Goal: Task Accomplishment & Management: Complete application form

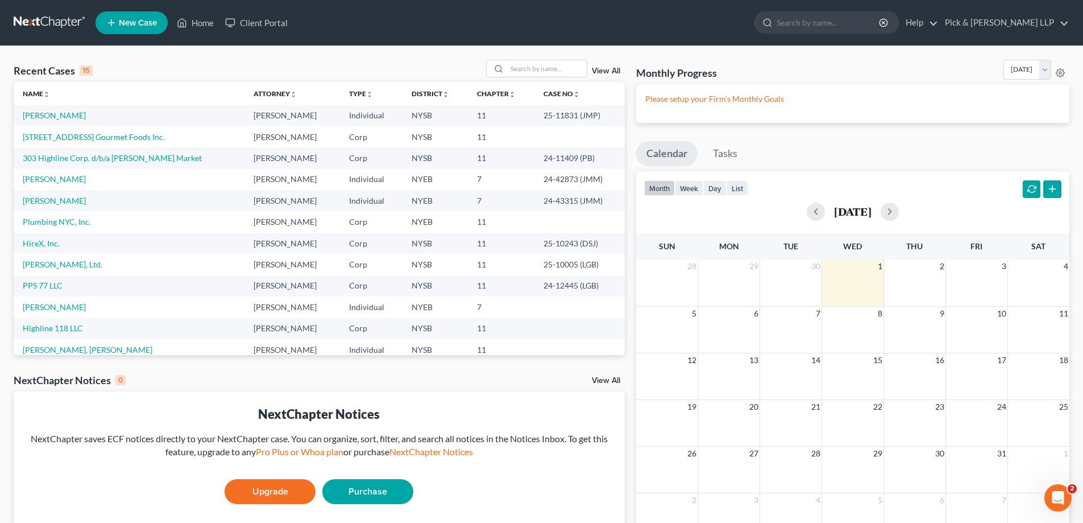
click at [145, 19] on span "New Case" at bounding box center [138, 23] width 38 height 9
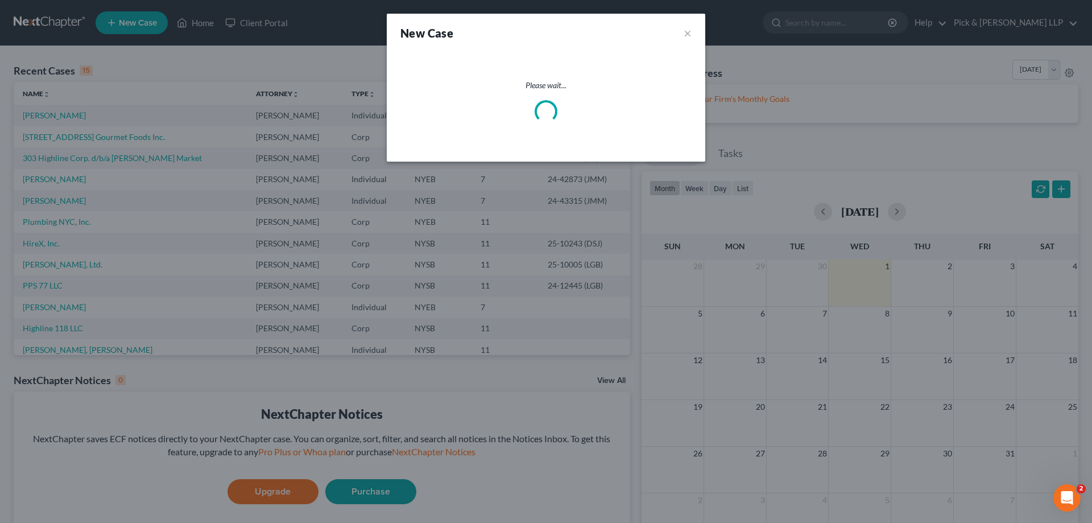
select select "55"
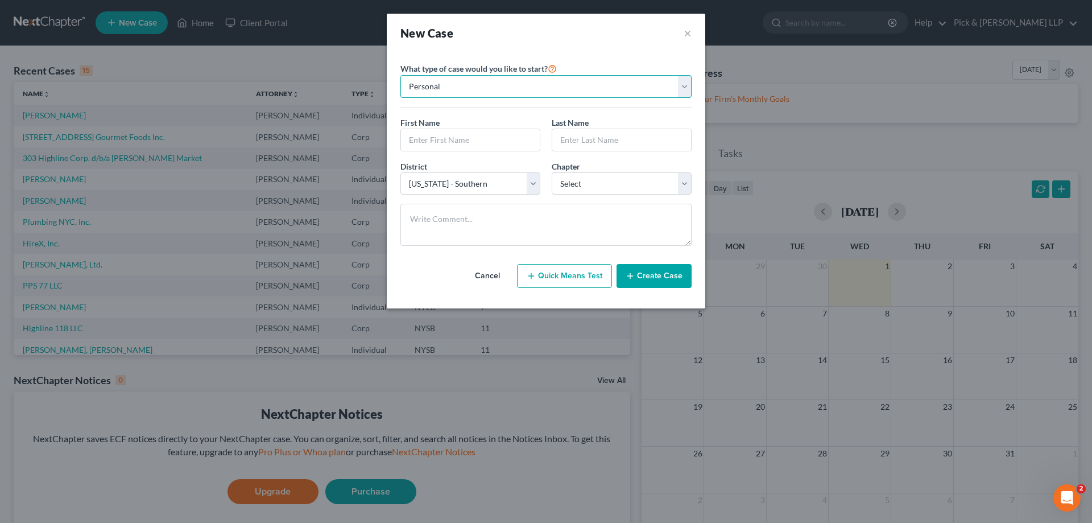
click at [687, 81] on select "Personal Business" at bounding box center [545, 86] width 291 height 23
select select "1"
click at [400, 75] on select "Personal Business" at bounding box center [545, 86] width 291 height 23
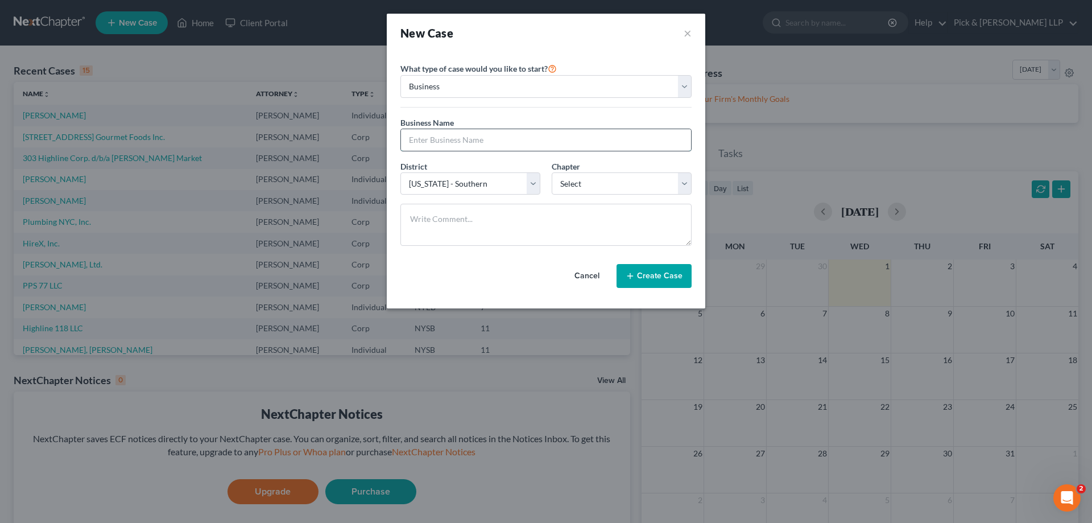
click at [492, 143] on input "text" at bounding box center [546, 140] width 290 height 22
type input "B"
drag, startPoint x: 492, startPoint y: 138, endPoint x: 567, endPoint y: 138, distance: 74.5
click at [492, 138] on input "Bronx Car Park Systems, Inc." at bounding box center [546, 140] width 290 height 22
type input "Bronx Car Park Systems Inc."
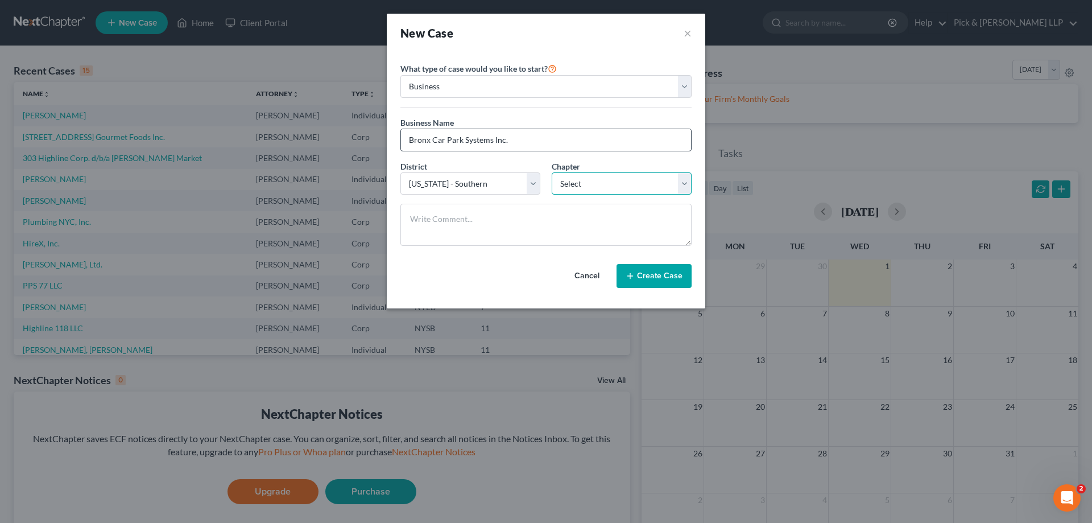
select select "1"
click at [640, 277] on button "Create Case" at bounding box center [653, 276] width 75 height 24
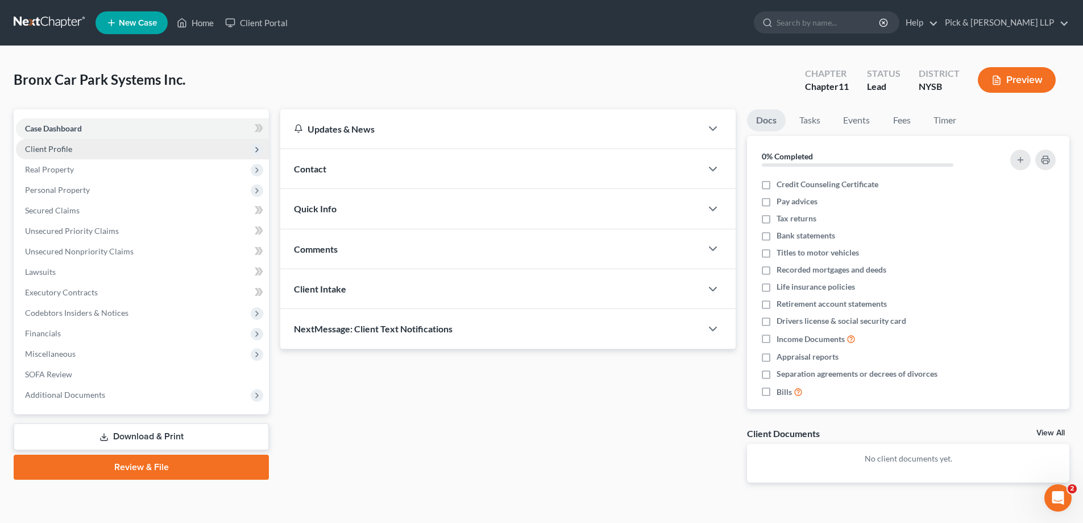
click at [77, 148] on span "Client Profile" at bounding box center [142, 149] width 253 height 20
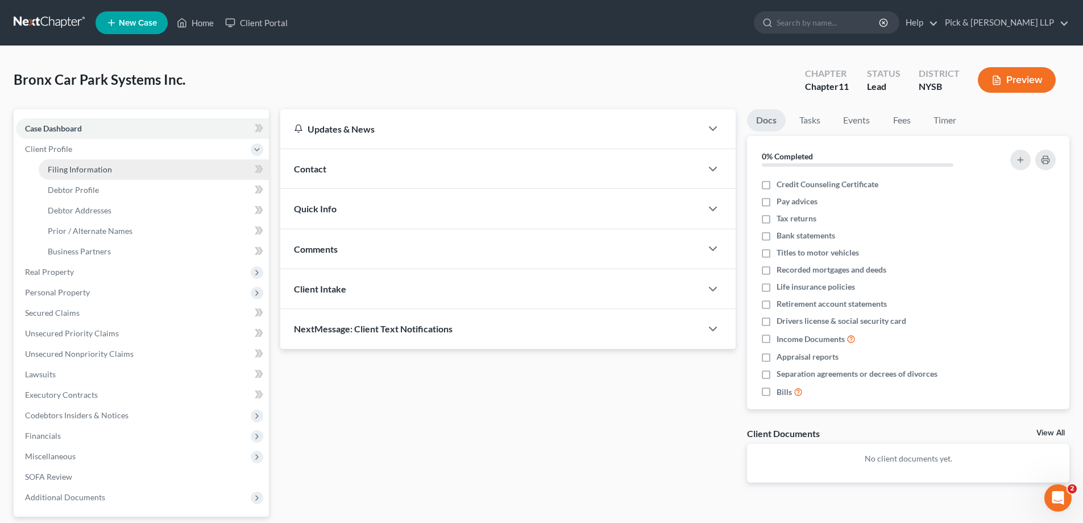
click at [95, 171] on span "Filing Information" at bounding box center [80, 169] width 64 height 10
select select "1"
select select "55"
select select "0"
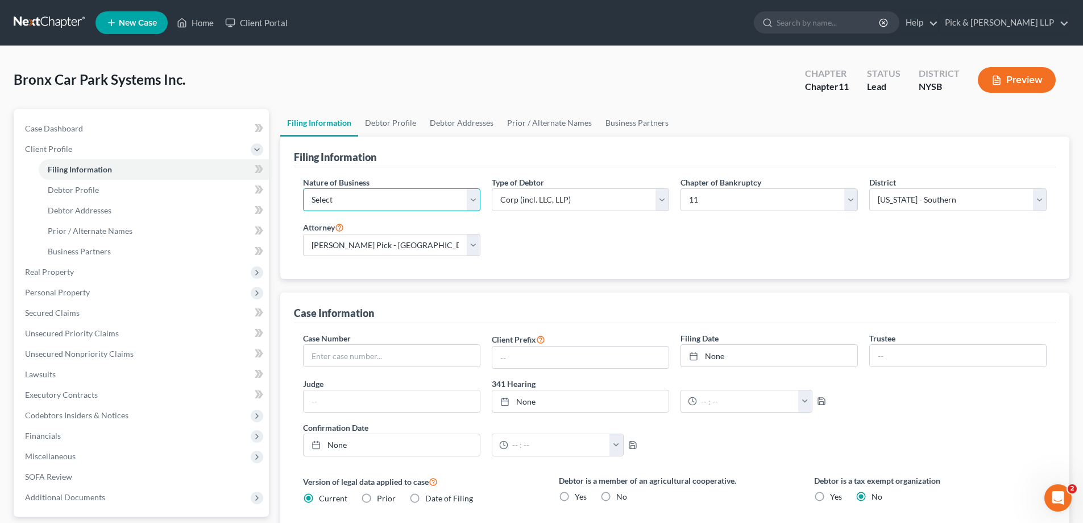
click at [355, 202] on select "Select Clearing Bank Commodity Broker Health Care Business Other Railroad Singl…" at bounding box center [391, 199] width 177 height 23
select select "3"
click at [303, 188] on select "Select Clearing Bank Commodity Broker Health Care Business Other Railroad Singl…" at bounding box center [391, 199] width 177 height 23
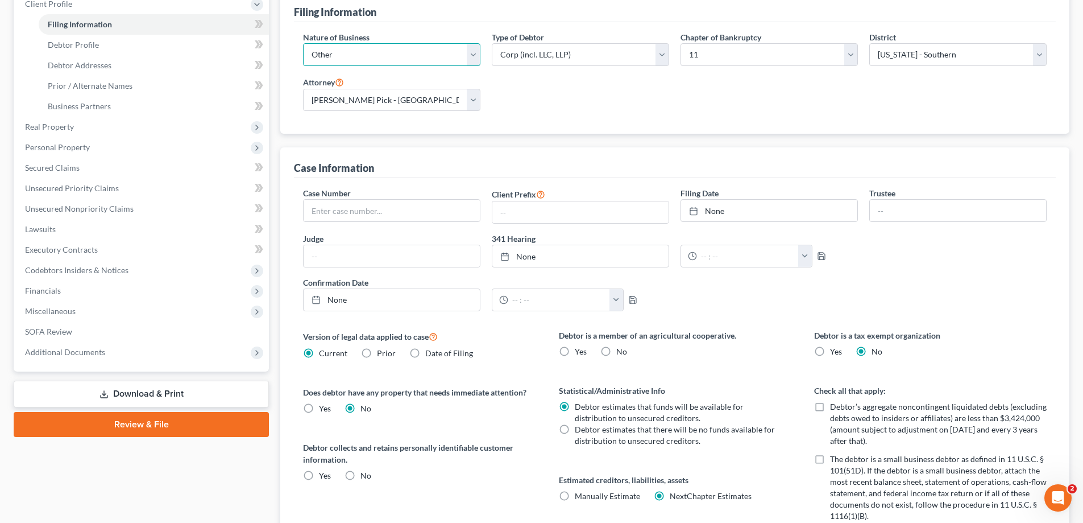
scroll to position [171, 0]
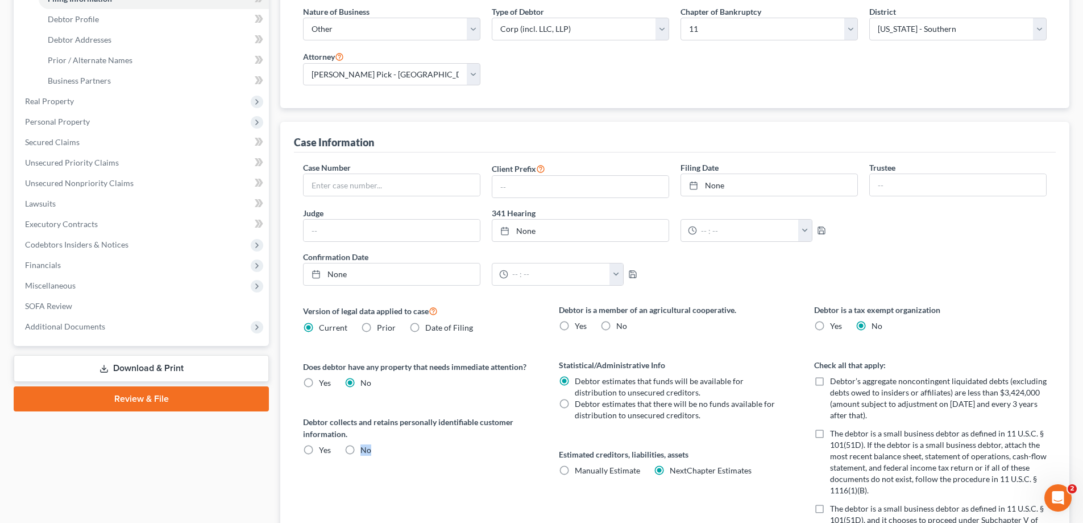
click at [360, 450] on label "No" at bounding box center [365, 449] width 11 height 11
click at [365, 450] on input "No" at bounding box center [368, 447] width 7 height 7
radio input "true"
click at [616, 325] on label "No" at bounding box center [621, 325] width 11 height 11
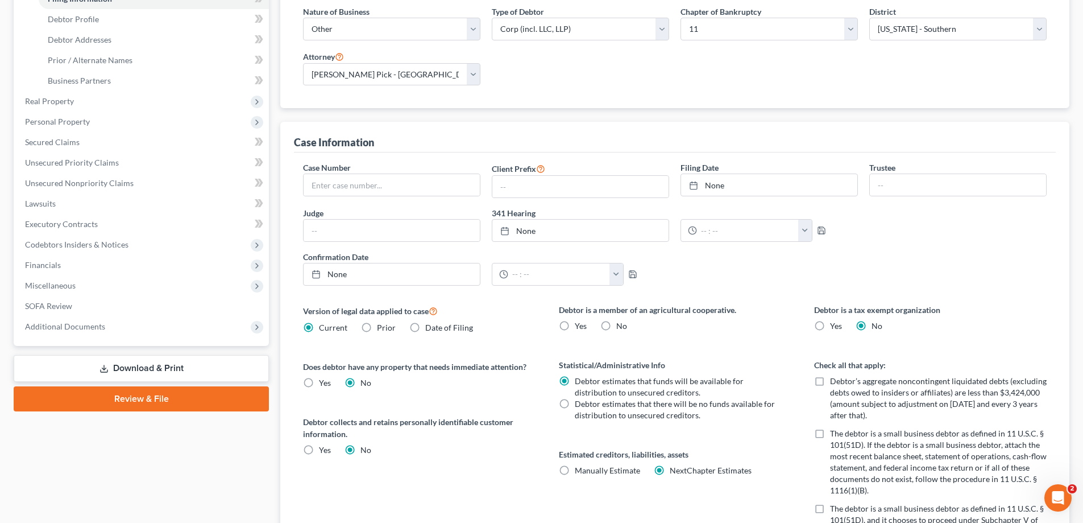
click at [621, 325] on input "No" at bounding box center [624, 323] width 7 height 7
radio input "true"
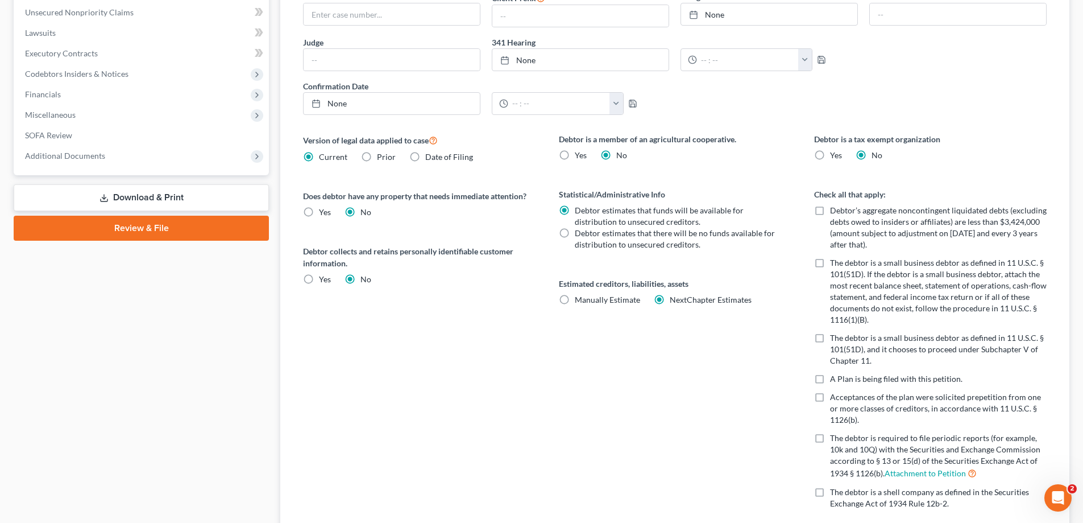
scroll to position [398, 0]
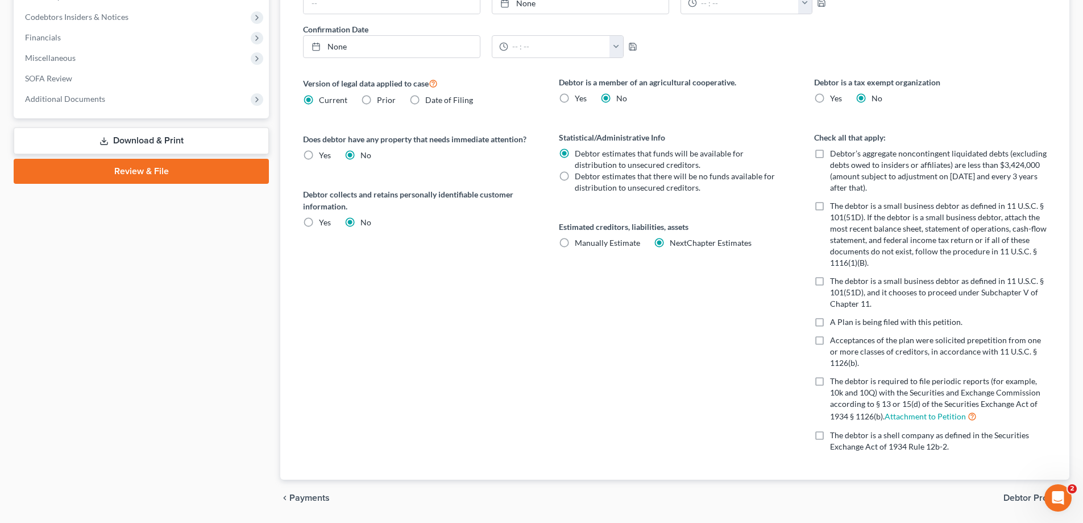
click at [830, 205] on label "The debtor is a small business debtor as defined in 11 U.S.C. § 101(51D). If th…" at bounding box center [938, 234] width 217 height 68
click at [835, 205] on input "The debtor is a small business debtor as defined in 11 U.S.C. § 101(51D). If th…" at bounding box center [838, 203] width 7 height 7
checkbox input "true"
click at [830, 151] on label "Debtor’s aggregate noncontingent liquidated debts (excluding debts owed to insi…" at bounding box center [938, 170] width 217 height 45
click at [835, 151] on input "Debtor’s aggregate noncontingent liquidated debts (excluding debts owed to insi…" at bounding box center [838, 151] width 7 height 7
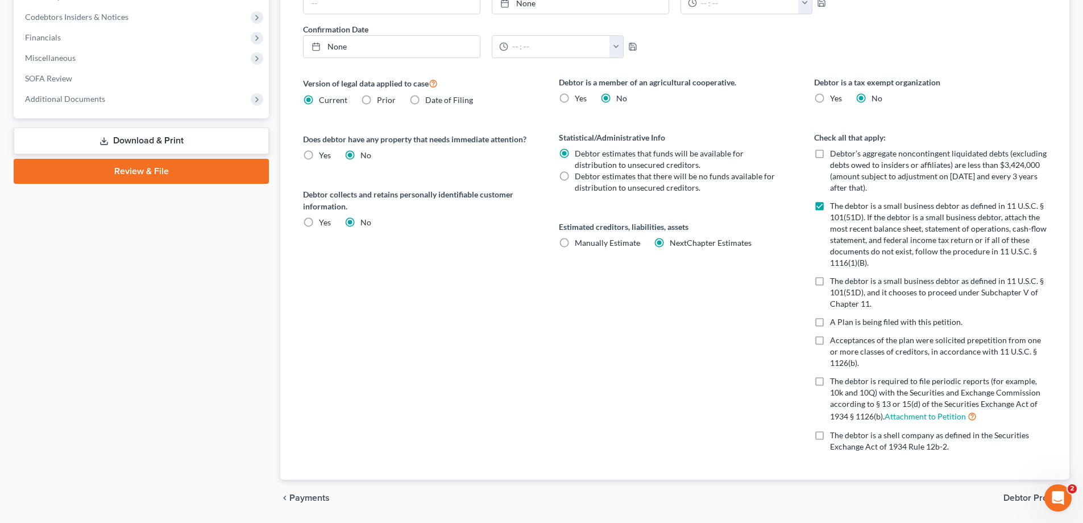
checkbox input "true"
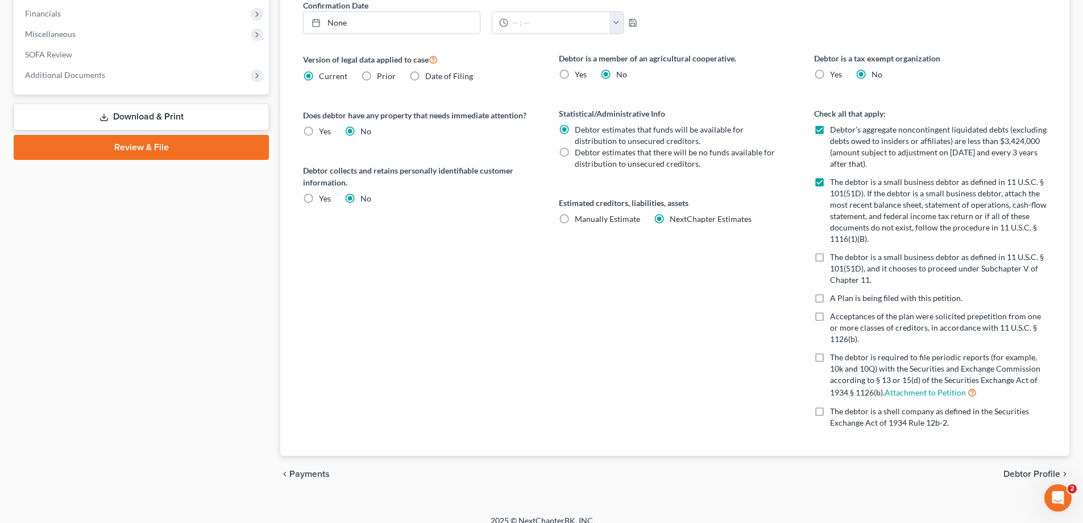
scroll to position [434, 0]
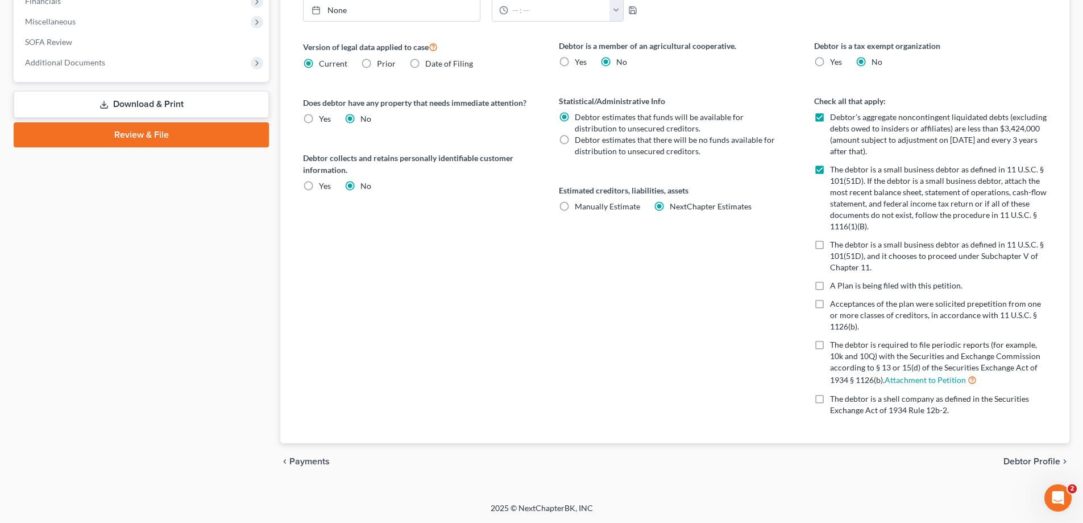
click at [1014, 458] on span "Debtor Profile" at bounding box center [1032, 461] width 57 height 9
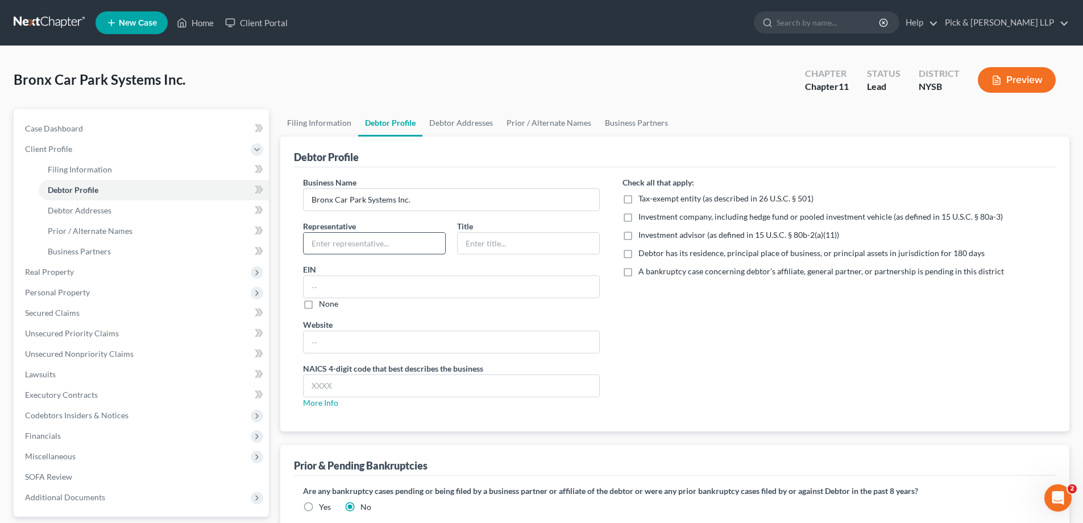
click at [351, 249] on input "text" at bounding box center [375, 244] width 142 height 22
type input "[PERSON_NAME]"
type input "President"
type input "[US_EMPLOYER_IDENTIFICATION_NUMBER]"
drag, startPoint x: 307, startPoint y: 387, endPoint x: 327, endPoint y: 383, distance: 21.0
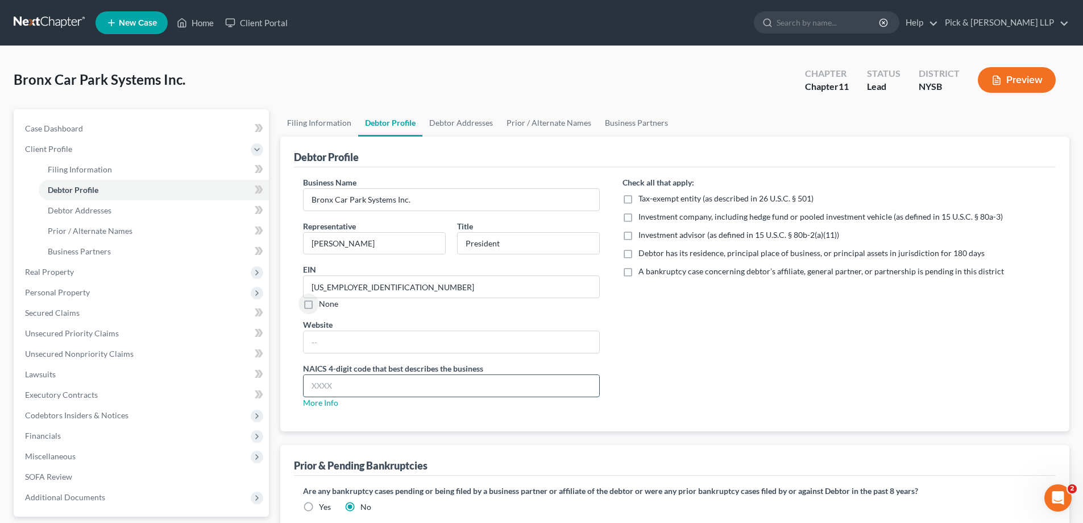
click at [315, 386] on input "text" at bounding box center [452, 386] width 296 height 22
click at [331, 400] on link "More Info" at bounding box center [320, 402] width 35 height 10
click at [341, 379] on input "8129" at bounding box center [452, 386] width 296 height 22
type input "812930"
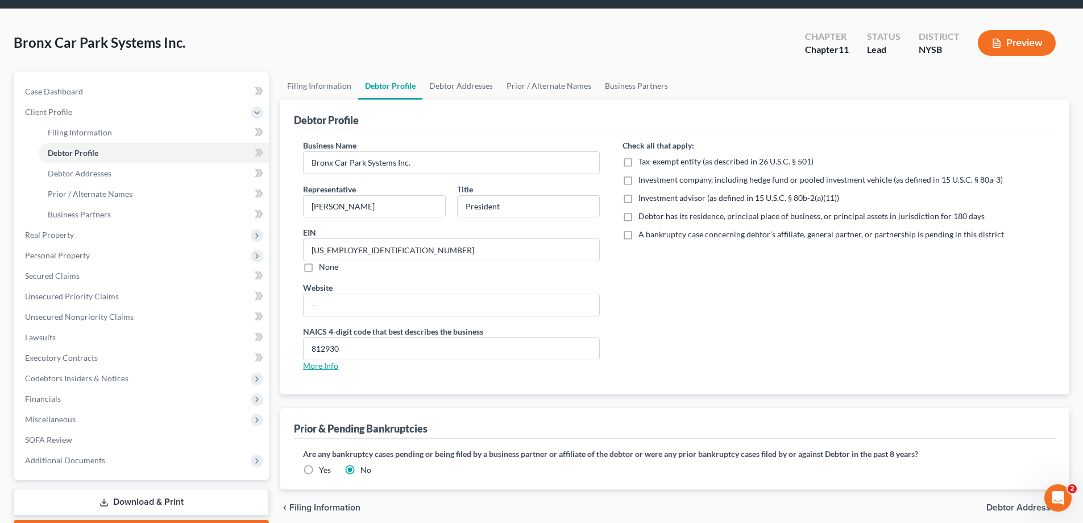
scroll to position [57, 0]
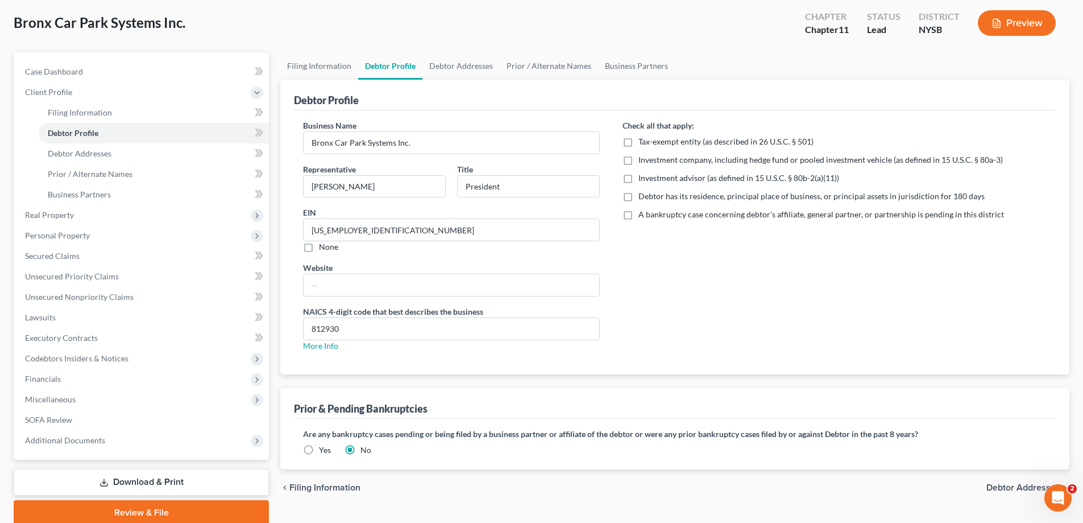
click at [639, 196] on label "Debtor has its residence, principal place of business, or principal assets in j…" at bounding box center [812, 195] width 346 height 11
click at [643, 196] on input "Debtor has its residence, principal place of business, or principal assets in j…" at bounding box center [646, 193] width 7 height 7
checkbox input "true"
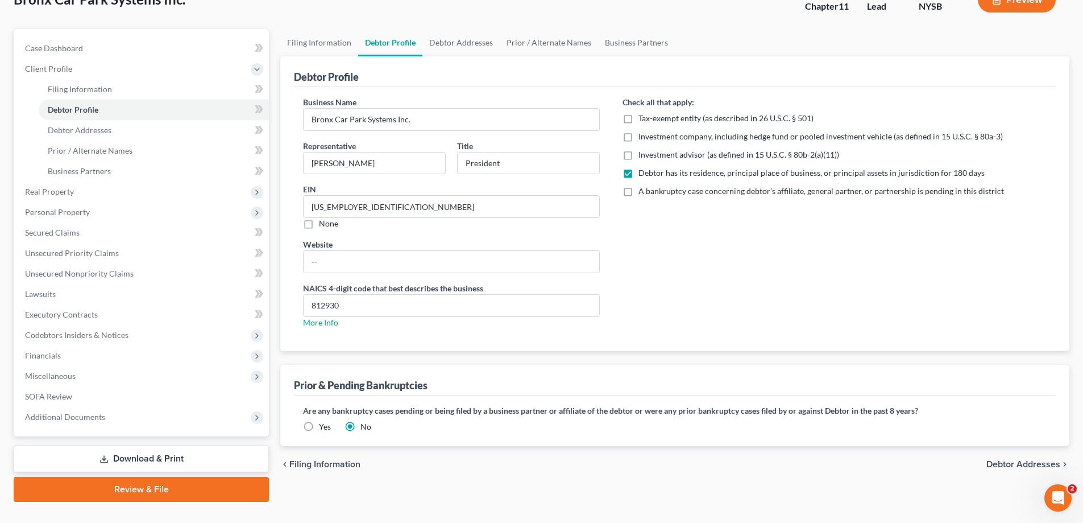
scroll to position [102, 0]
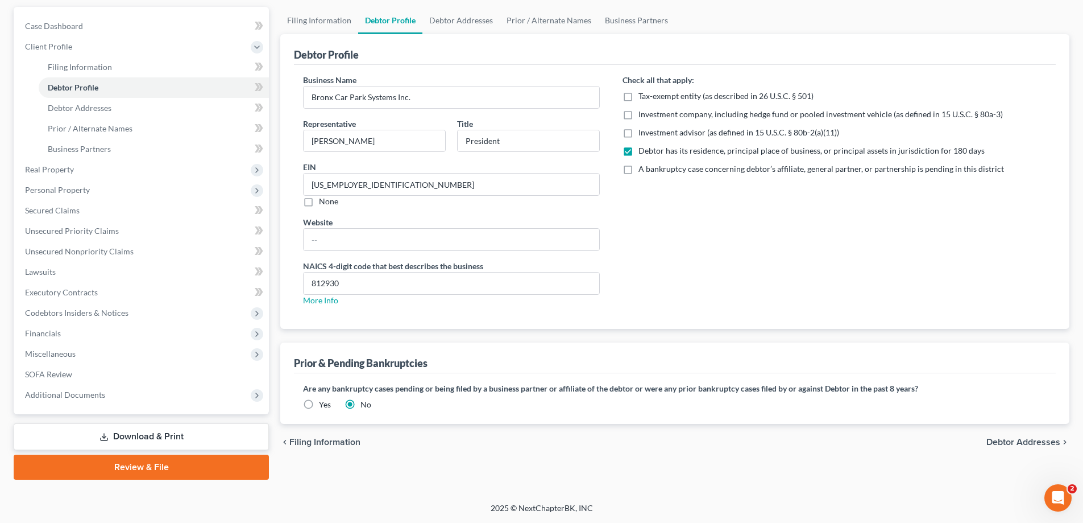
click at [1013, 437] on span "Debtor Addresses" at bounding box center [1023, 441] width 74 height 9
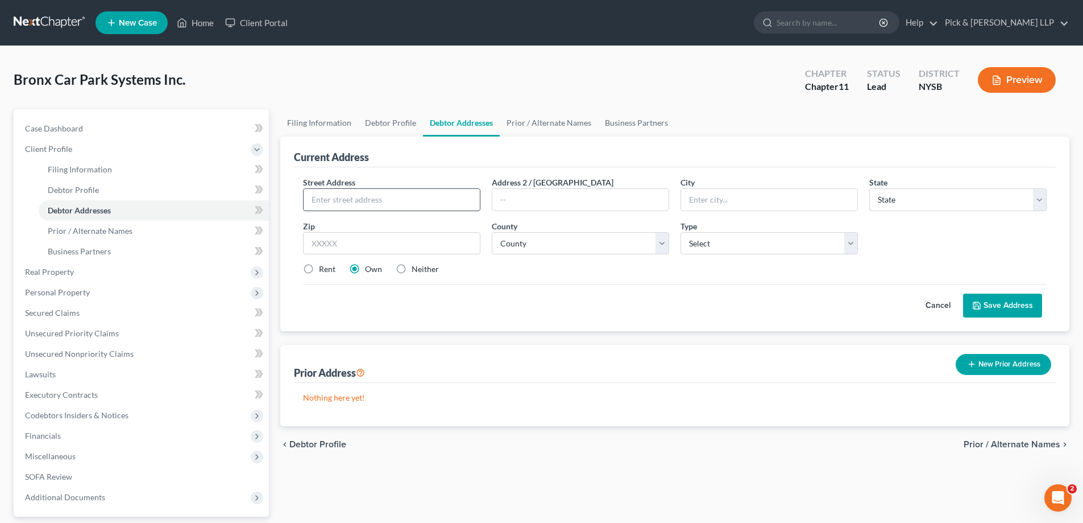
click at [395, 204] on input "text" at bounding box center [392, 200] width 176 height 22
type input "[STREET_ADDRESS]"
type input "5th Floor"
type input "10010"
type input "[US_STATE]"
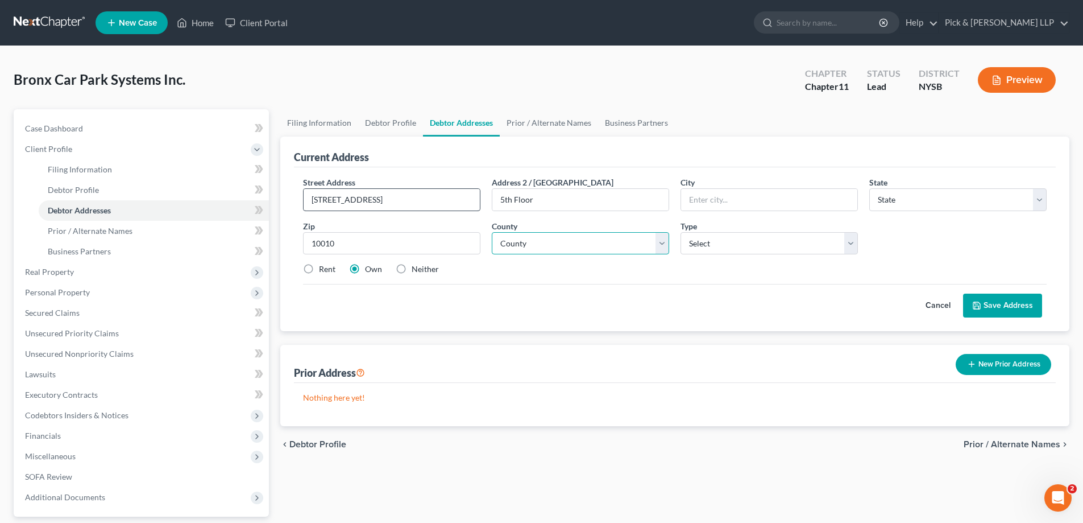
select select "35"
select select "30"
select select "0"
click at [412, 267] on label "Neither" at bounding box center [425, 268] width 27 height 11
click at [416, 267] on input "Neither" at bounding box center [419, 266] width 7 height 7
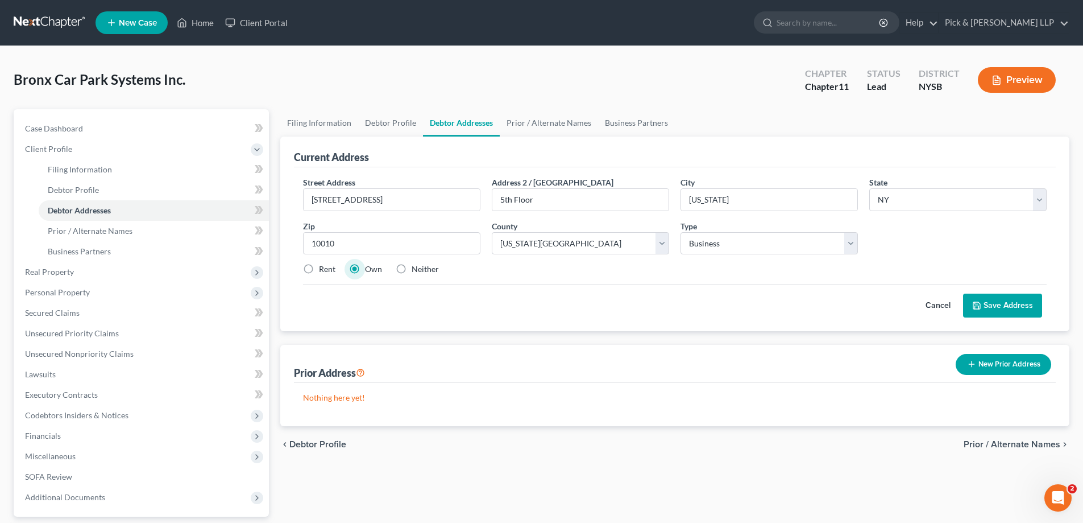
radio input "true"
click at [1021, 307] on button "Save Address" at bounding box center [1002, 305] width 79 height 24
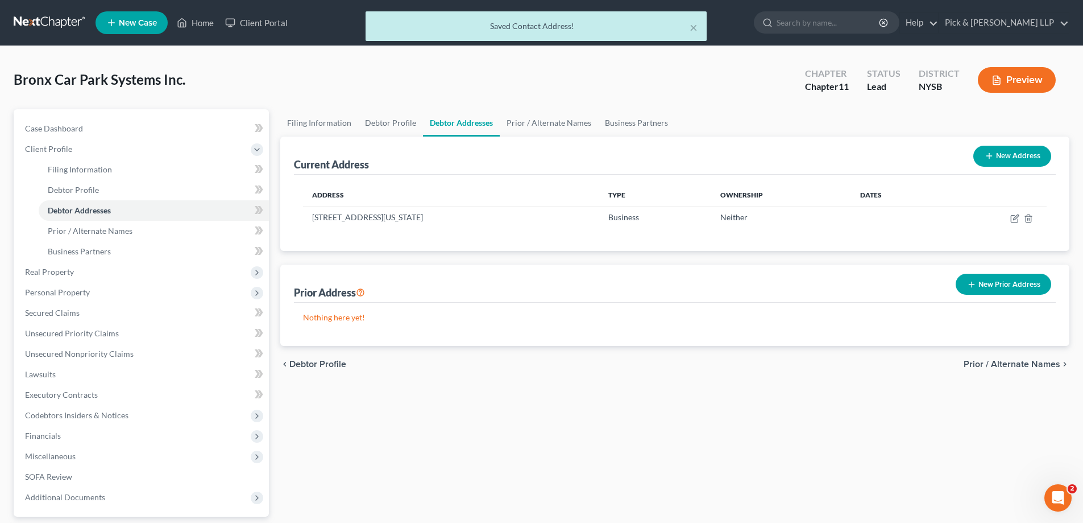
click at [1010, 151] on button "New Address" at bounding box center [1012, 156] width 78 height 21
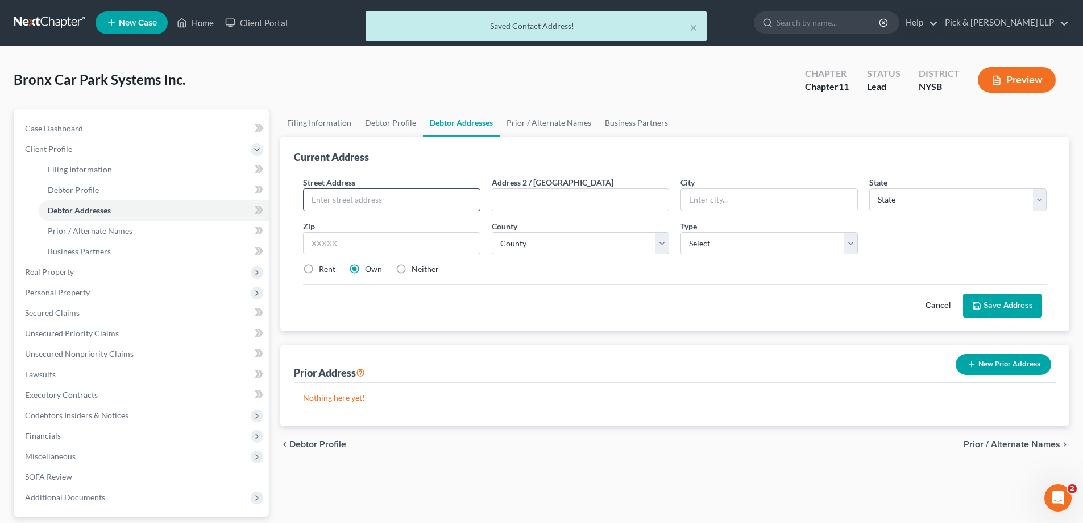
click at [449, 204] on input "text" at bounding box center [392, 200] width 176 height 22
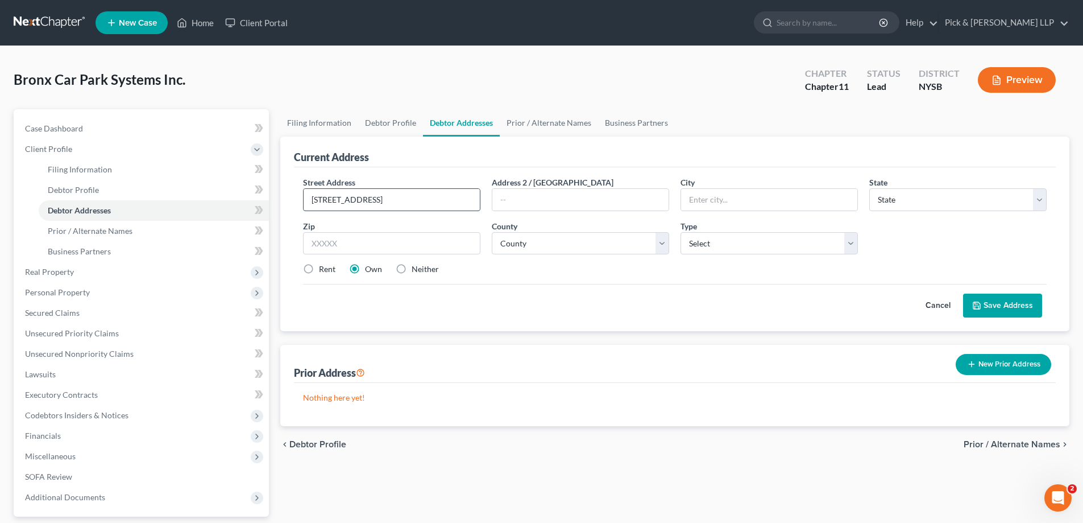
type input "[STREET_ADDRESS]"
type input "10468"
type input "[GEOGRAPHIC_DATA]"
select select "35"
select select "2"
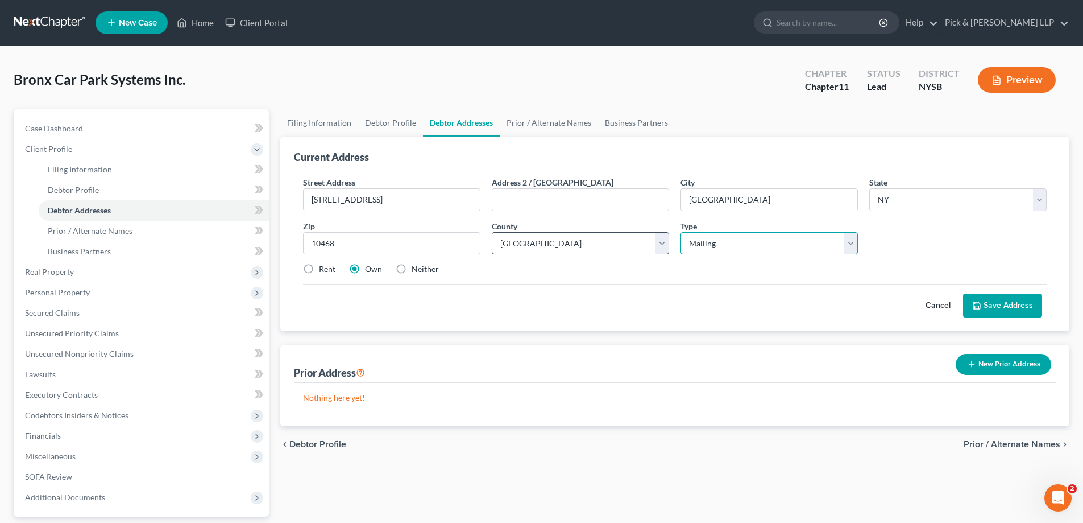
select select "2"
click at [319, 268] on label "Rent" at bounding box center [327, 268] width 16 height 11
click at [324, 268] on input "Rent" at bounding box center [327, 266] width 7 height 7
radio input "true"
click at [1005, 298] on button "Save Address" at bounding box center [1002, 305] width 79 height 24
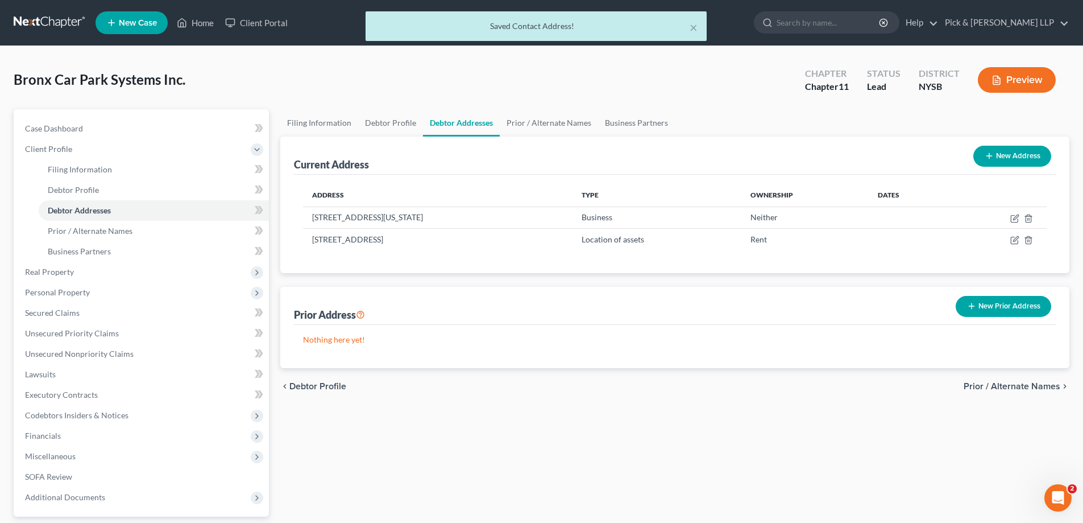
click at [1014, 387] on span "Prior / Alternate Names" at bounding box center [1012, 386] width 97 height 9
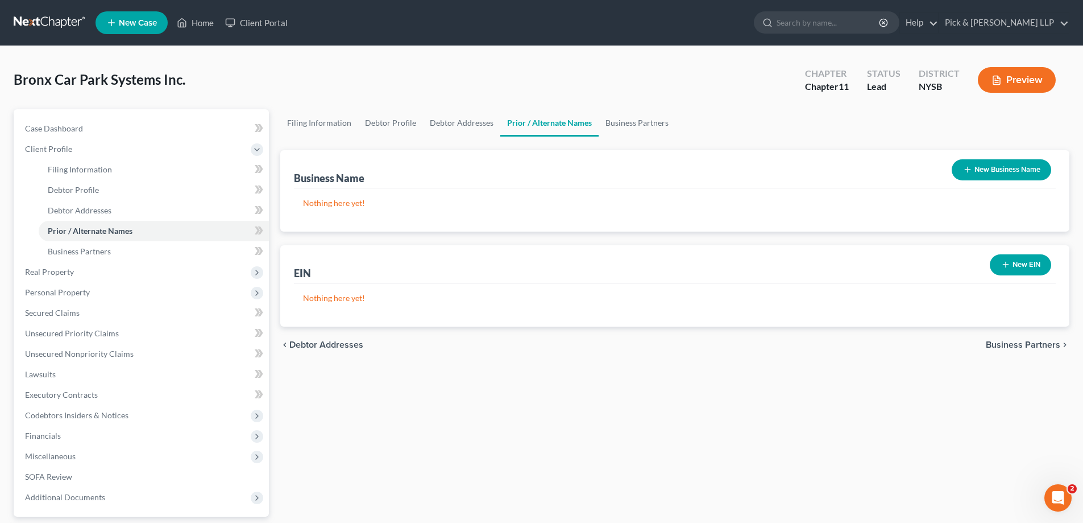
click at [1031, 343] on span "Business Partners" at bounding box center [1023, 344] width 74 height 9
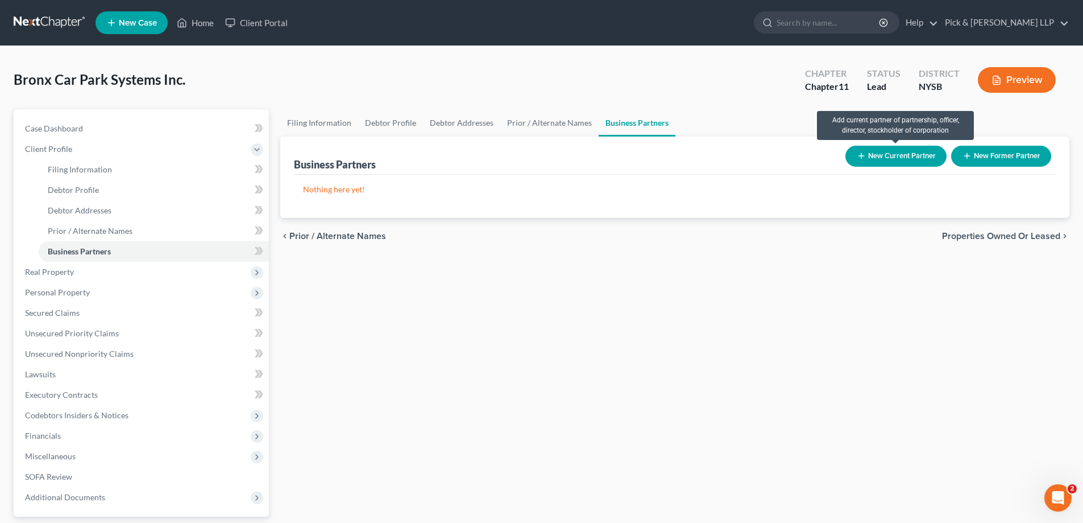
click at [897, 152] on button "New Current Partner" at bounding box center [895, 156] width 101 height 21
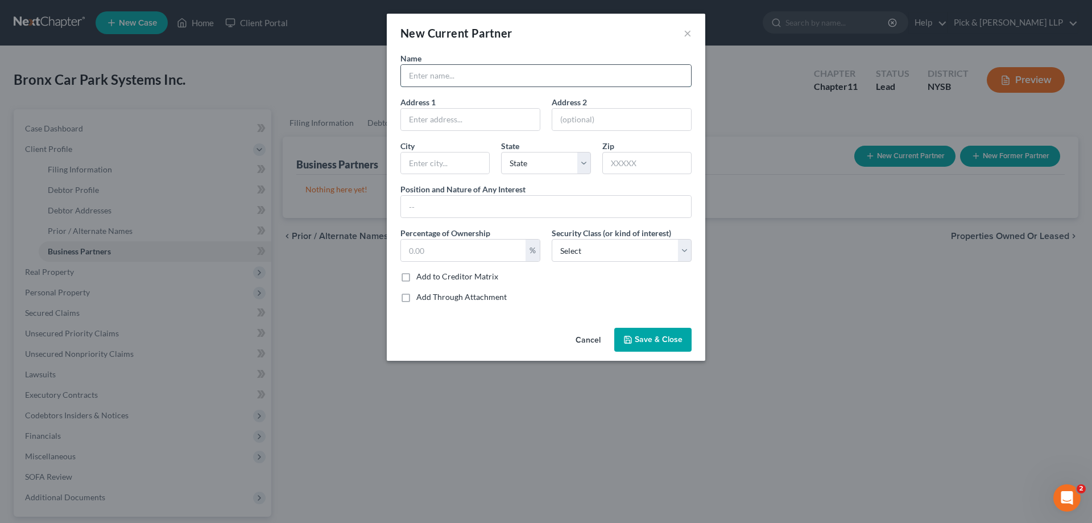
click at [462, 74] on input "text" at bounding box center [546, 76] width 290 height 22
type input "[PERSON_NAME]"
type input "[STREET_ADDRESS]"
type input "10010"
type input "[US_STATE]"
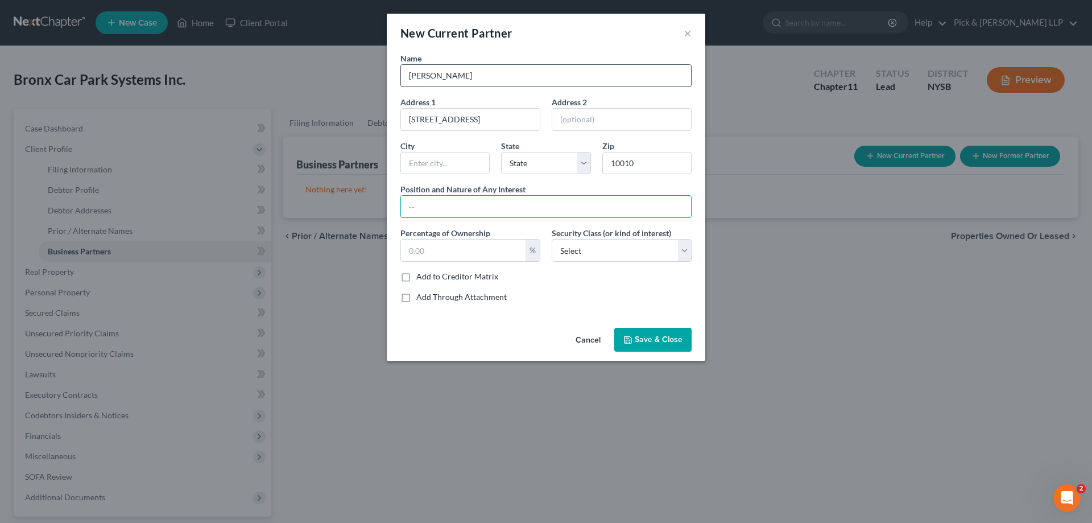
select select "35"
type input "President, Sole Director and Sole Shareholder"
type input "100"
select select "0"
drag, startPoint x: 467, startPoint y: 202, endPoint x: 311, endPoint y: 185, distance: 156.7
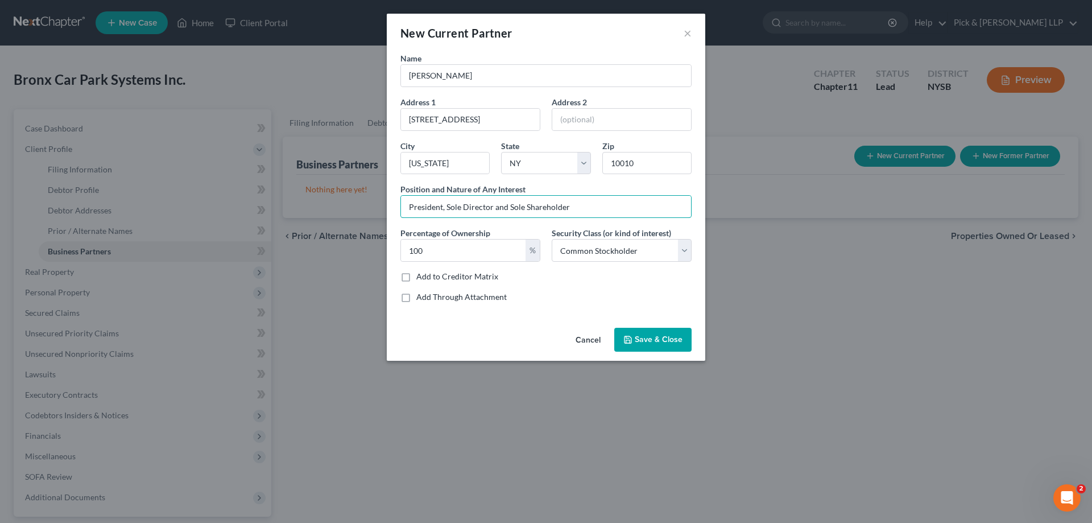
click at [321, 193] on div "New Current Partner × Name [PERSON_NAME] Address [STREET_ADDRESS] Address [GEOG…" at bounding box center [546, 261] width 1092 height 523
type input "Sole Officer, Director and Shareholder"
click at [658, 341] on span "Save & Close" at bounding box center [659, 339] width 48 height 10
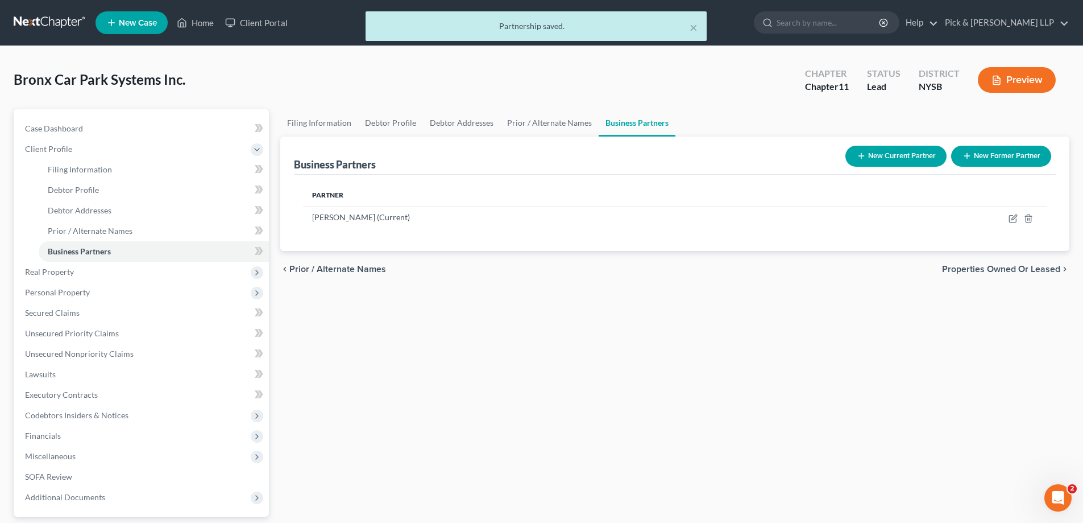
click at [976, 272] on span "Properties Owned or Leased" at bounding box center [1001, 268] width 118 height 9
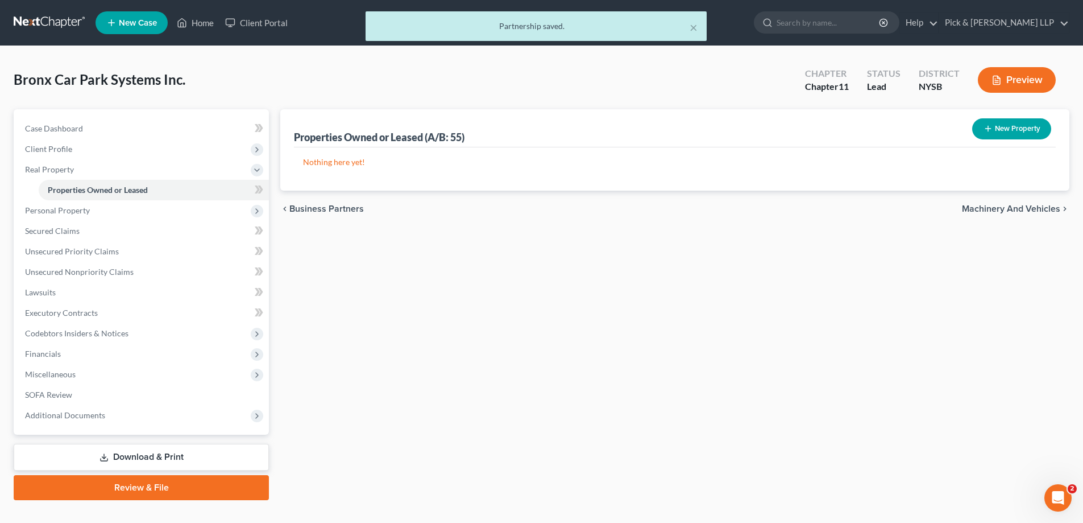
click at [1031, 127] on button "New Property" at bounding box center [1011, 128] width 79 height 21
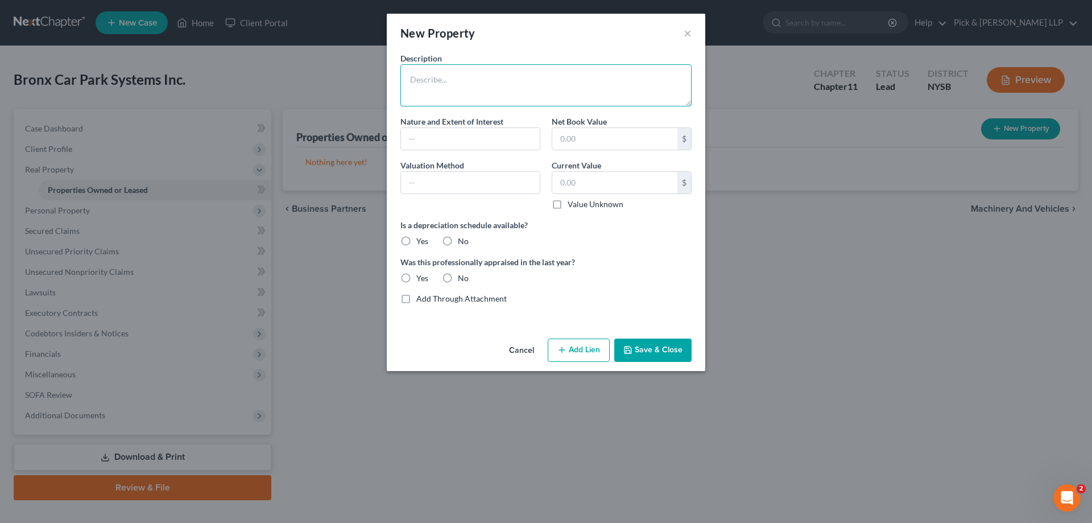
click at [455, 71] on textarea at bounding box center [545, 85] width 291 height 42
type textarea "Parking Garage Located at [STREET_ADDRESS]"
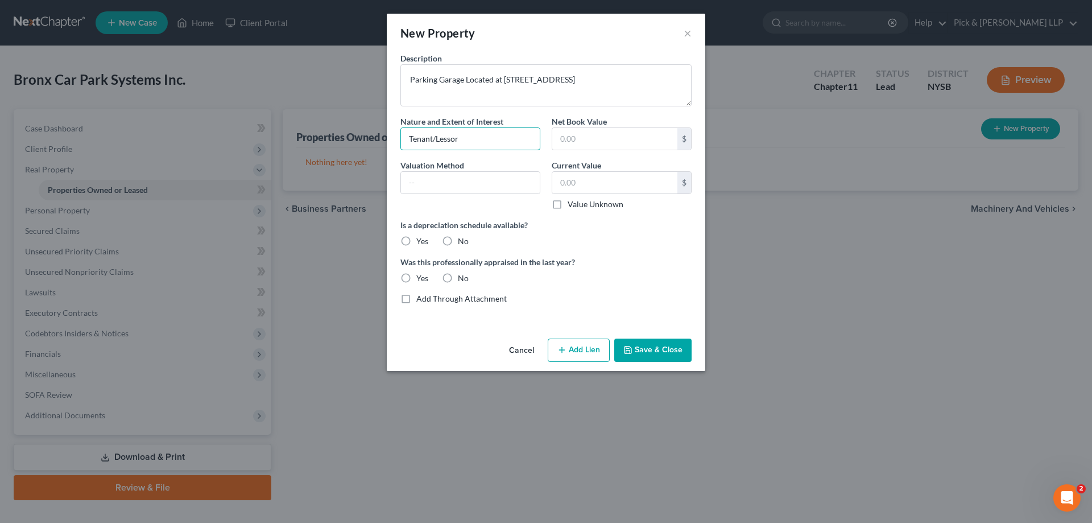
drag, startPoint x: 467, startPoint y: 139, endPoint x: 342, endPoint y: 133, distance: 124.6
click at [342, 133] on div "New Property × Description Parking Garage Located at [STREET_ADDRESS] Nature an…" at bounding box center [546, 261] width 1092 height 523
type input "Leasehold"
click at [567, 205] on label "Value Unknown" at bounding box center [595, 203] width 56 height 11
click at [572, 205] on input "Value Unknown" at bounding box center [575, 201] width 7 height 7
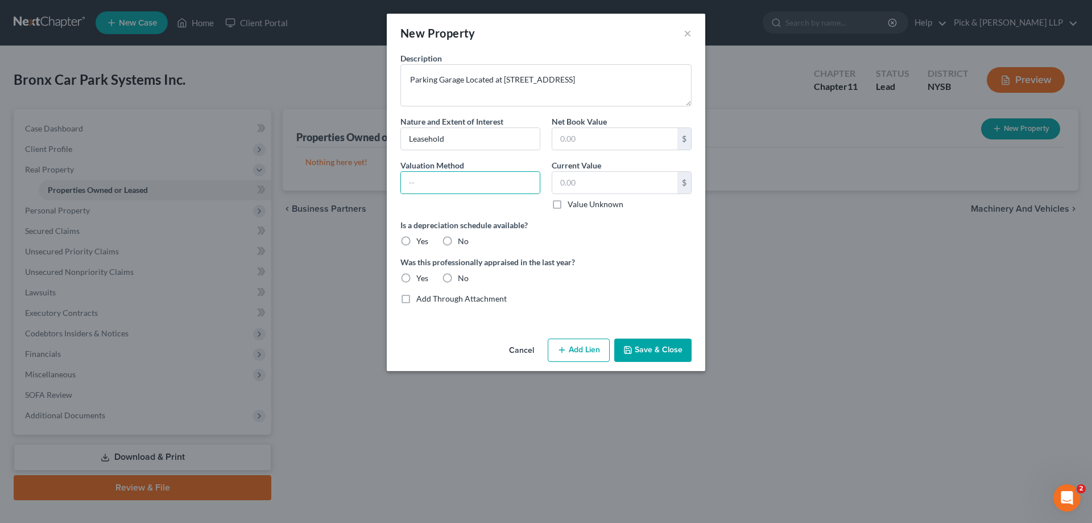
checkbox input "true"
type input "0.00"
click at [458, 245] on label "No" at bounding box center [463, 240] width 11 height 11
click at [462, 243] on input "No" at bounding box center [465, 238] width 7 height 7
radio input "true"
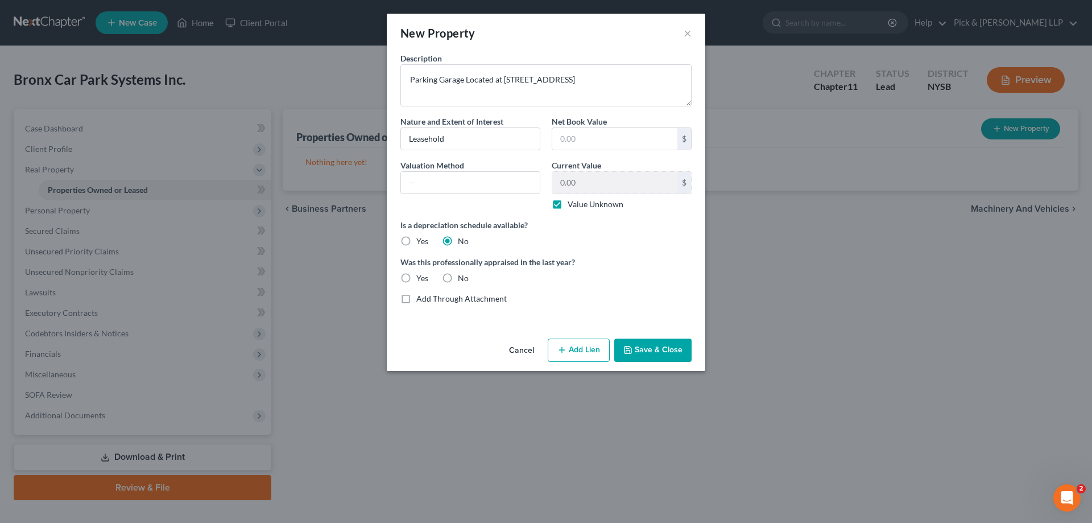
click at [458, 278] on label "No" at bounding box center [463, 277] width 11 height 11
click at [462, 278] on input "No" at bounding box center [465, 275] width 7 height 7
radio input "true"
click at [636, 347] on button "Save & Close" at bounding box center [652, 350] width 77 height 24
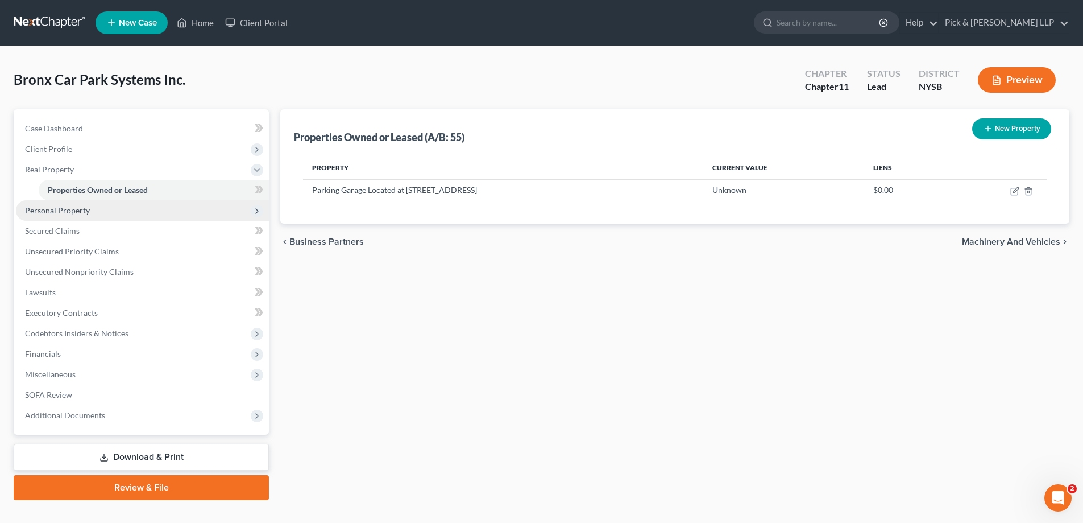
click at [77, 211] on span "Personal Property" at bounding box center [57, 210] width 65 height 10
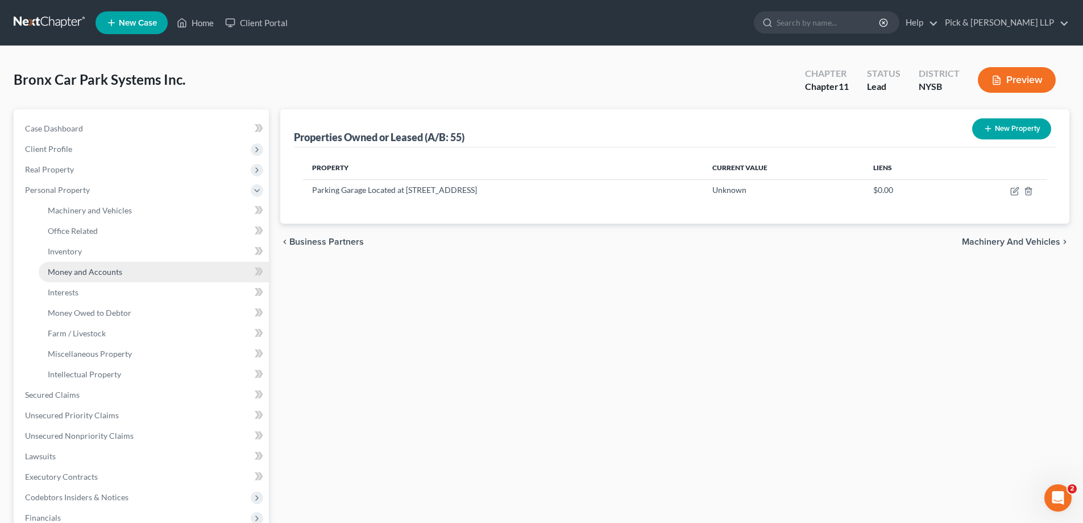
click at [107, 274] on span "Money and Accounts" at bounding box center [85, 272] width 74 height 10
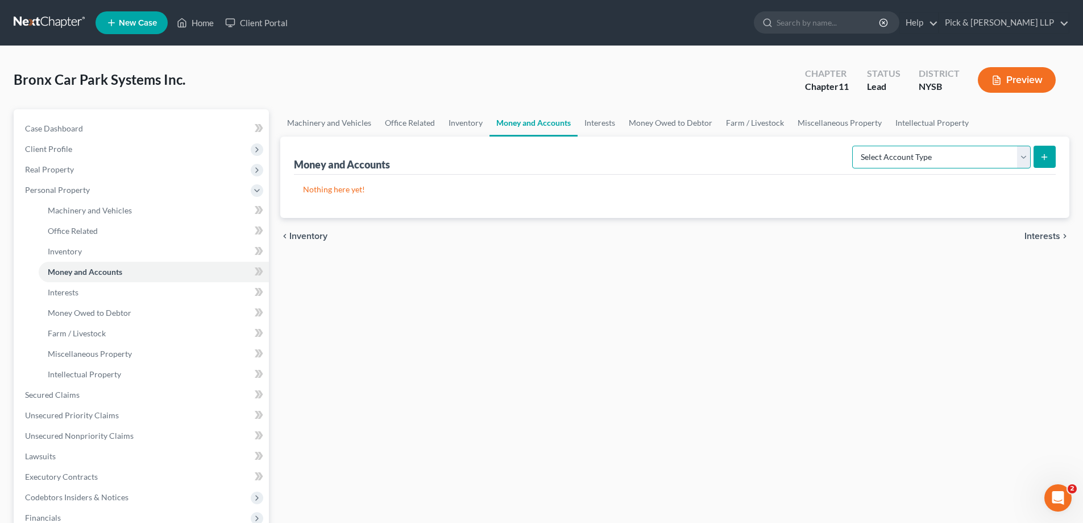
click at [1027, 155] on select "Select Account Type Brokerage (A/B: 3, SOFA: 18) Cash on Hand (A/B: 2) Certific…" at bounding box center [941, 157] width 179 height 23
select select "checking"
click at [853, 146] on select "Select Account Type Brokerage (A/B: 3, SOFA: 18) Cash on Hand (A/B: 2) Certific…" at bounding box center [941, 157] width 179 height 23
click at [1044, 151] on button "submit" at bounding box center [1045, 157] width 22 height 22
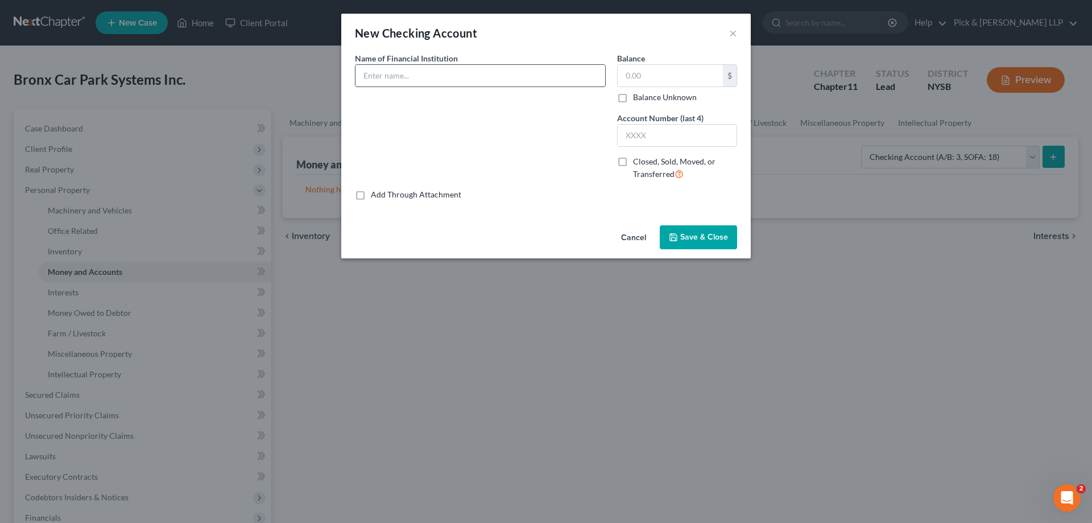
click at [418, 76] on input "text" at bounding box center [480, 76] width 250 height 22
type input "Valley National Bank"
type input "4,492.66"
type input "9491"
click at [700, 231] on button "Save & Close" at bounding box center [698, 237] width 77 height 24
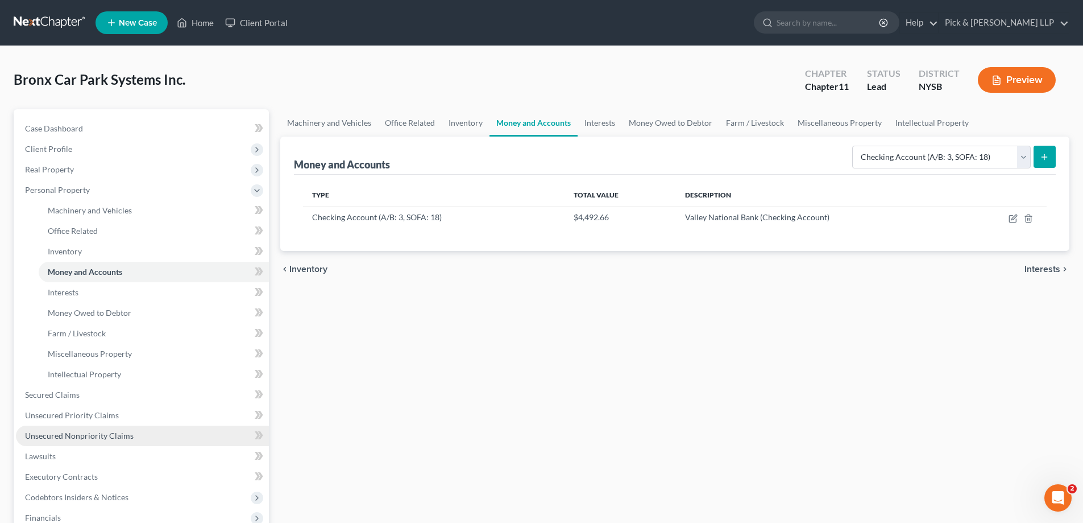
click at [111, 433] on span "Unsecured Nonpriority Claims" at bounding box center [79, 435] width 109 height 10
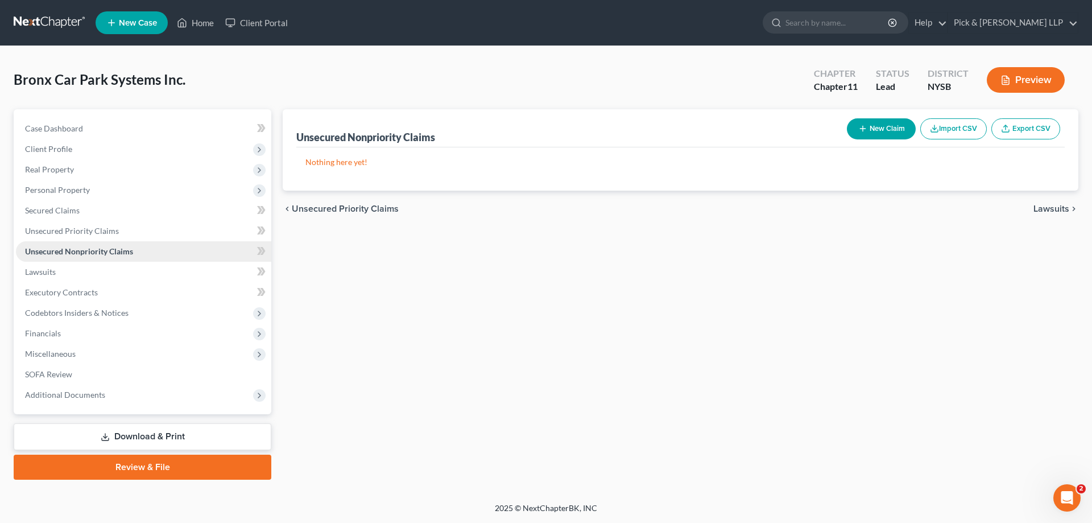
click at [244, 246] on link "Unsecured Nonpriority Claims" at bounding box center [143, 251] width 255 height 20
click at [883, 122] on button "New Claim" at bounding box center [881, 128] width 69 height 21
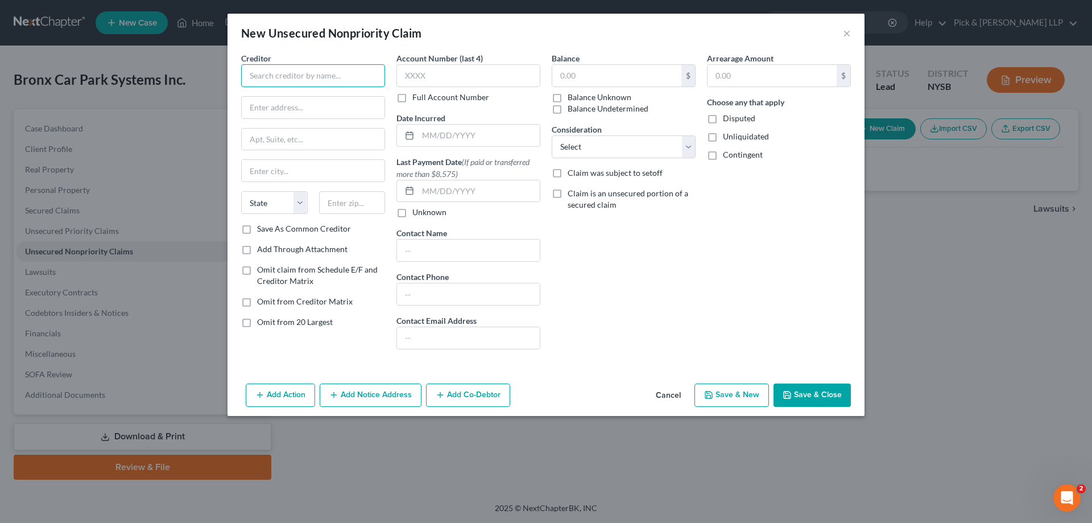
click at [315, 80] on input "text" at bounding box center [313, 75] width 144 height 23
type input "Tall Builders LLC"
type input "c/[PERSON_NAME] [PERSON_NAME], LLP"
type input "[STREET_ADDRESS]"
type input "10036"
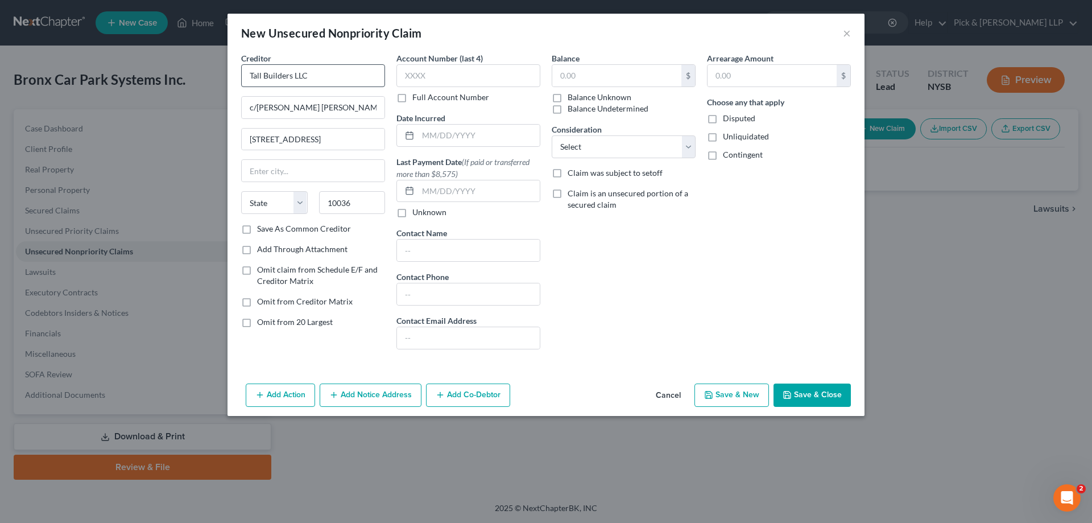
type input "[US_STATE]"
select select "35"
click at [306, 398] on button "Add Action" at bounding box center [280, 395] width 69 height 24
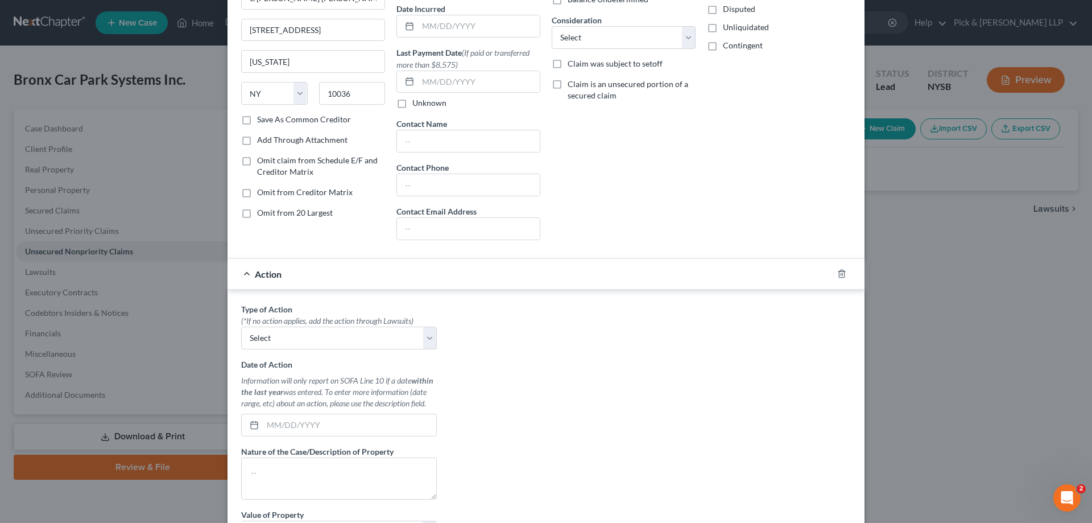
scroll to position [114, 0]
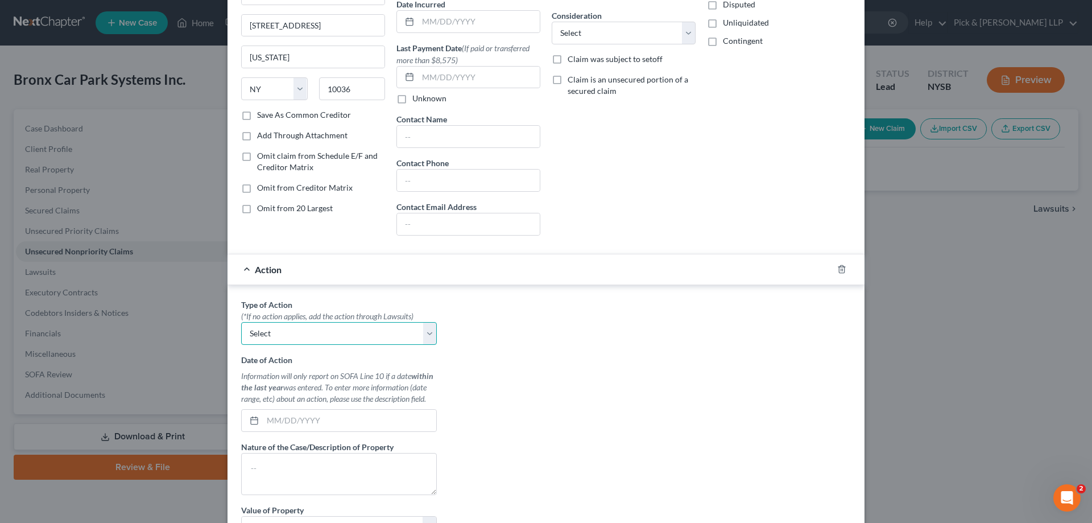
click at [429, 333] on select "Select Repossession Foreclosure Returns" at bounding box center [339, 333] width 196 height 23
click at [837, 271] on icon "button" at bounding box center [841, 268] width 9 height 9
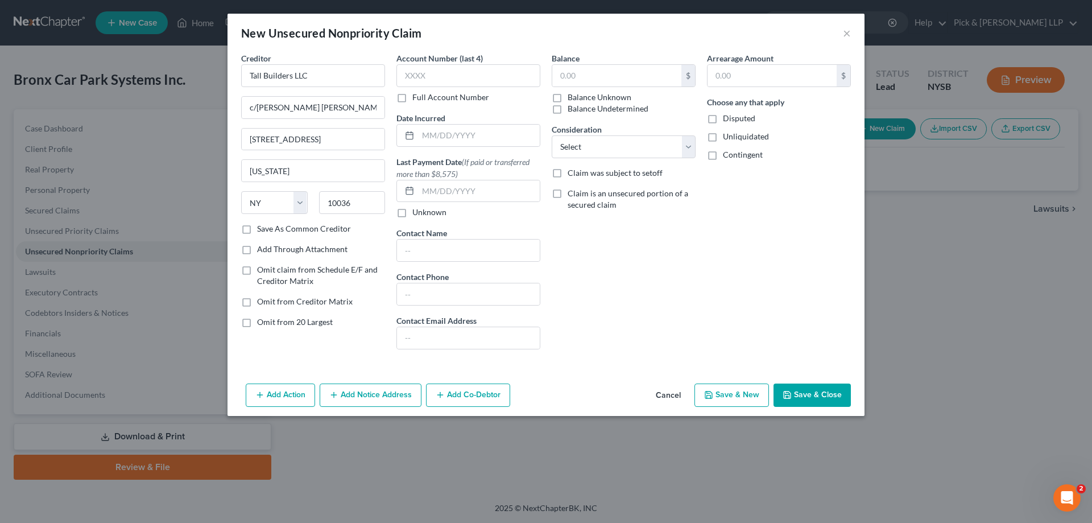
scroll to position [0, 0]
click at [567, 97] on label "Balance Unknown" at bounding box center [599, 97] width 64 height 11
click at [572, 97] on input "Balance Unknown" at bounding box center [575, 95] width 7 height 7
checkbox input "true"
type input "0.00"
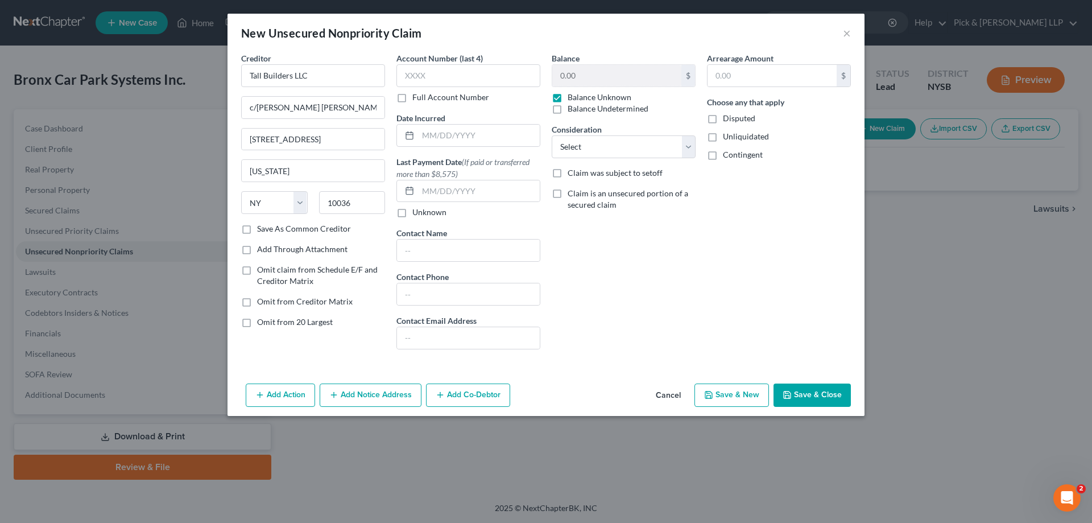
click at [723, 121] on label "Disputed" at bounding box center [739, 118] width 32 height 11
click at [727, 120] on input "Disputed" at bounding box center [730, 116] width 7 height 7
checkbox input "true"
drag, startPoint x: 712, startPoint y: 139, endPoint x: 713, endPoint y: 161, distance: 21.6
click at [723, 139] on label "Unliquidated" at bounding box center [746, 136] width 46 height 11
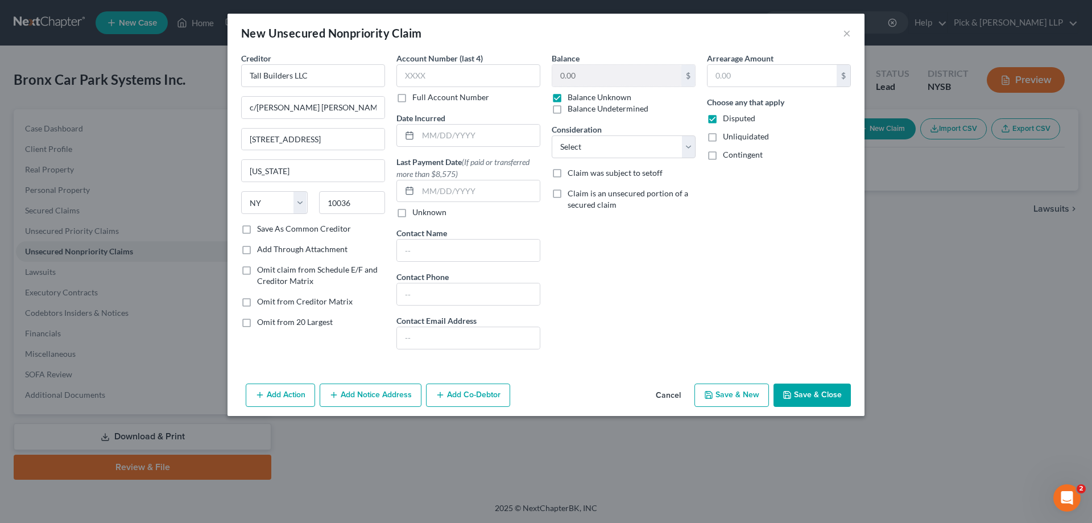
click at [727, 138] on input "Unliquidated" at bounding box center [730, 134] width 7 height 7
checkbox input "true"
click at [723, 159] on label "Contingent" at bounding box center [743, 154] width 40 height 11
click at [727, 156] on input "Contingent" at bounding box center [730, 152] width 7 height 7
checkbox input "true"
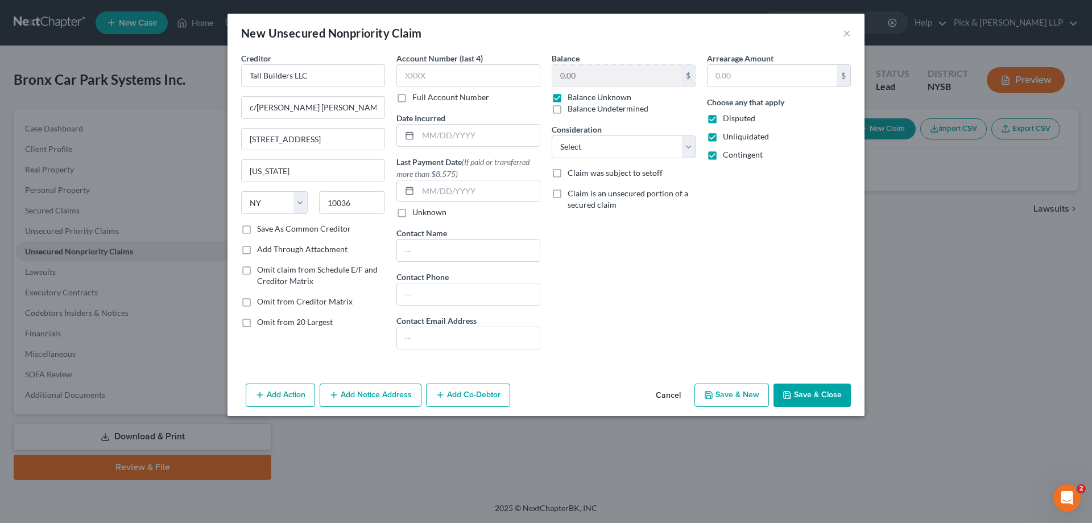
click at [748, 396] on button "Save & New" at bounding box center [731, 395] width 74 height 24
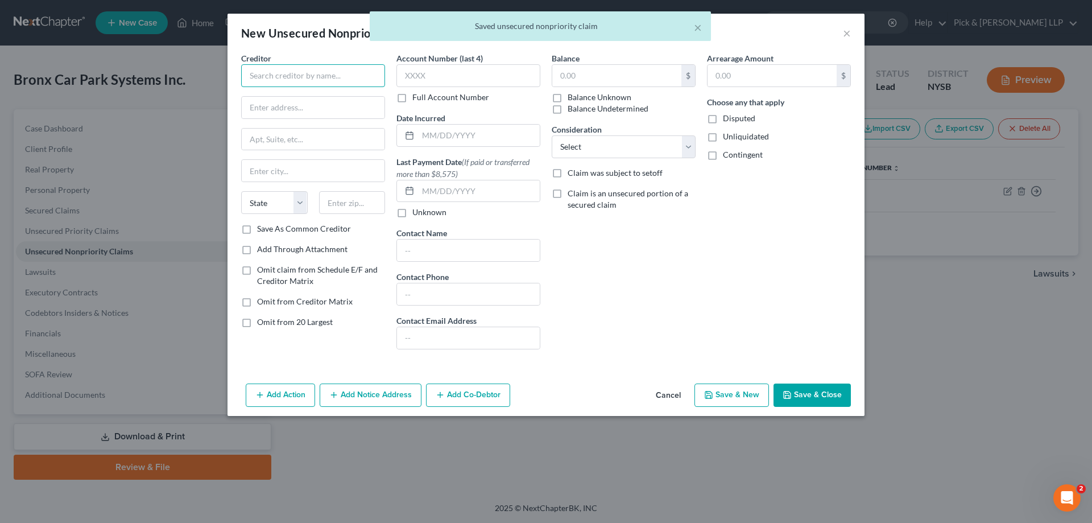
click at [331, 76] on input "text" at bounding box center [313, 75] width 144 height 23
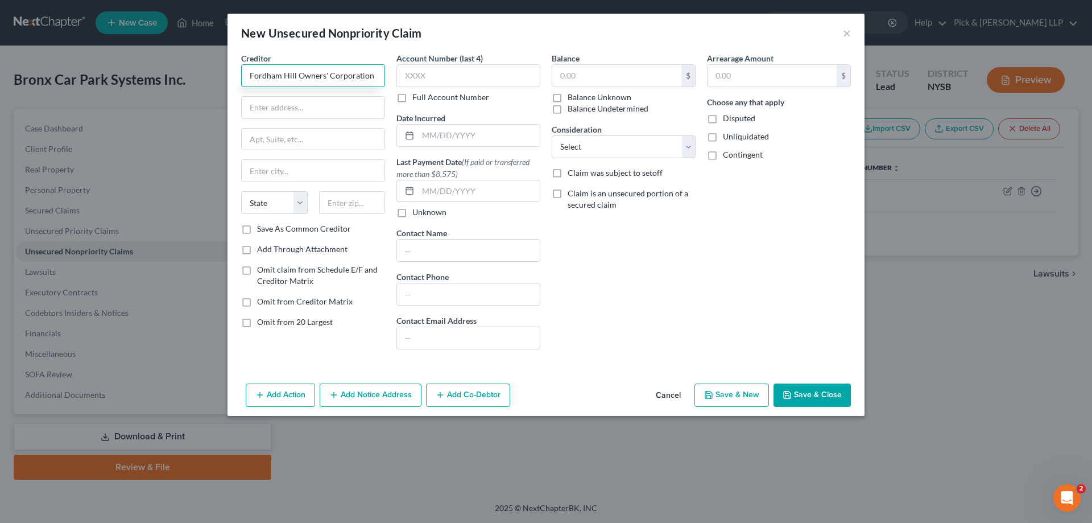
type input "Fordham Hill Owners' Corporation"
type input "c/[PERSON_NAME] [PERSON_NAME] et al."
type input "[STREET_ADDRESS]"
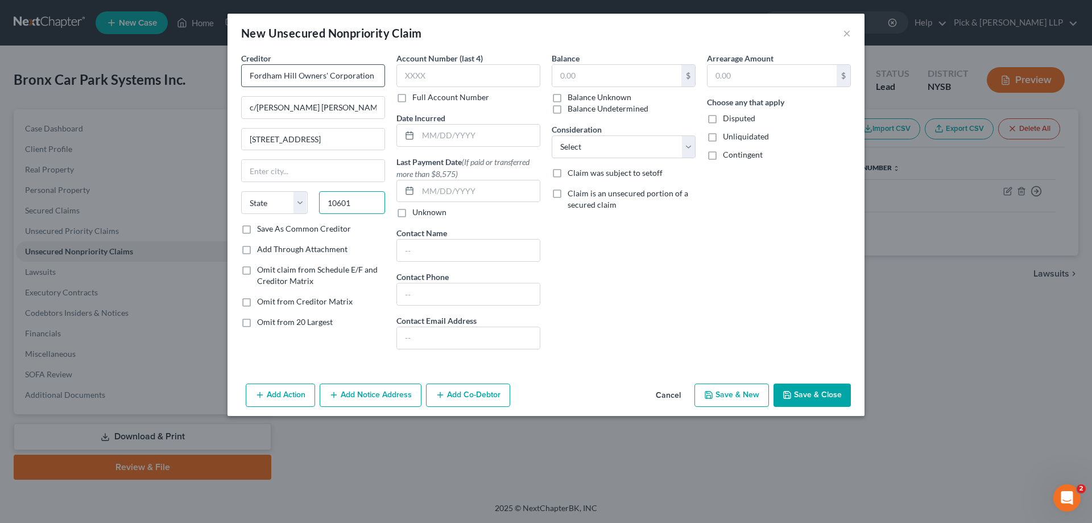
type input "10601"
type input "[GEOGRAPHIC_DATA]"
select select "35"
click at [567, 95] on label "Balance Unknown" at bounding box center [599, 97] width 64 height 11
click at [572, 95] on input "Balance Unknown" at bounding box center [575, 95] width 7 height 7
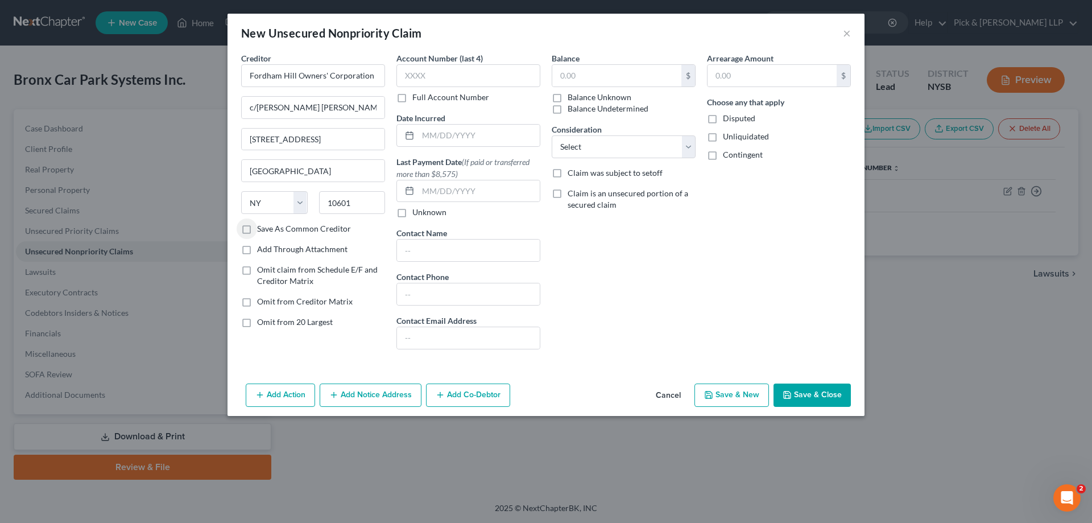
checkbox input "true"
type input "0.00"
click at [723, 120] on label "Disputed" at bounding box center [739, 118] width 32 height 11
click at [727, 120] on input "Disputed" at bounding box center [730, 116] width 7 height 7
checkbox input "true"
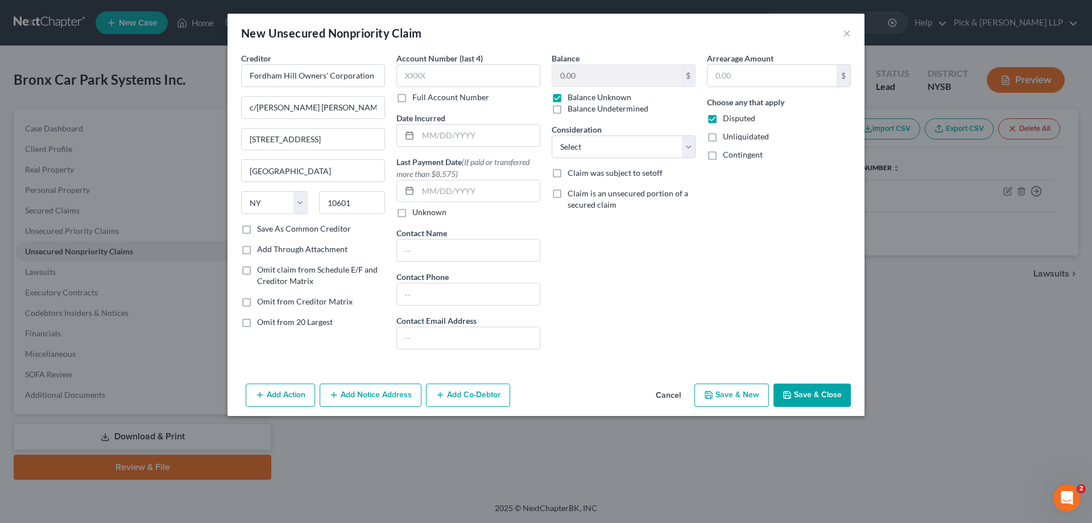
click at [723, 138] on label "Unliquidated" at bounding box center [746, 136] width 46 height 11
click at [727, 138] on input "Unliquidated" at bounding box center [730, 134] width 7 height 7
checkbox input "true"
click at [723, 157] on label "Contingent" at bounding box center [743, 154] width 40 height 11
click at [727, 156] on input "Contingent" at bounding box center [730, 152] width 7 height 7
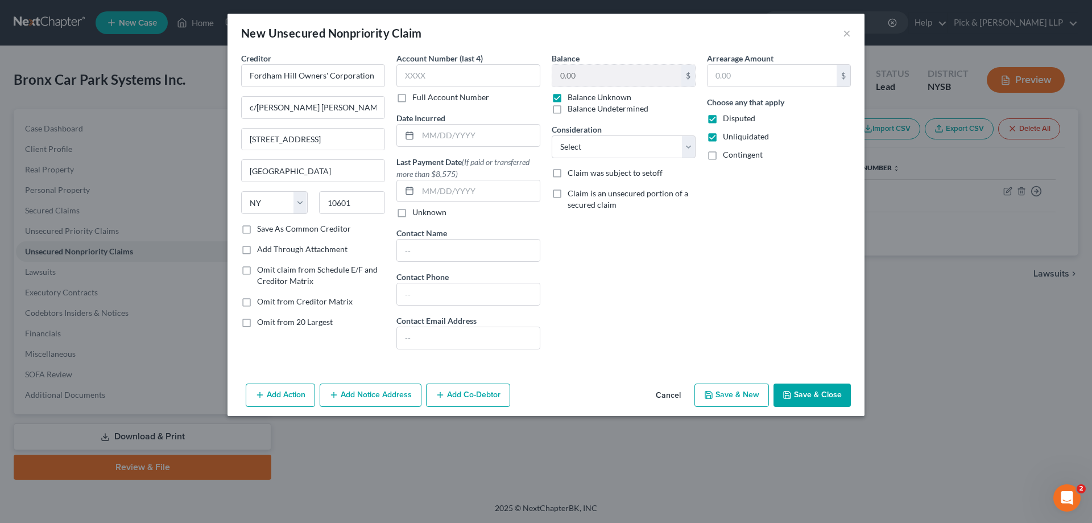
checkbox input "true"
click at [795, 395] on button "Save & Close" at bounding box center [811, 395] width 77 height 24
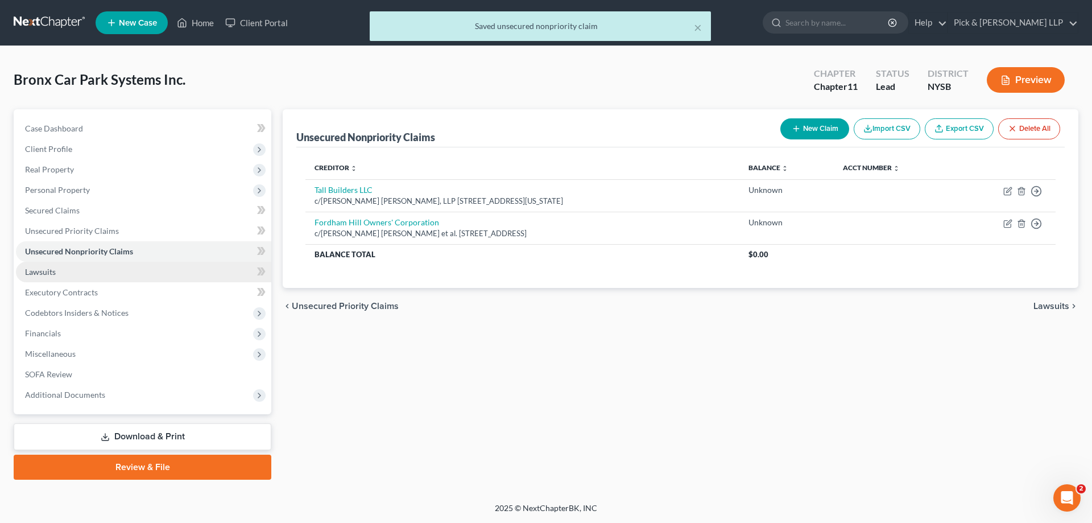
click at [48, 270] on span "Lawsuits" at bounding box center [40, 272] width 31 height 10
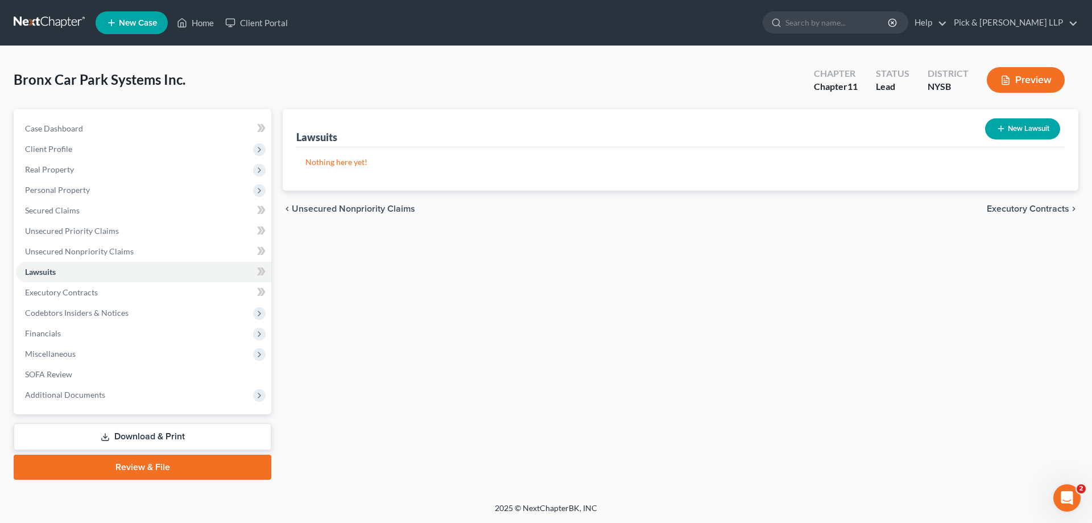
click at [1021, 127] on button "New Lawsuit" at bounding box center [1022, 128] width 75 height 21
select select "0"
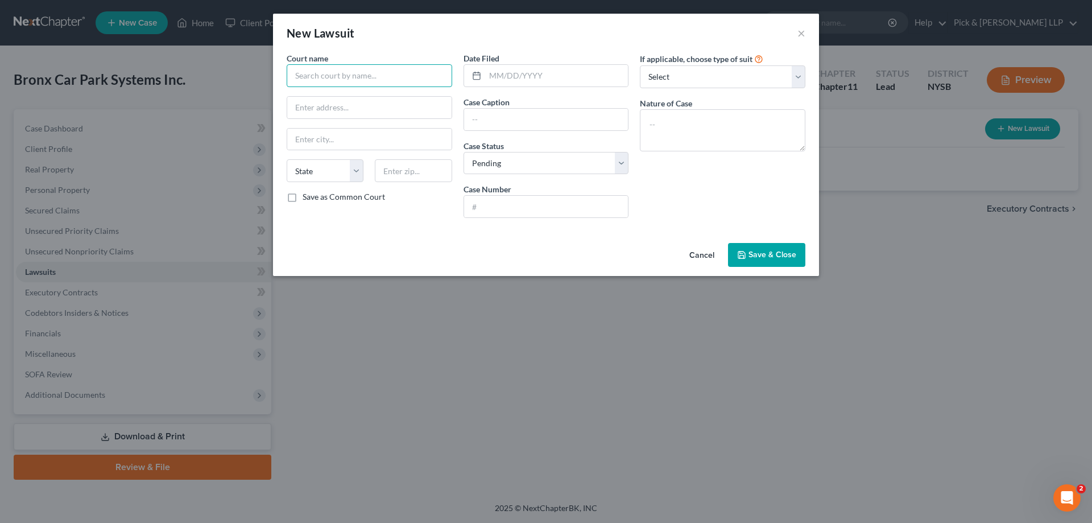
click at [376, 64] on input "text" at bounding box center [369, 75] width 165 height 23
type input "Supreme Court of the State of [US_STATE]"
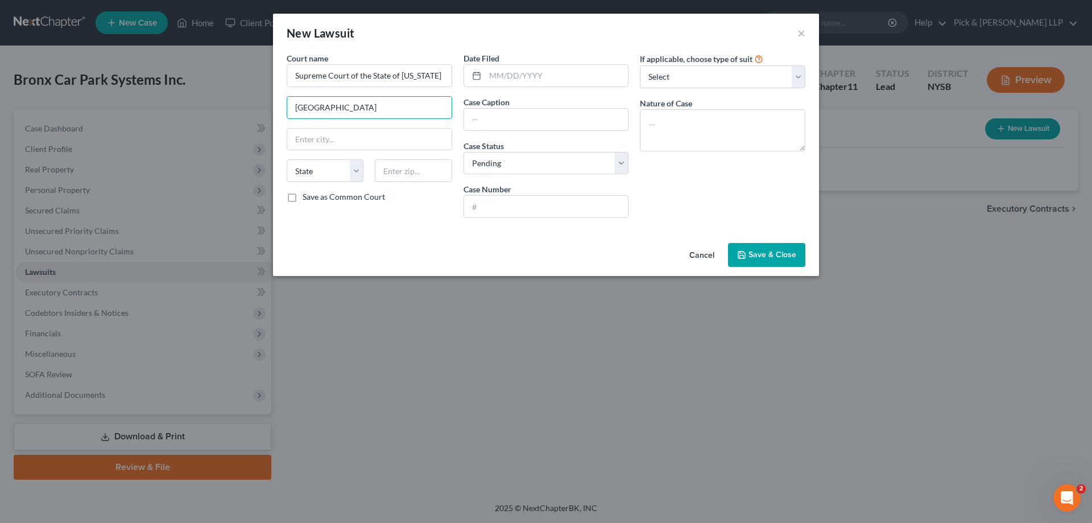
type input "[GEOGRAPHIC_DATA]"
click at [484, 115] on input "Tall Builders LLC v. Bronx Car Park Systems, Inc." at bounding box center [546, 120] width 164 height 22
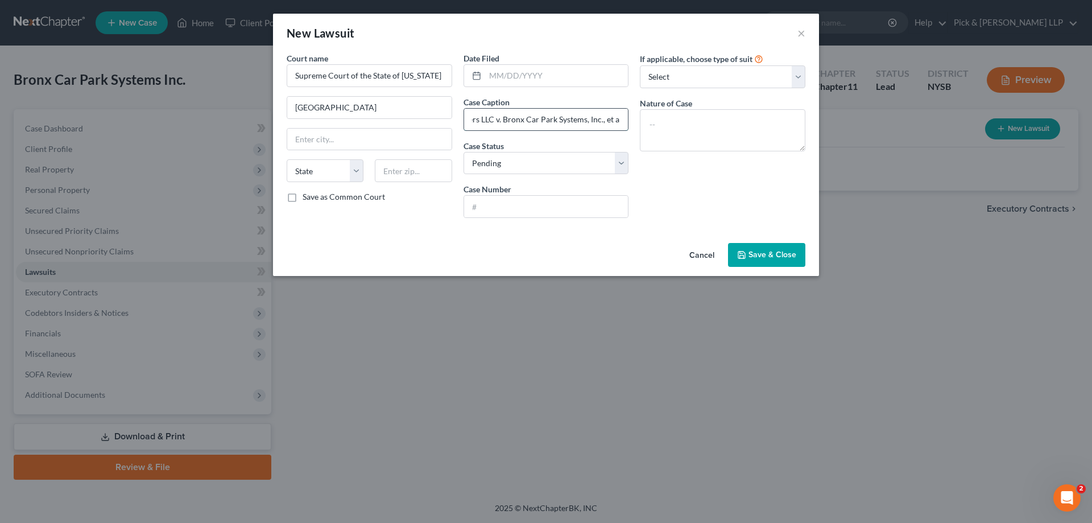
type input "Tall Builders LLC v. Bronx Car Park Systems, Inc., et al."
type input "813592/2025E"
click at [665, 115] on textarea at bounding box center [722, 130] width 165 height 42
type textarea "Breach of Contract"
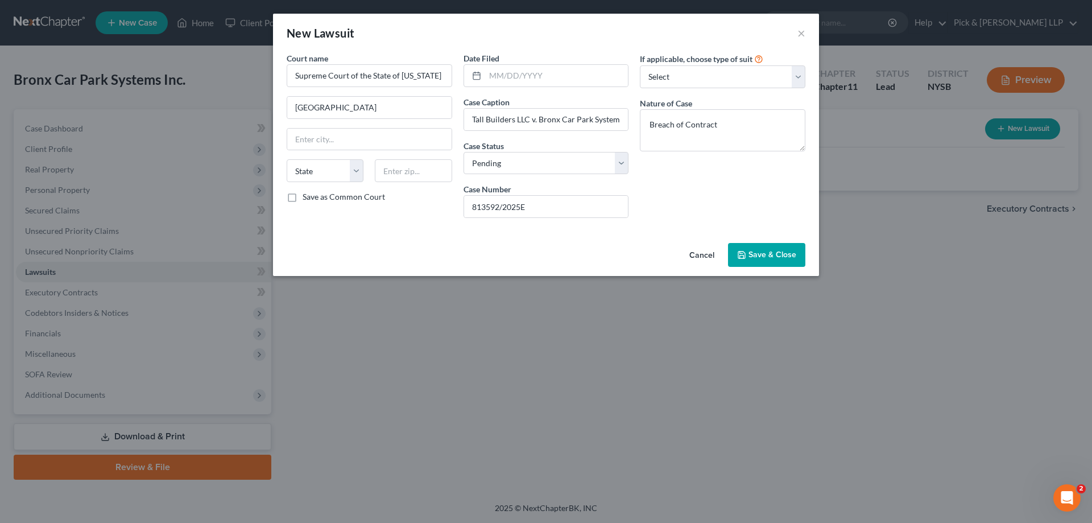
click at [753, 250] on span "Save & Close" at bounding box center [772, 255] width 48 height 10
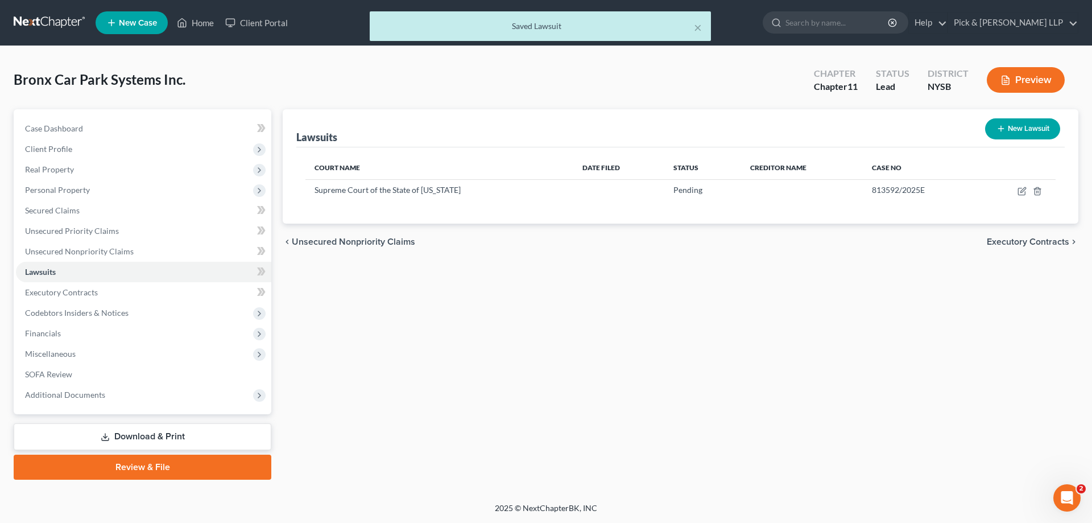
click at [1009, 131] on button "New Lawsuit" at bounding box center [1022, 128] width 75 height 21
select select "0"
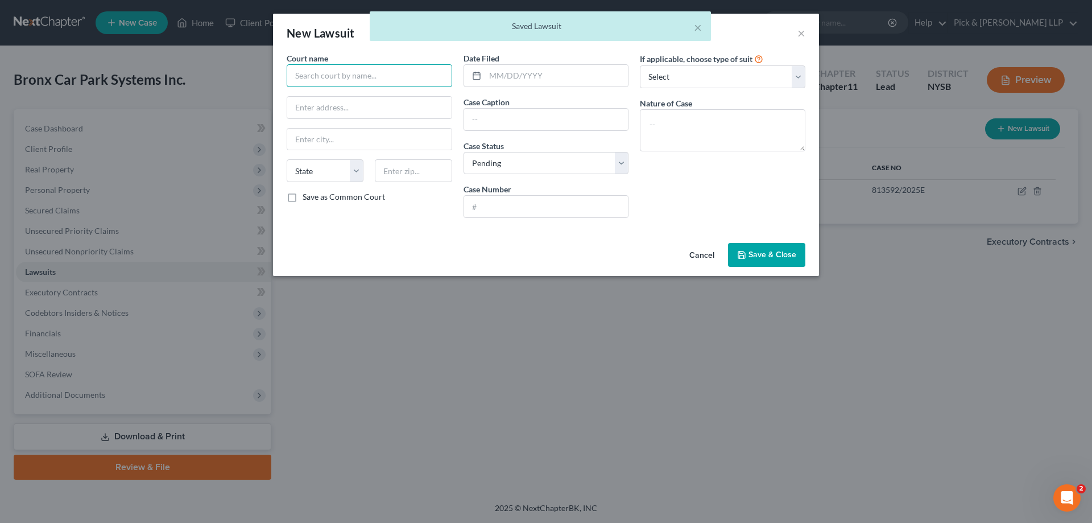
click at [404, 74] on input "text" at bounding box center [369, 75] width 165 height 23
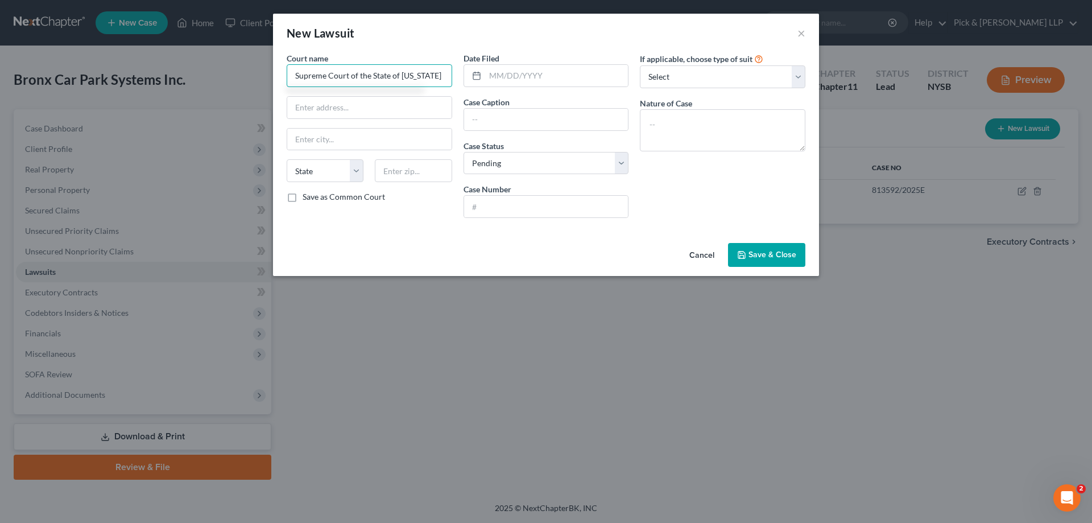
type input "Supreme Court of the State of [US_STATE]"
type input "[US_STATE][GEOGRAPHIC_DATA]"
click at [503, 123] on input "text" at bounding box center [546, 120] width 164 height 22
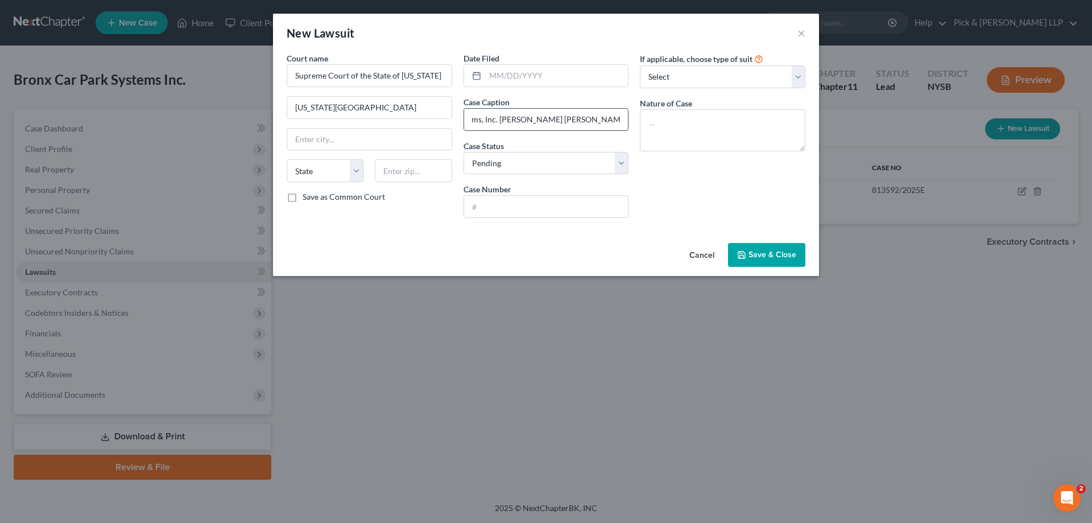
scroll to position [0, 80]
type input "Bronx Car Park Systems, Inc. [PERSON_NAME] [PERSON_NAME] Owners' Corporation"
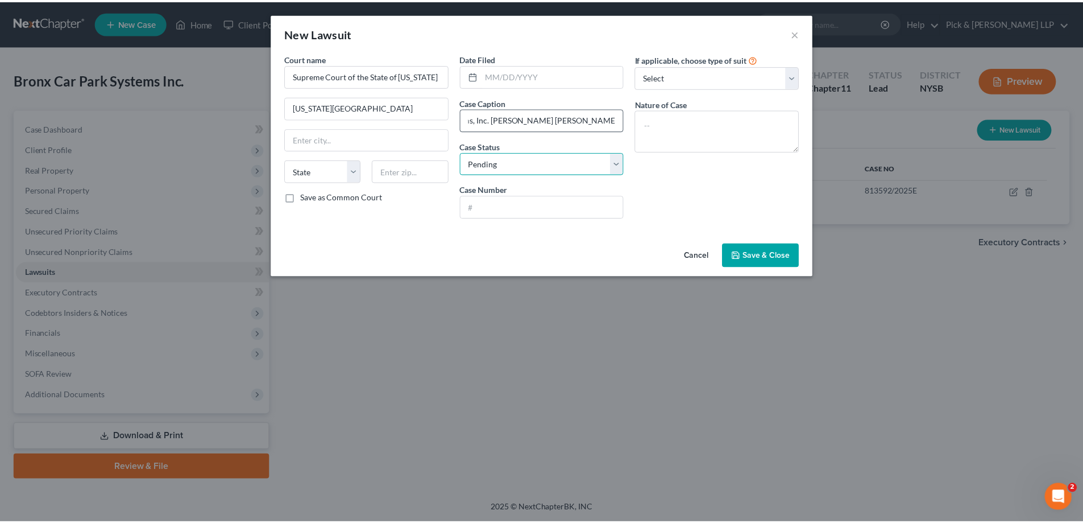
scroll to position [0, 0]
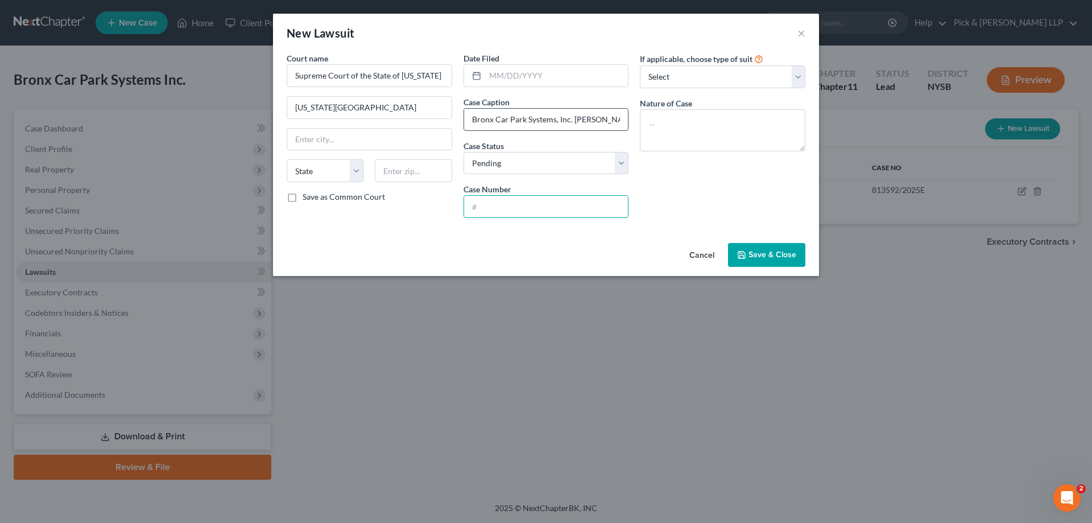
type input "5"
type input "651147/2022"
type textarea "Breach of Contract/Yellowstone Injunction"
click at [771, 255] on span "Save & Close" at bounding box center [772, 255] width 48 height 10
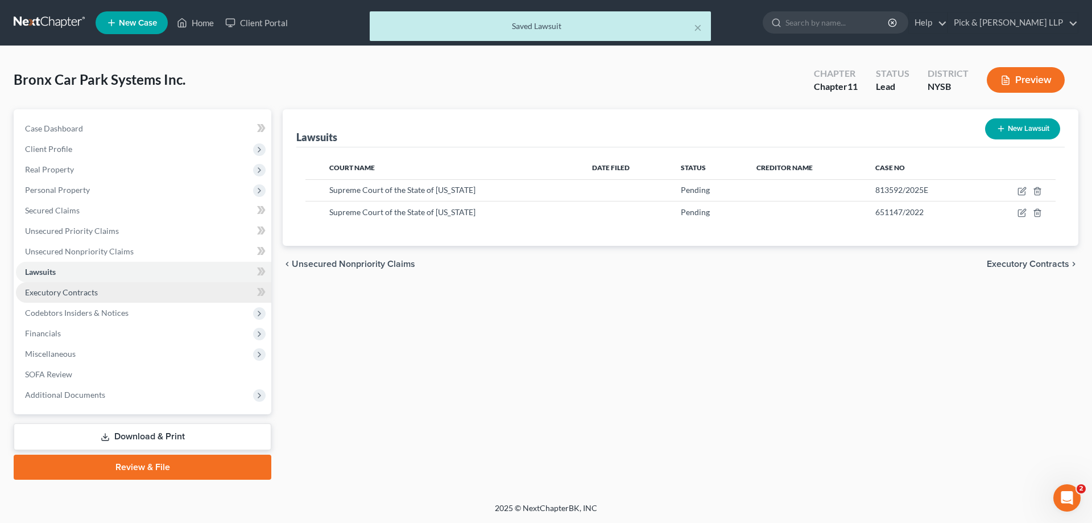
click at [223, 296] on link "Executory Contracts" at bounding box center [143, 292] width 255 height 20
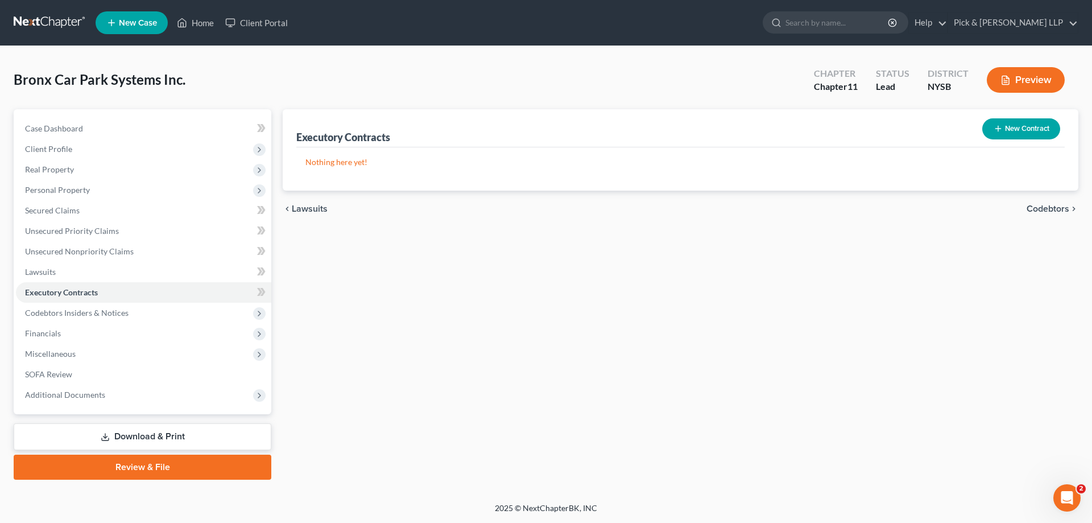
click at [1010, 121] on button "New Contract" at bounding box center [1021, 128] width 78 height 21
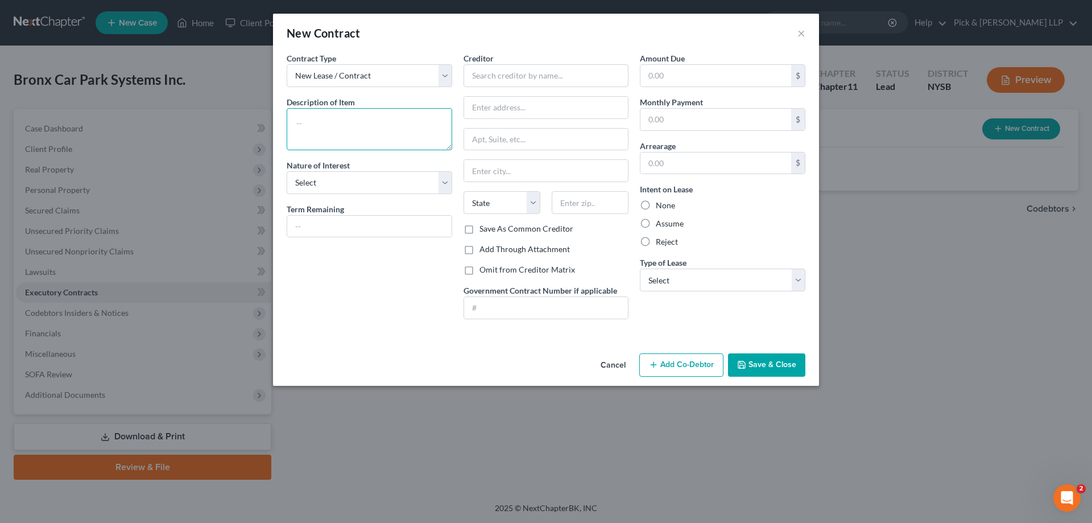
click at [335, 117] on textarea at bounding box center [369, 129] width 165 height 42
type textarea "Commercial Lease of Parking Garage and Outdoor Parking Facility"
select select "2"
type input "13 Years"
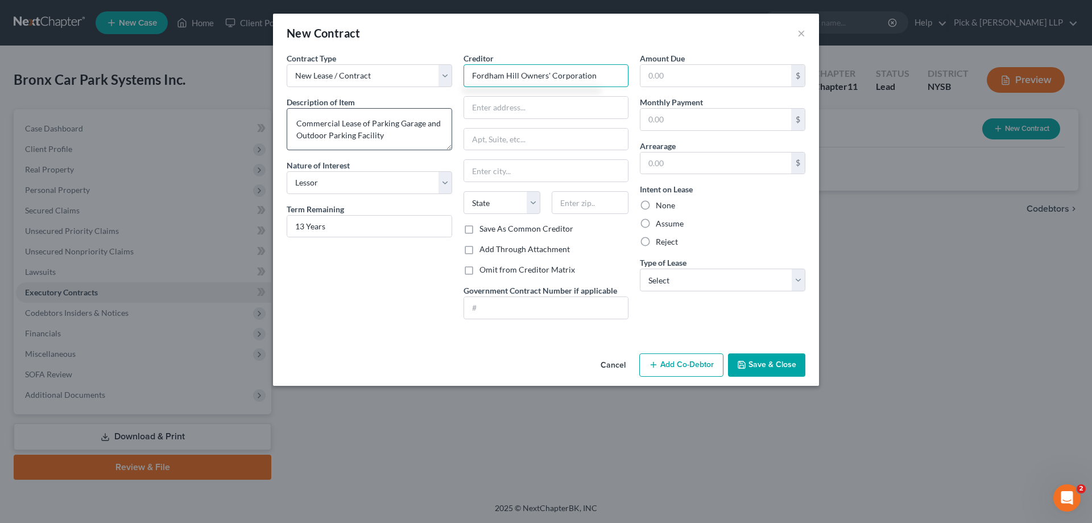
type input "Fordham Hill Owners' Corporation"
type input "c/o"
click at [756, 356] on button "Save & Close" at bounding box center [766, 365] width 77 height 24
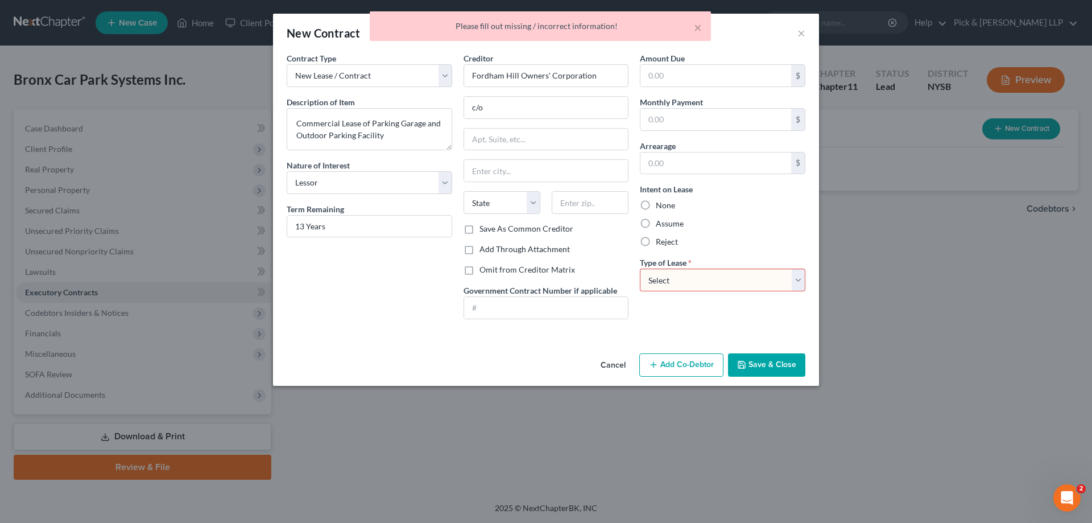
click at [708, 272] on select "Select Real Estate Car Other" at bounding box center [722, 279] width 165 height 23
select select "0"
click at [640, 268] on select "Select Real Estate Car Other" at bounding box center [722, 279] width 165 height 23
click at [791, 357] on button "Save & Close" at bounding box center [766, 365] width 77 height 24
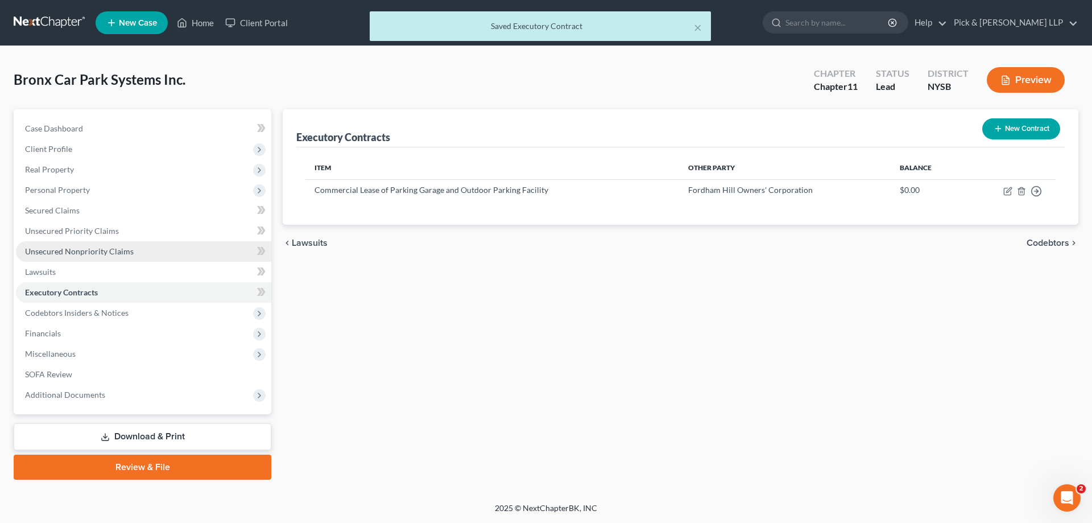
click at [85, 250] on span "Unsecured Nonpriority Claims" at bounding box center [79, 251] width 109 height 10
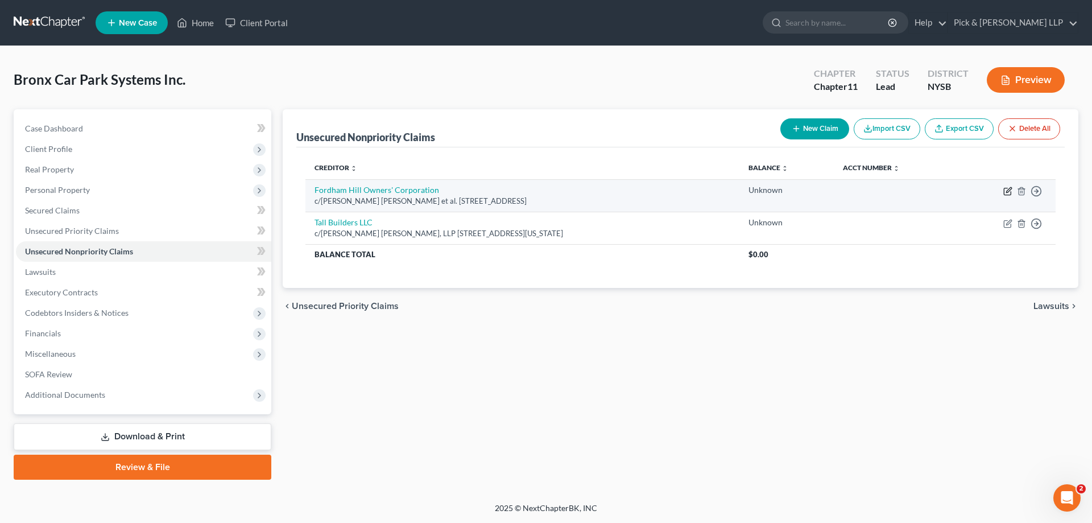
click at [1008, 192] on icon "button" at bounding box center [1008, 189] width 5 height 5
select select "35"
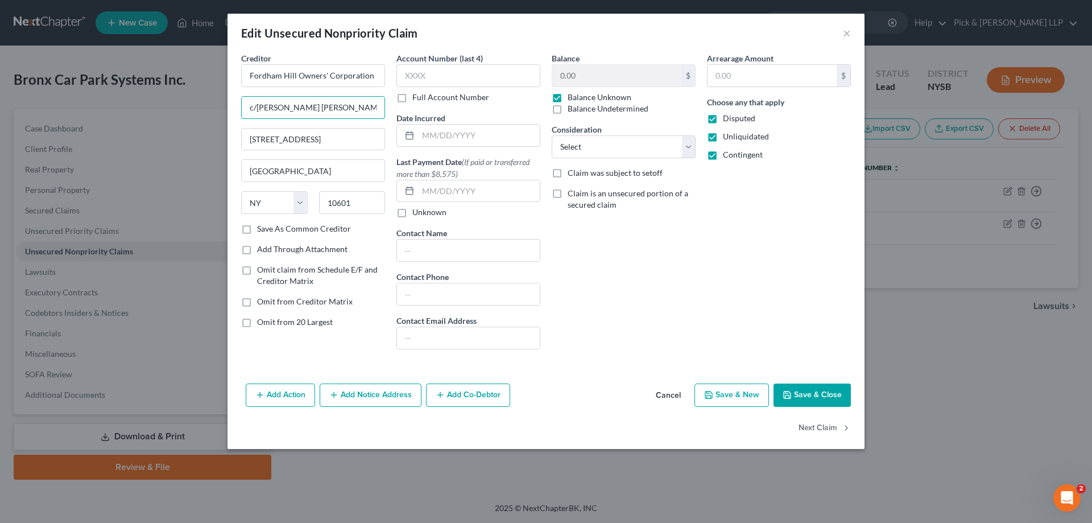
drag, startPoint x: 264, startPoint y: 108, endPoint x: 392, endPoint y: 97, distance: 128.9
click at [390, 98] on div "Creditor * Fordham Hill Owners' Corporation c/[PERSON_NAME] [PERSON_NAME] et [G…" at bounding box center [312, 205] width 155 height 306
type input "c/[PERSON_NAME], [PERSON_NAME] & [PERSON_NAME], LLP"
type input "[STREET_ADDRESS]"
type input "10704"
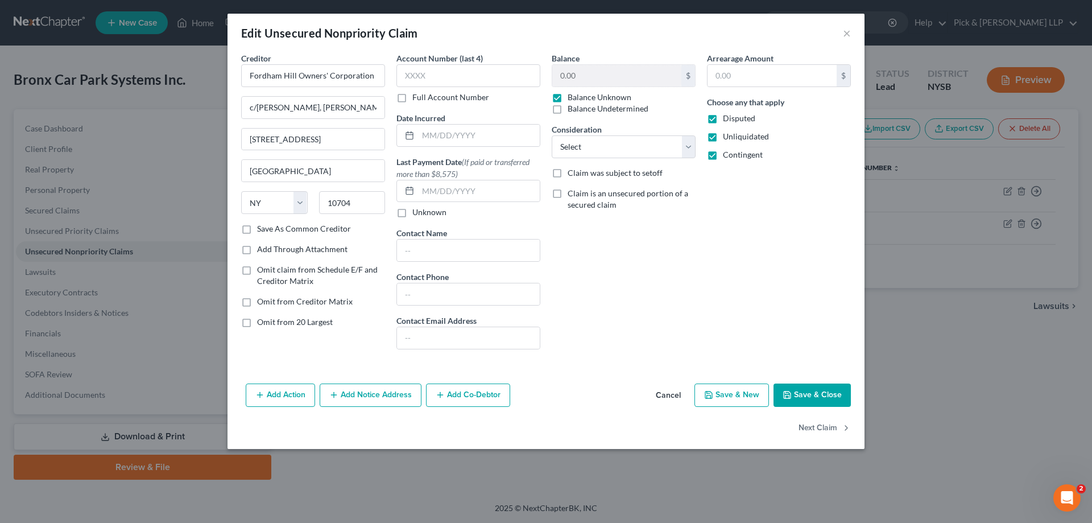
type input "Yonkers"
click at [803, 396] on button "Save & Close" at bounding box center [811, 395] width 77 height 24
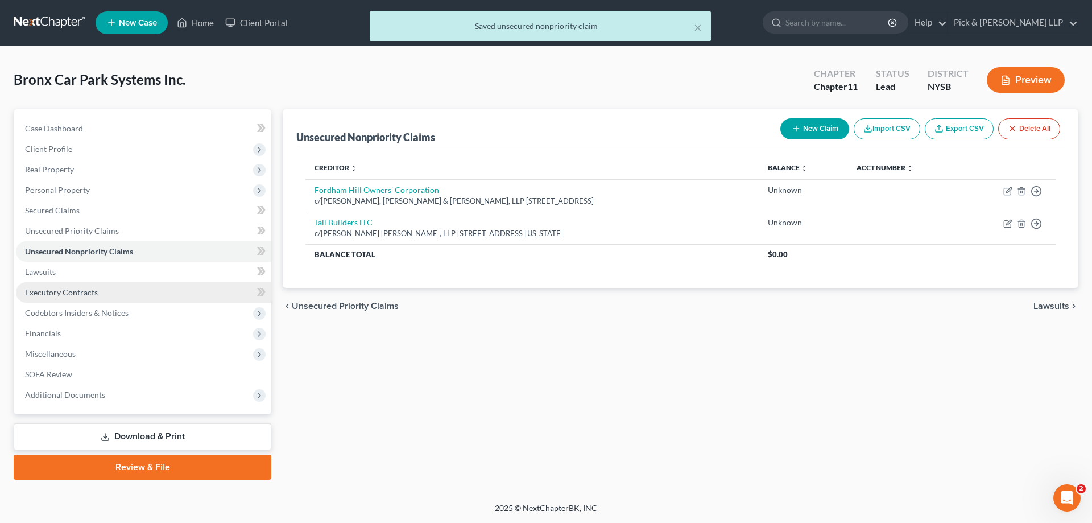
click at [88, 292] on span "Executory Contracts" at bounding box center [61, 292] width 73 height 10
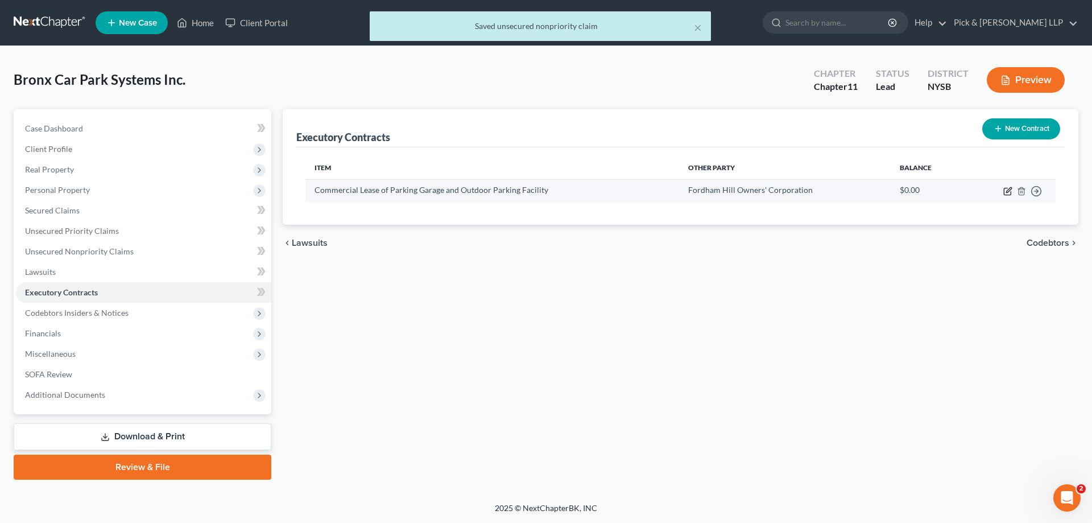
click at [1004, 192] on icon "button" at bounding box center [1007, 190] width 9 height 9
select select "2"
select select "0"
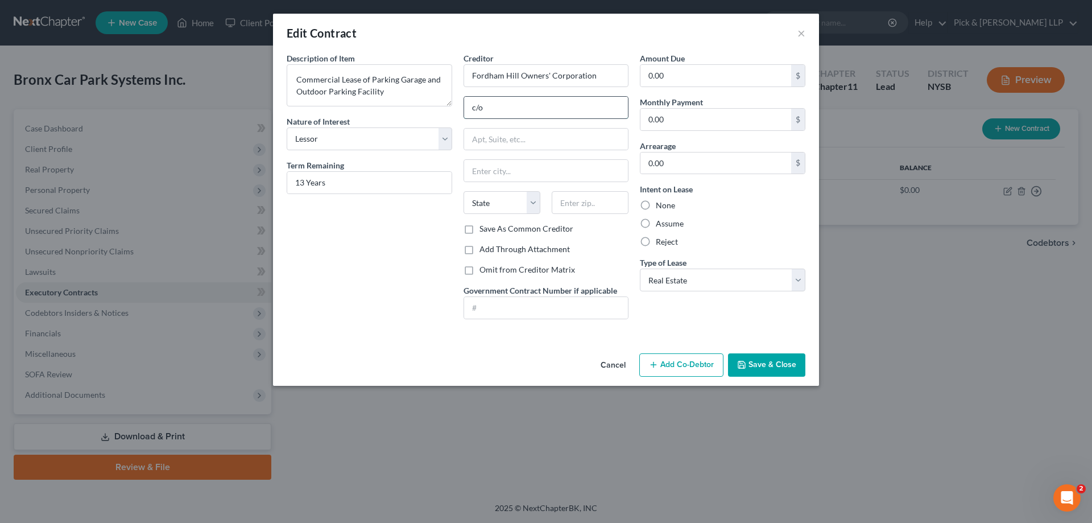
click at [552, 110] on input "c/o" at bounding box center [546, 108] width 164 height 22
type input "c/[PERSON_NAME], [PERSON_NAME] & [PERSON_NAME], LLP"
type input "[STREET_ADDRESS]"
type input "10704"
type input "Yonkers"
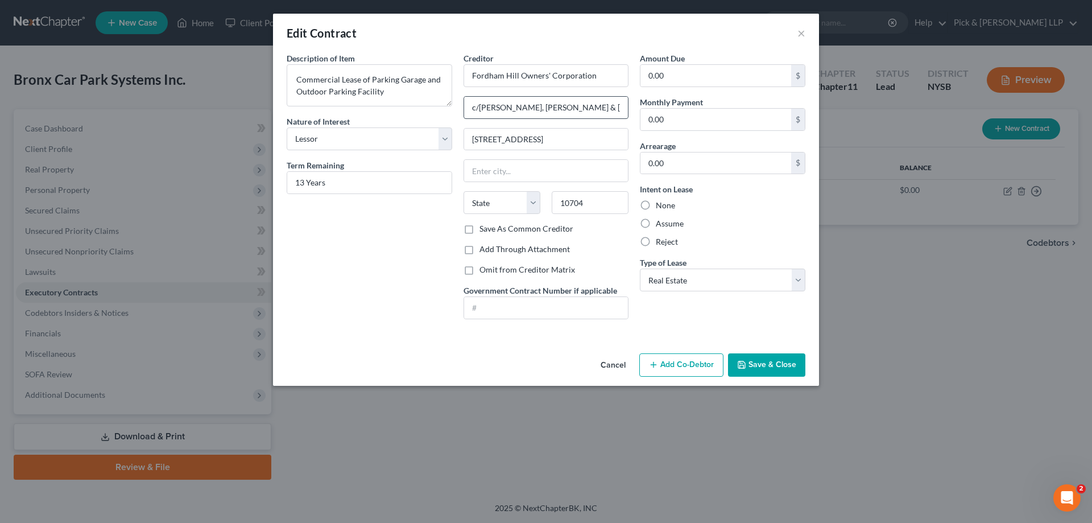
select select "35"
click at [656, 223] on label "Assume" at bounding box center [670, 223] width 28 height 11
click at [660, 223] on input "Assume" at bounding box center [663, 221] width 7 height 7
radio input "true"
click at [764, 365] on button "Save & Close" at bounding box center [766, 365] width 77 height 24
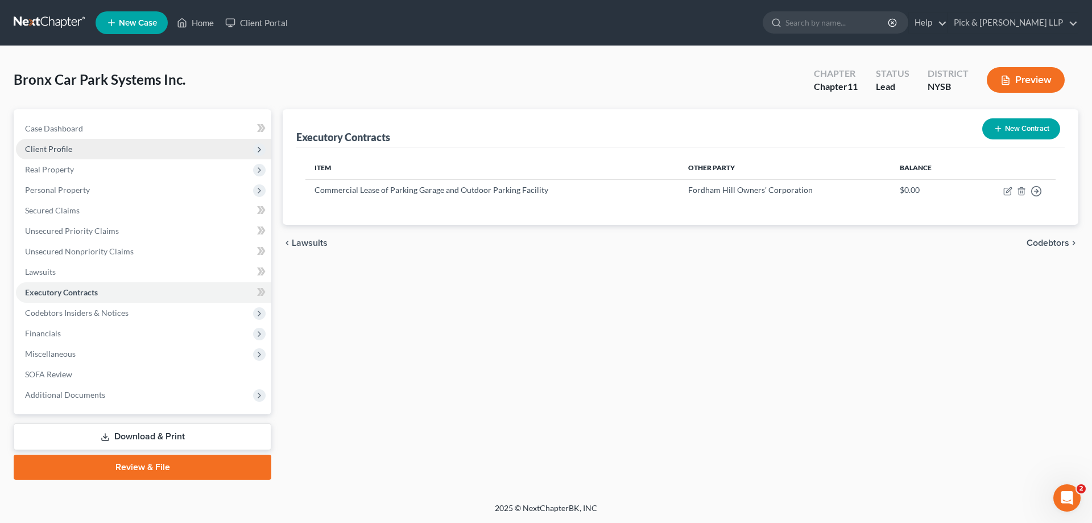
click at [49, 148] on span "Client Profile" at bounding box center [48, 149] width 47 height 10
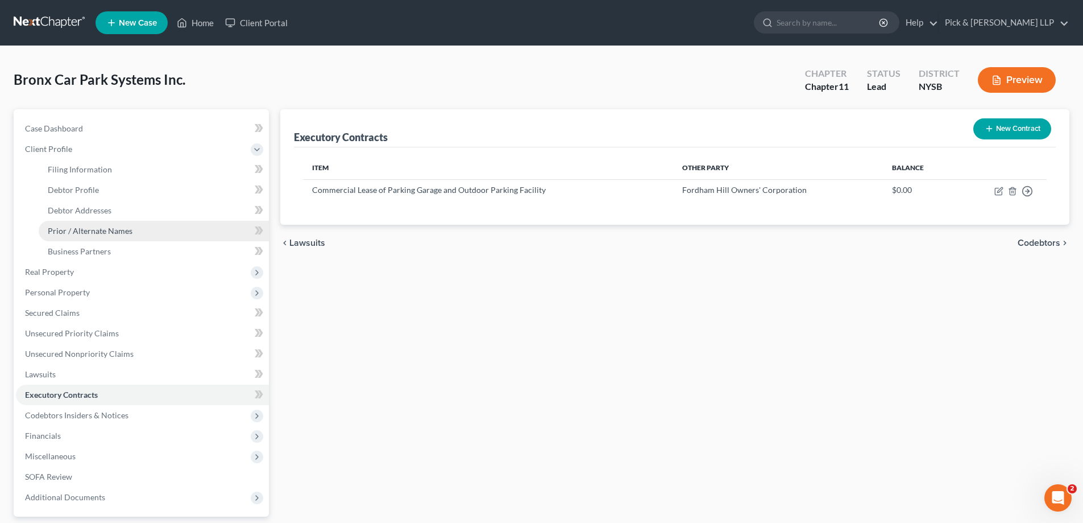
click at [77, 226] on span "Prior / Alternate Names" at bounding box center [90, 231] width 85 height 10
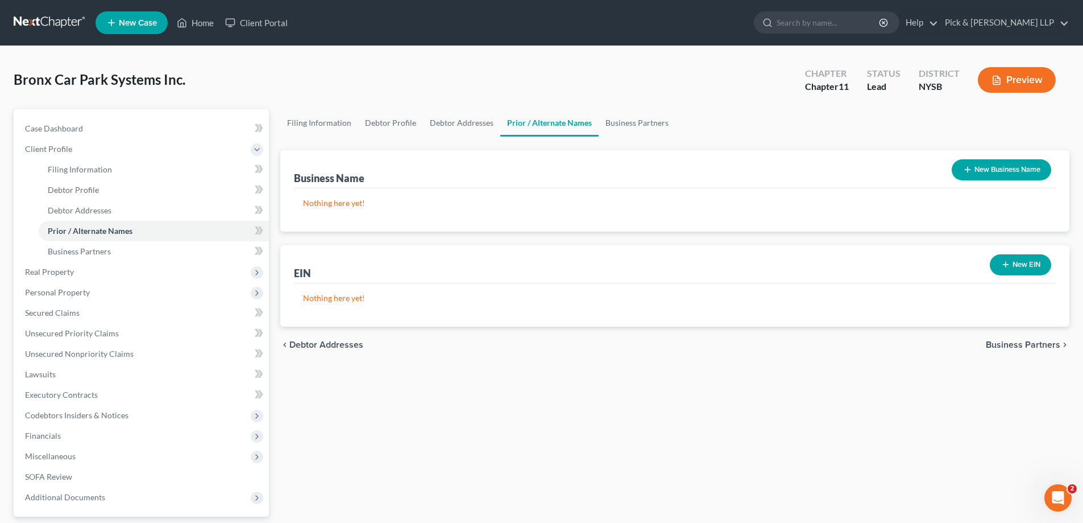
click at [1006, 172] on button "New Business Name" at bounding box center [1001, 169] width 99 height 21
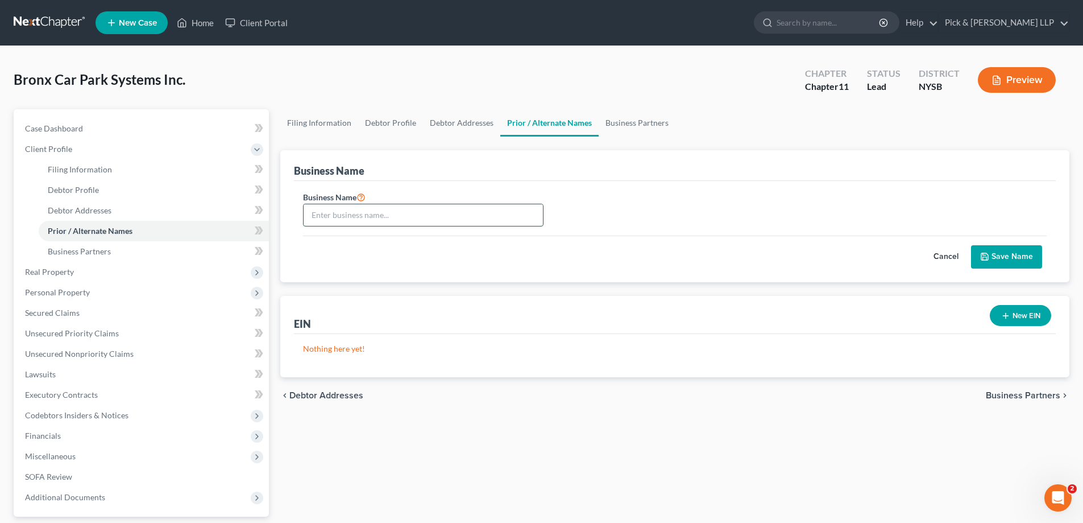
click at [474, 216] on input "text" at bounding box center [423, 215] width 239 height 22
type input "f/k/a Bronx Parking Systems, Inc."
click at [1005, 251] on button "Save Name" at bounding box center [1006, 257] width 71 height 24
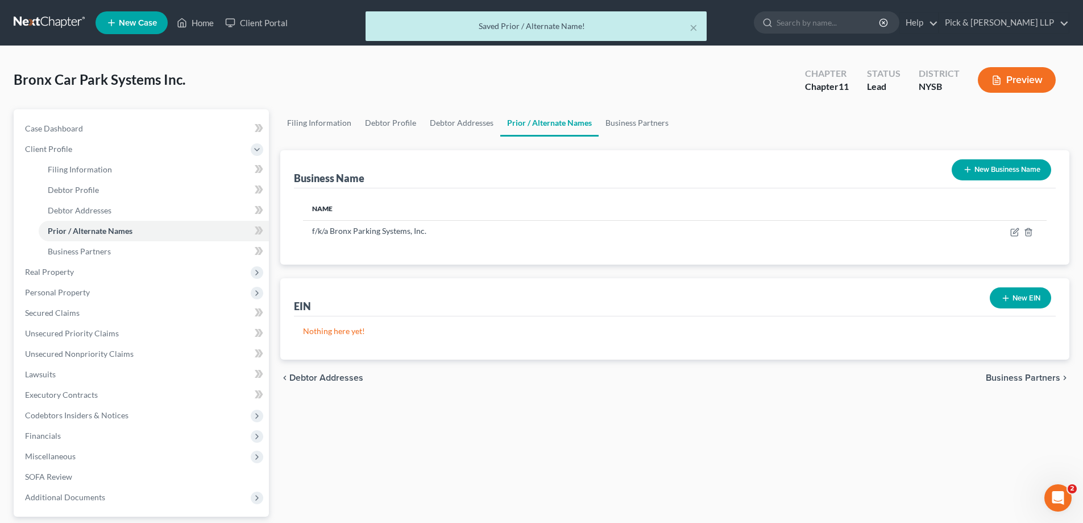
click at [1034, 91] on button "Preview" at bounding box center [1017, 80] width 78 height 26
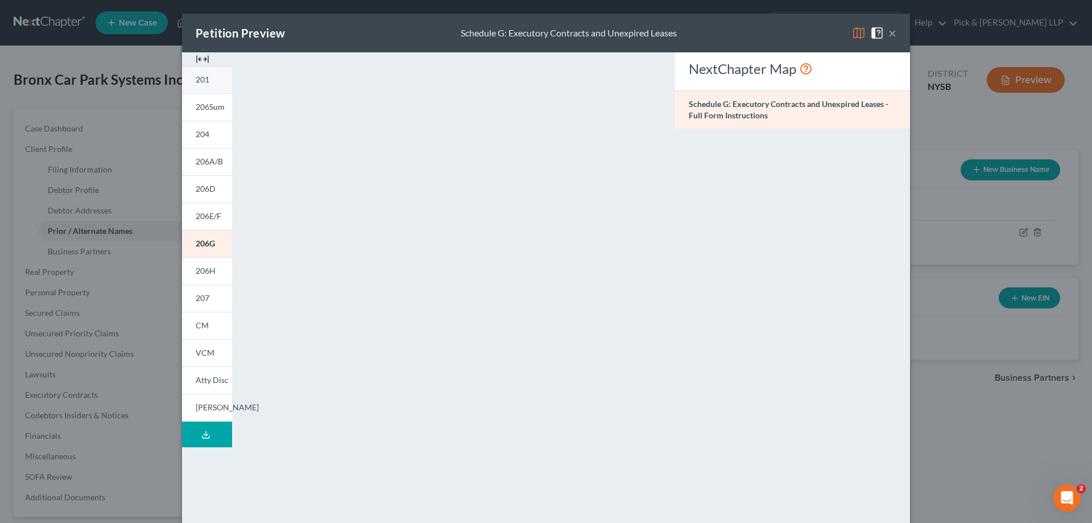
click at [204, 81] on span "201" at bounding box center [203, 79] width 14 height 10
click at [891, 36] on button "×" at bounding box center [892, 33] width 8 height 14
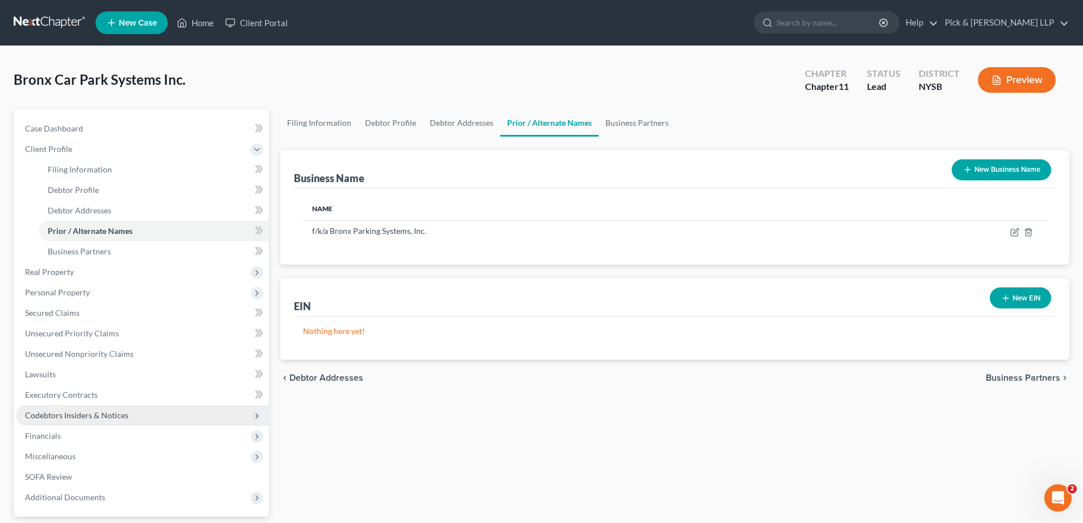
click at [97, 413] on span "Codebtors Insiders & Notices" at bounding box center [76, 415] width 103 height 10
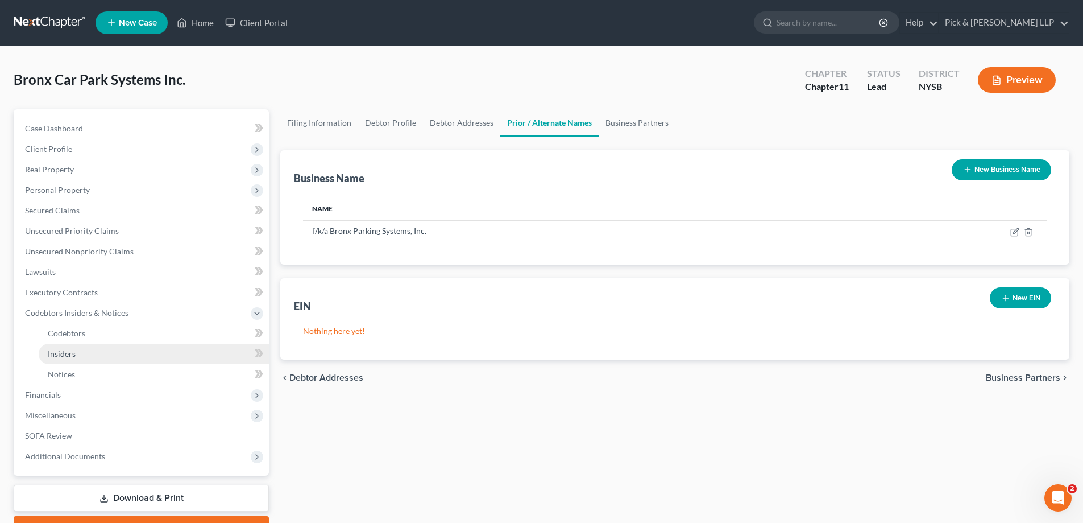
click at [131, 353] on link "Insiders" at bounding box center [154, 353] width 230 height 20
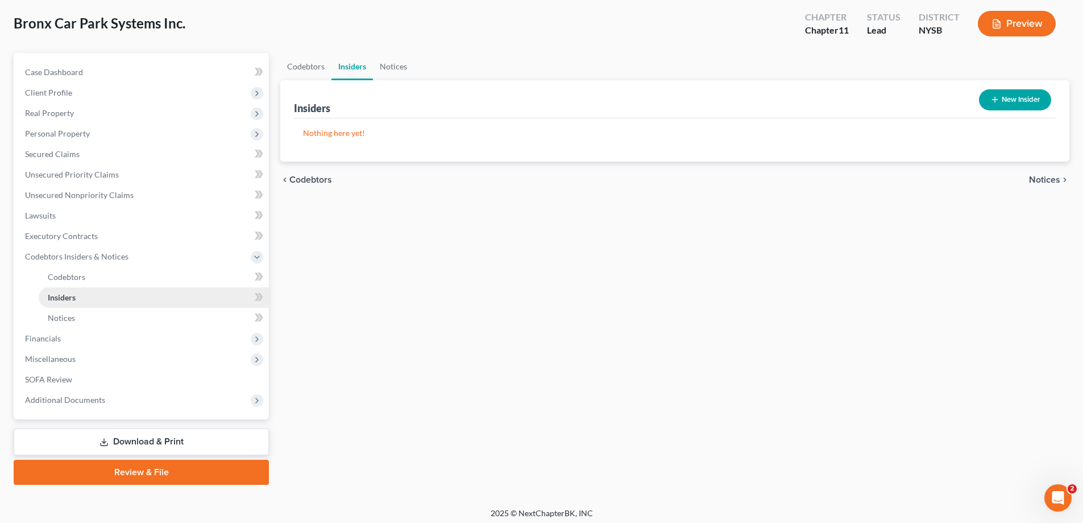
scroll to position [57, 0]
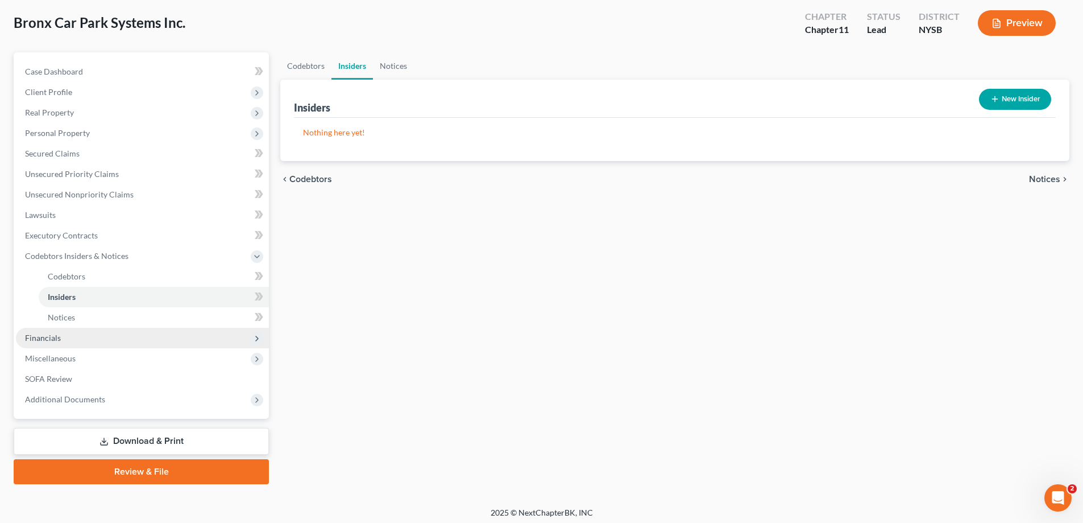
click at [239, 342] on span "Financials" at bounding box center [142, 337] width 253 height 20
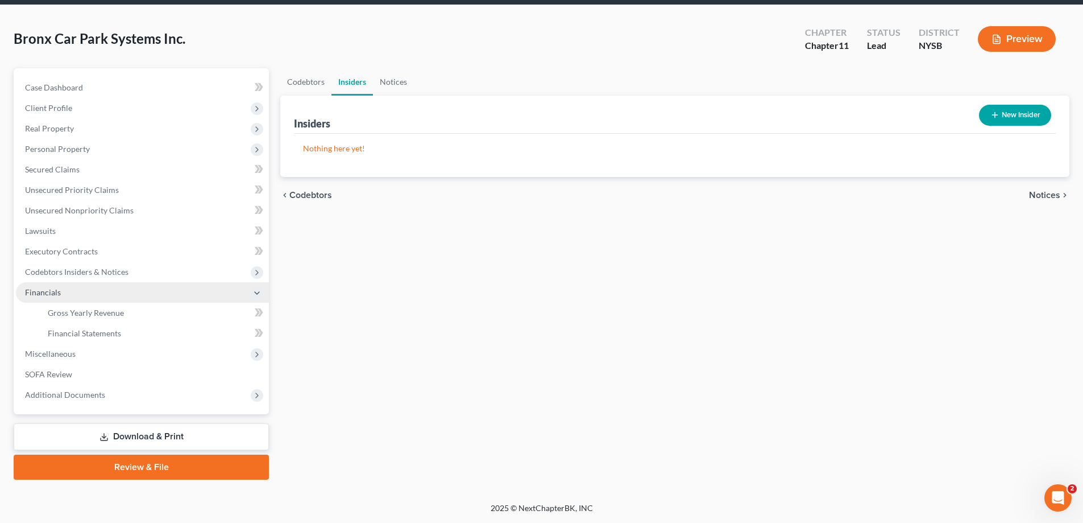
scroll to position [41, 0]
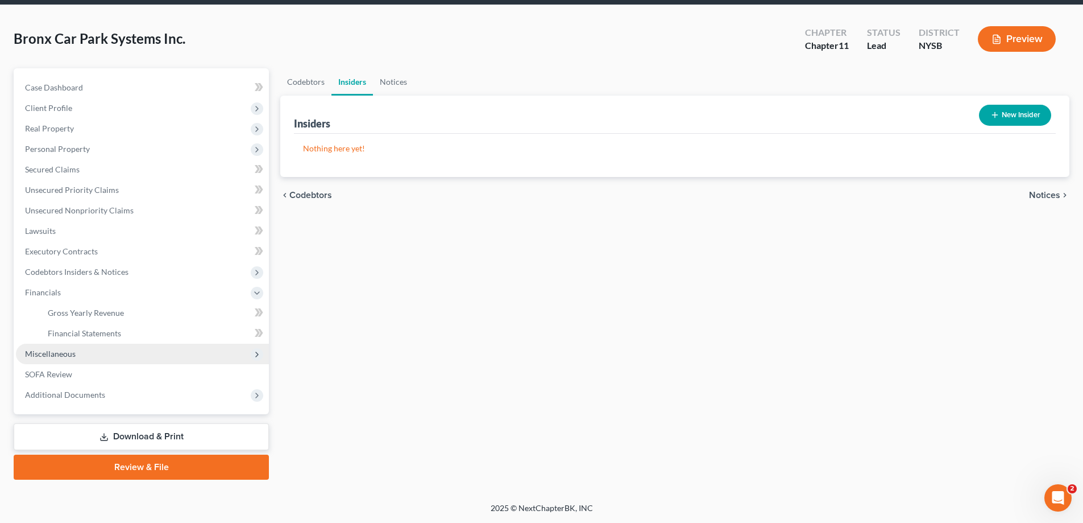
click at [223, 358] on span "Miscellaneous" at bounding box center [142, 353] width 253 height 20
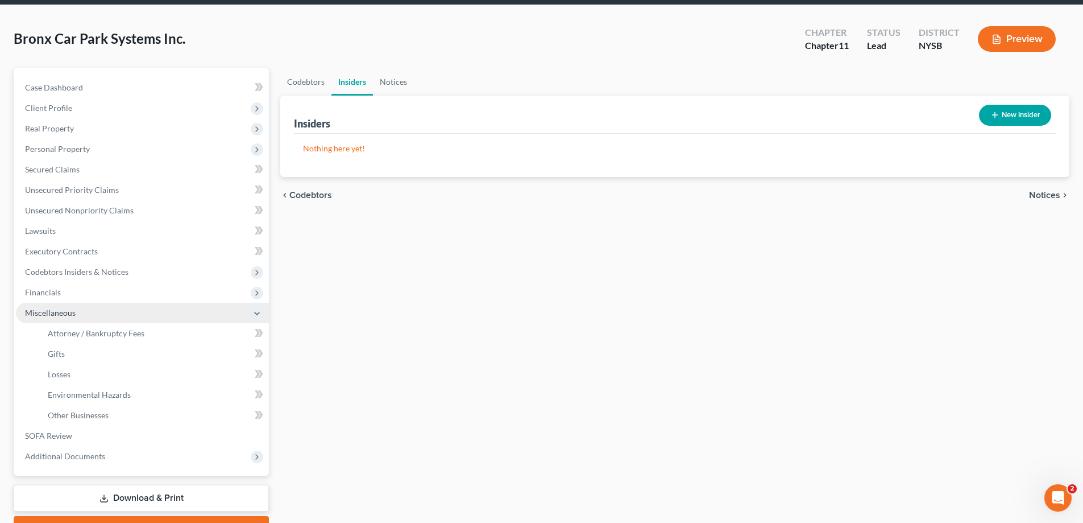
scroll to position [57, 0]
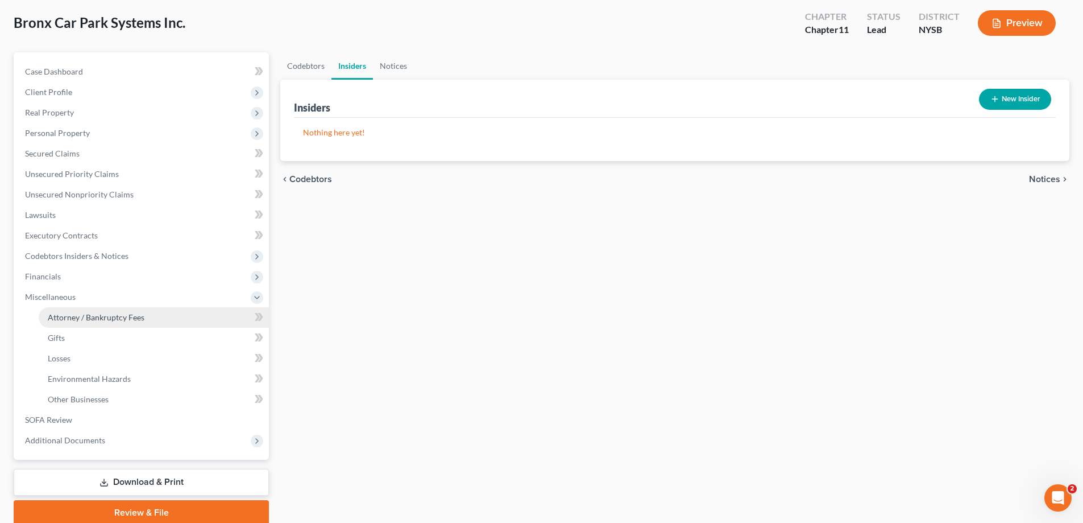
click at [165, 312] on link "Attorney / Bankruptcy Fees" at bounding box center [154, 317] width 230 height 20
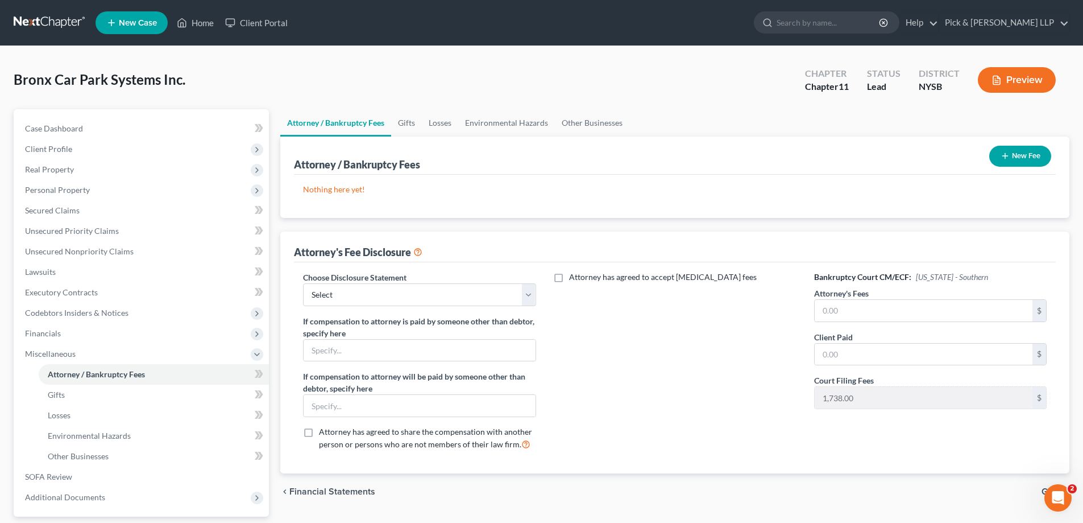
click at [1015, 159] on button "New Fee" at bounding box center [1020, 156] width 62 height 21
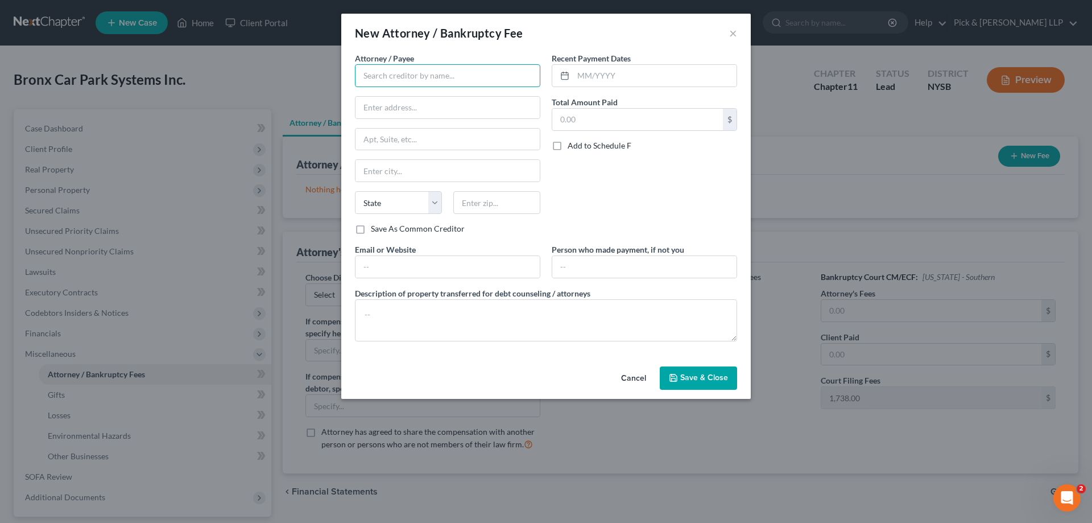
click at [474, 82] on input "text" at bounding box center [447, 75] width 185 height 23
type input "Pick & [PERSON_NAME] LLP"
drag, startPoint x: 587, startPoint y: 79, endPoint x: 620, endPoint y: 86, distance: 33.7
click at [587, 79] on input "text" at bounding box center [654, 76] width 163 height 22
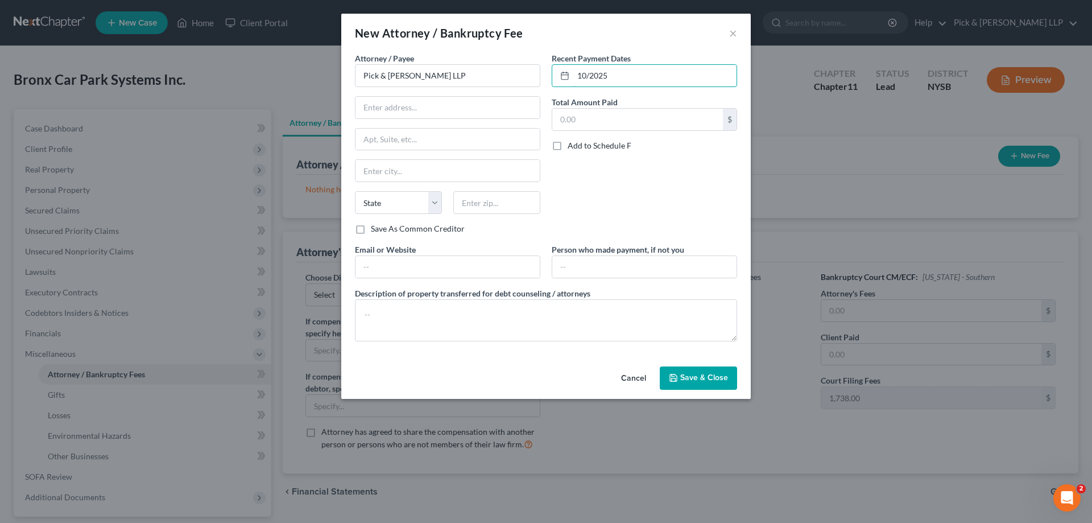
type input "10/2025"
type input "25,000.00"
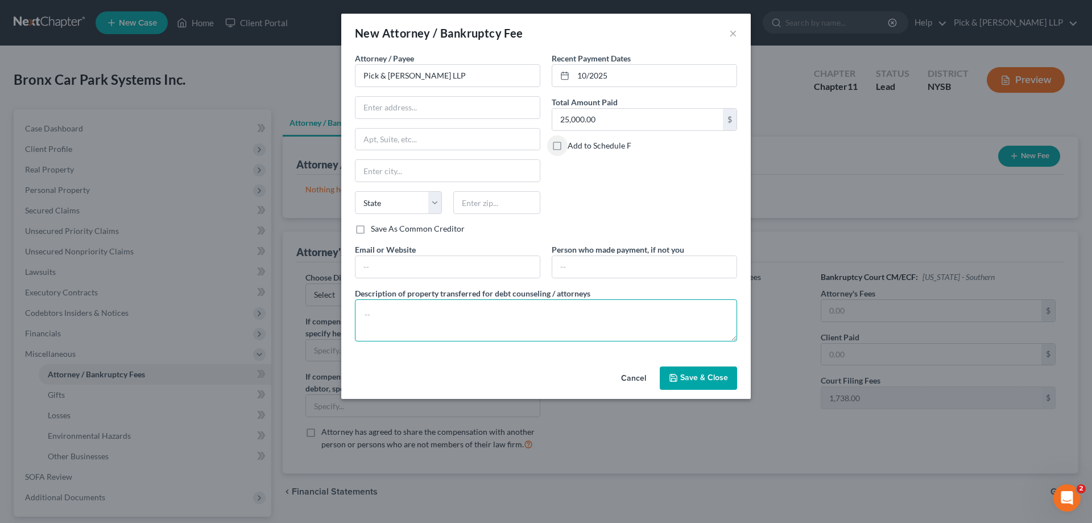
click at [555, 305] on textarea at bounding box center [546, 320] width 382 height 42
type textarea "$20, 000 Professional [MEDICAL_DATA] - $5,000 Filing Fee/Disbursements"
click at [679, 374] on button "Save & Close" at bounding box center [698, 378] width 77 height 24
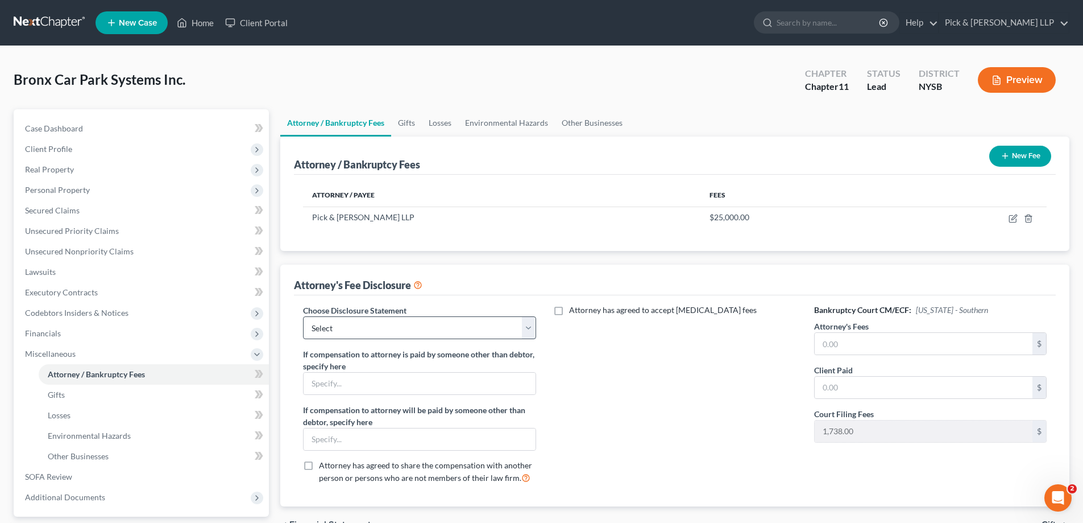
drag, startPoint x: 416, startPoint y: 313, endPoint x: 413, endPoint y: 319, distance: 6.4
click at [416, 314] on div "Choose Disclosure Statement Select Chapter 11 Chapter 7 Partner" at bounding box center [419, 321] width 233 height 35
click at [412, 323] on select "Select Chapter 11 Chapter 7 Partner" at bounding box center [419, 327] width 233 height 23
select select "0"
click at [303, 316] on select "Select Chapter 11 Chapter 7 Partner" at bounding box center [419, 327] width 233 height 23
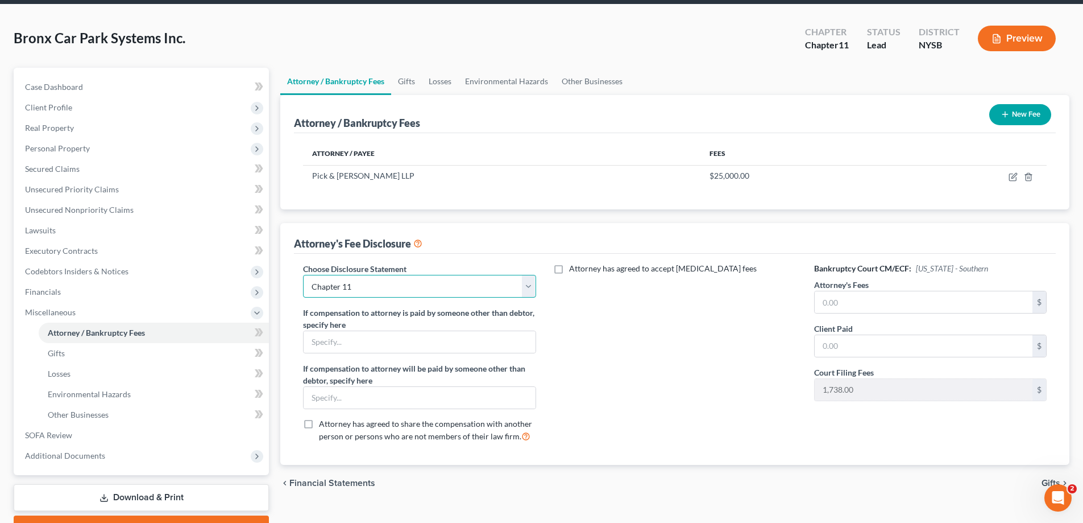
scroll to position [102, 0]
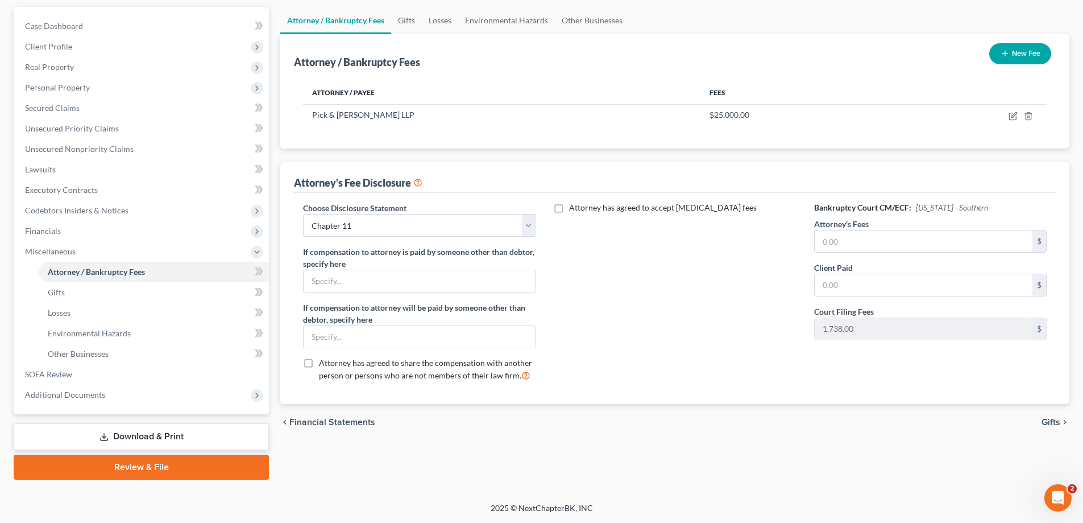
click at [569, 208] on label "Attorney has agreed to accept [MEDICAL_DATA] fees" at bounding box center [663, 207] width 188 height 11
click at [574, 208] on input "Attorney has agreed to accept [MEDICAL_DATA] fees" at bounding box center [577, 205] width 7 height 7
checkbox input "true"
click at [570, 233] on input "text" at bounding box center [668, 234] width 218 height 22
type input "20,000.00"
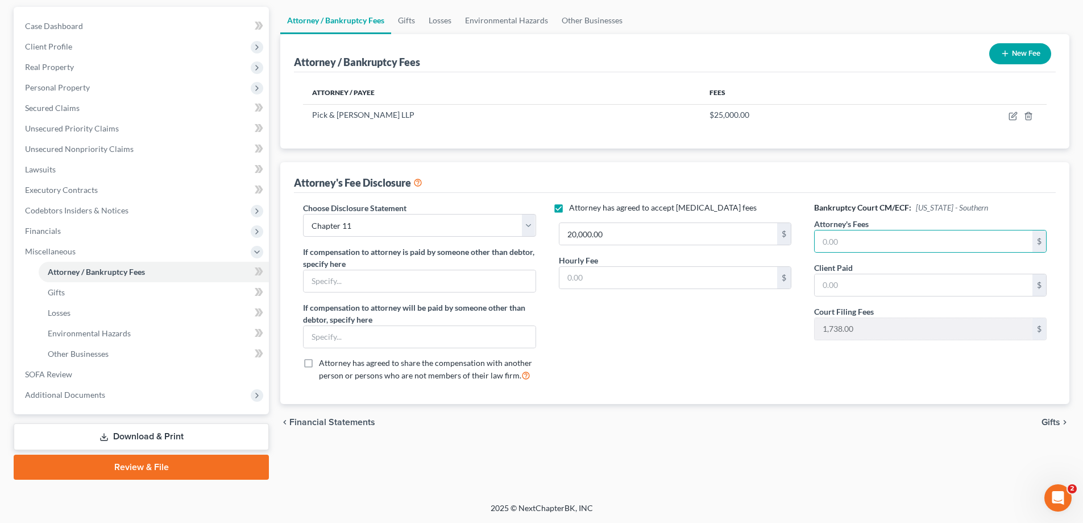
click at [589, 264] on label "Hourly Fee" at bounding box center [578, 260] width 39 height 12
click at [588, 272] on input "text" at bounding box center [668, 278] width 218 height 22
type input "565.00"
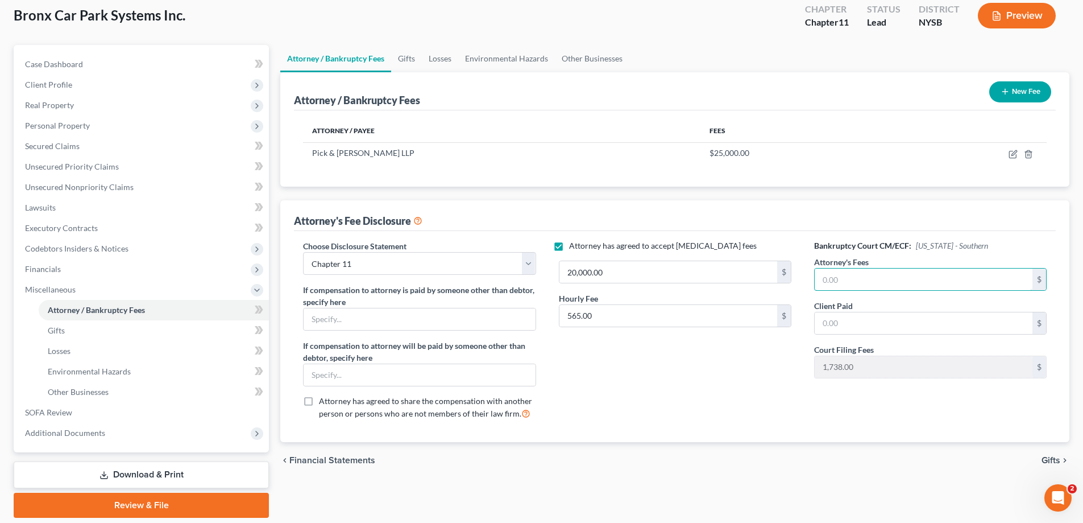
scroll to position [0, 0]
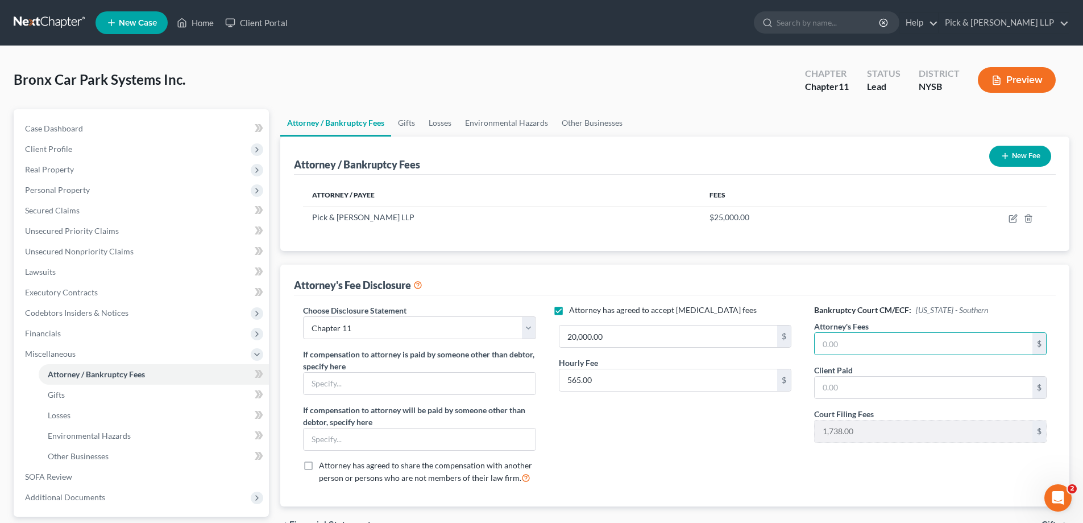
click at [1031, 84] on button "Preview" at bounding box center [1017, 80] width 78 height 26
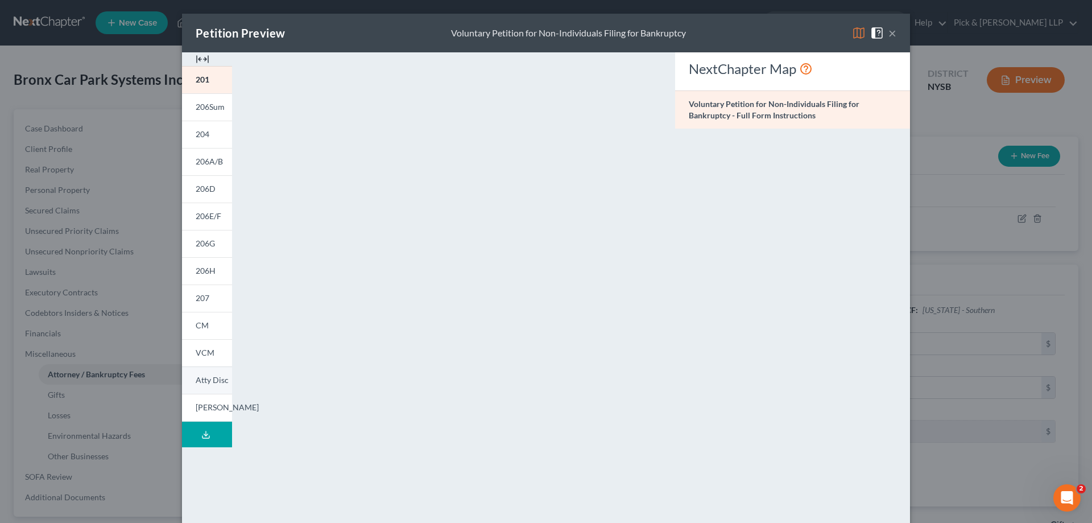
click at [210, 383] on span "Atty Disc" at bounding box center [212, 380] width 33 height 10
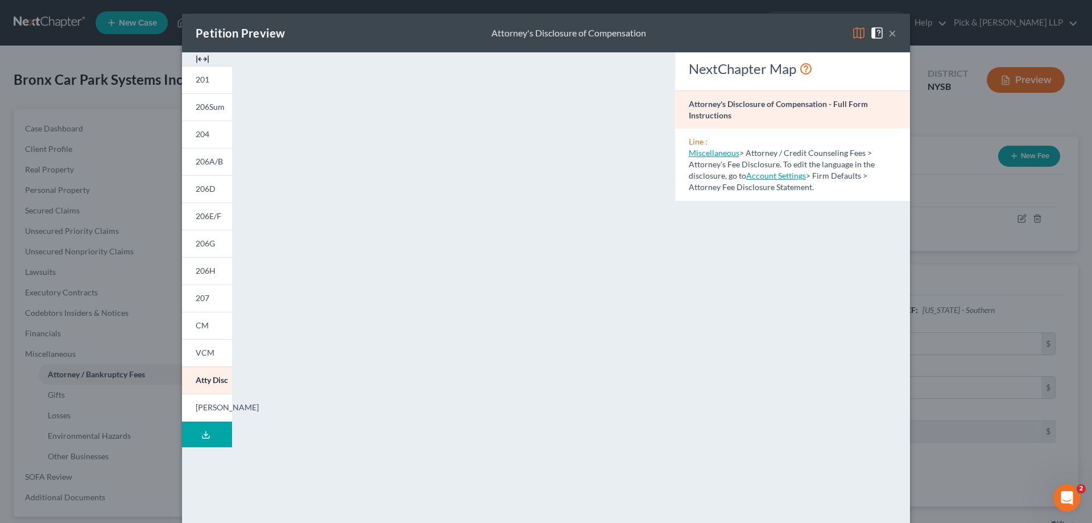
click at [888, 33] on button "×" at bounding box center [892, 33] width 8 height 14
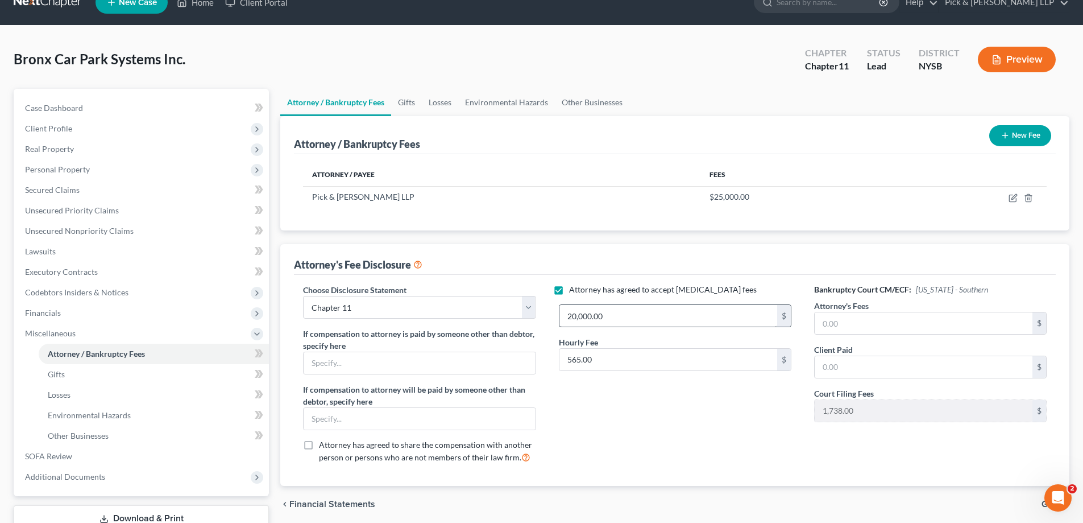
scroll to position [57, 0]
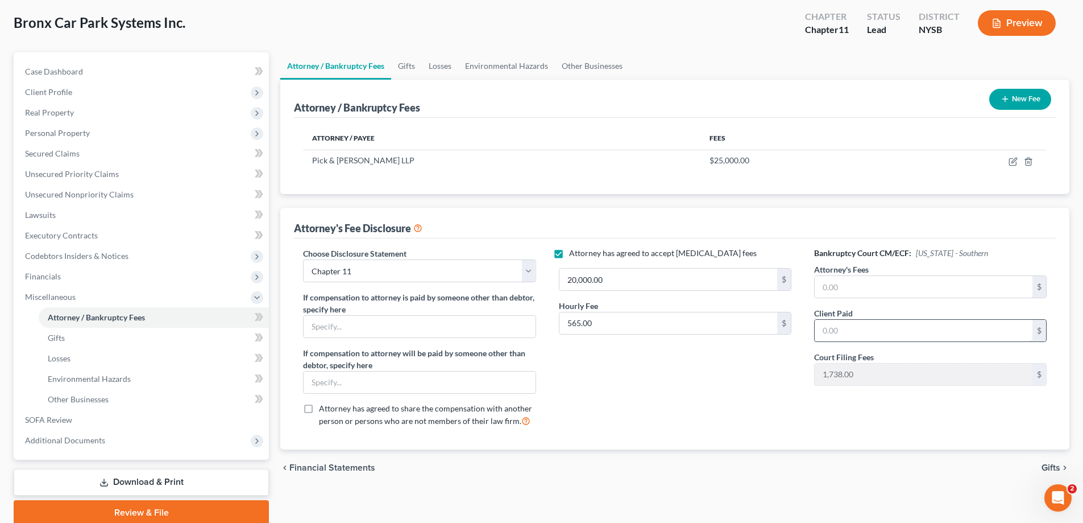
click at [855, 329] on input "text" at bounding box center [924, 331] width 218 height 22
type input "20,000.00"
click at [1002, 22] on button "Preview" at bounding box center [1017, 23] width 78 height 26
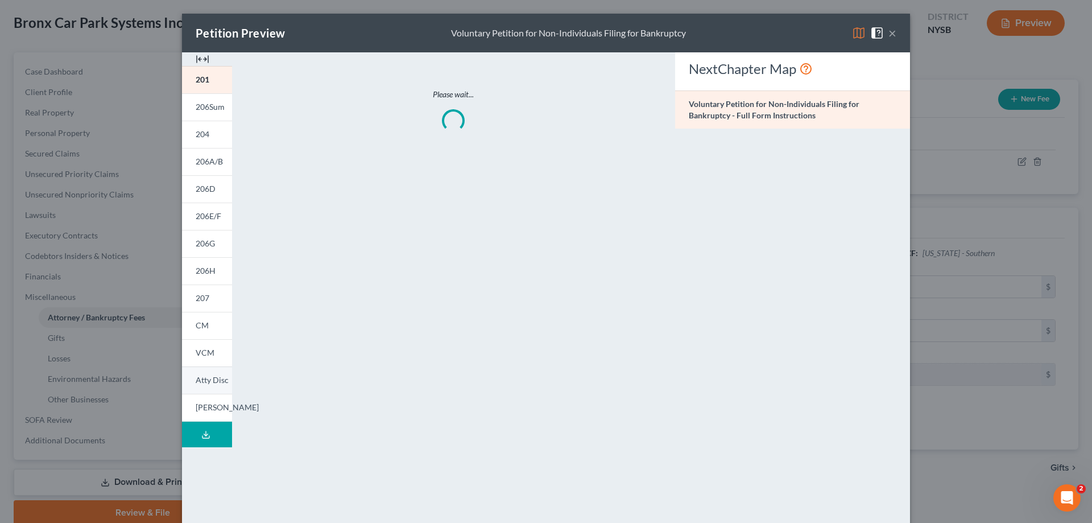
click at [195, 385] on link "Atty Disc" at bounding box center [207, 379] width 50 height 27
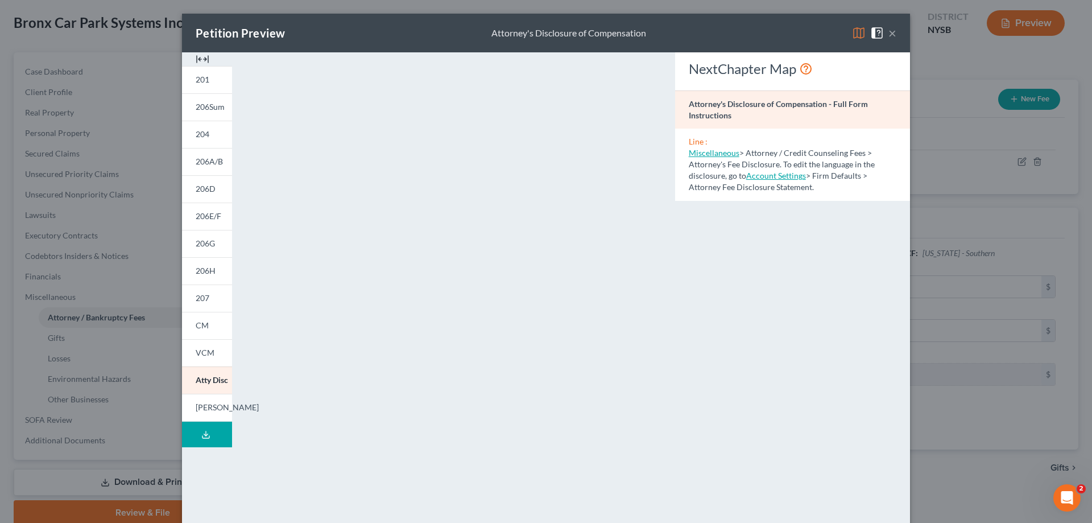
click at [888, 31] on button "×" at bounding box center [892, 33] width 8 height 14
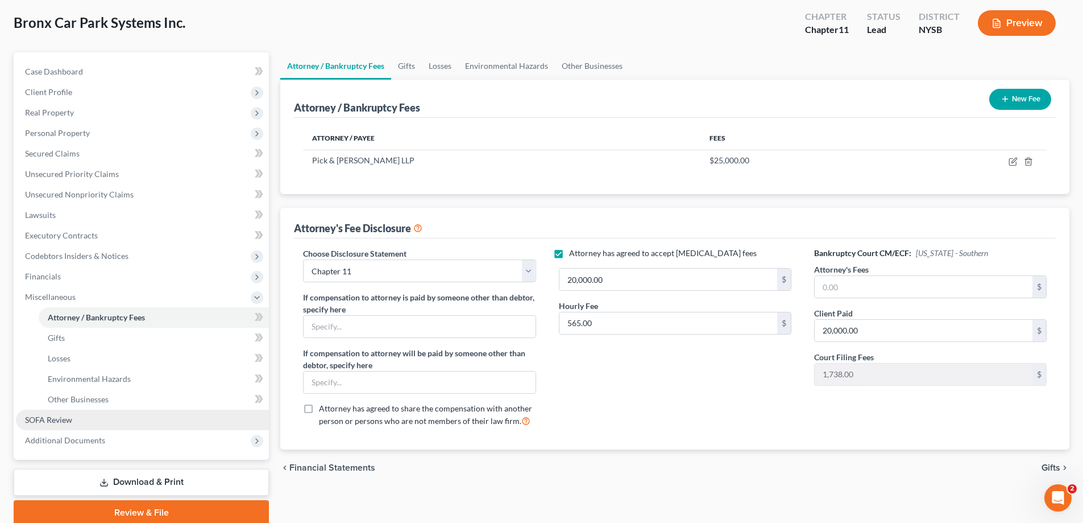
click at [74, 418] on link "SOFA Review" at bounding box center [142, 419] width 253 height 20
